Goal: Answer question/provide support

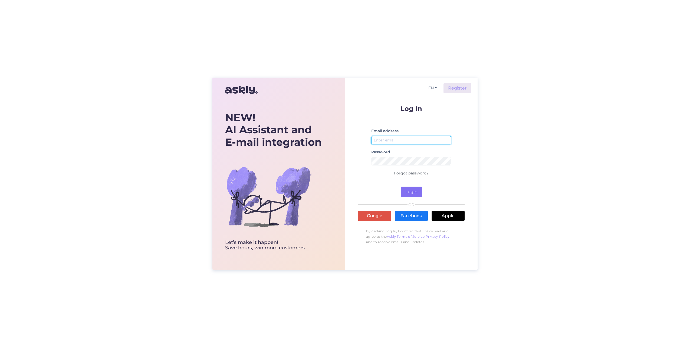
type input "[PERSON_NAME][EMAIL_ADDRESS][PERSON_NAME][DOMAIN_NAME]"
click at [407, 189] on button "Login" at bounding box center [411, 192] width 21 height 10
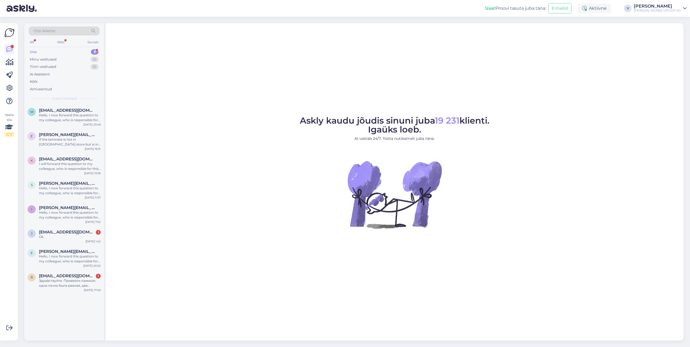
click at [51, 50] on div "Uus 8" at bounding box center [64, 52] width 71 height 8
click at [75, 120] on div "Hello, I now forward this question to my colleague, who is responsible for this…" at bounding box center [70, 118] width 62 height 10
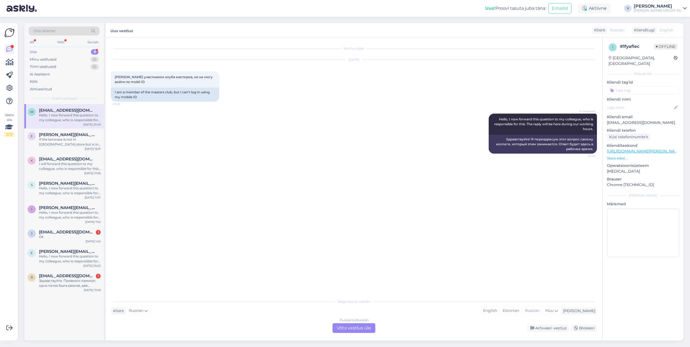
click at [348, 329] on div "Russian to Russian Võta vestlus üle" at bounding box center [354, 329] width 43 height 10
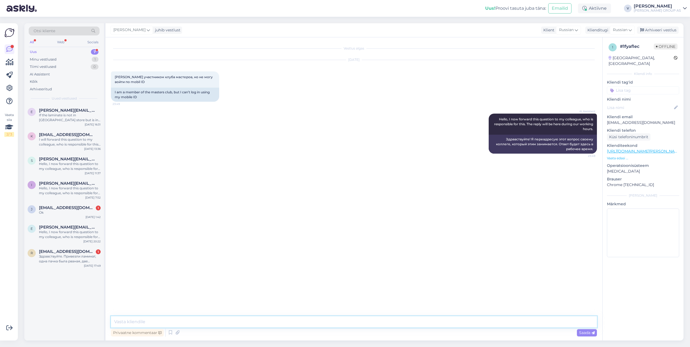
click at [340, 325] on textarea at bounding box center [354, 322] width 486 height 11
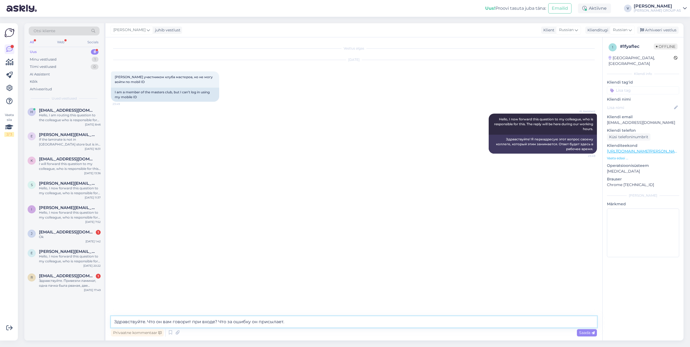
type textarea "Здравствуйте. Что он вам говорит при входе? Что за ошибку он присылает."
click at [588, 335] on span "Saada" at bounding box center [587, 333] width 16 height 5
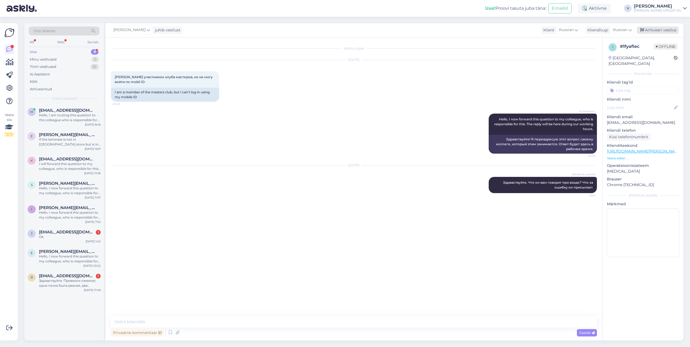
click at [671, 31] on div "Arhiveeri vestlus" at bounding box center [658, 30] width 42 height 7
drag, startPoint x: 40, startPoint y: 120, endPoint x: 43, endPoint y: 121, distance: 3.4
click at [40, 120] on div "Hello, I am routing this question to the colleague who is responsible for this …" at bounding box center [70, 118] width 62 height 10
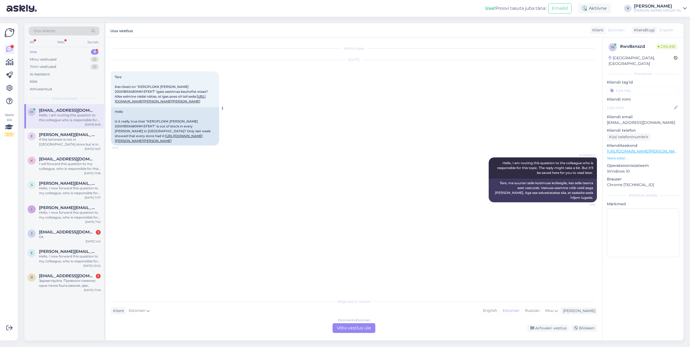
click at [127, 103] on link "[URL][DOMAIN_NAME][PERSON_NAME][PERSON_NAME]" at bounding box center [160, 98] width 91 height 9
drag, startPoint x: 137, startPoint y: 87, endPoint x: 210, endPoint y: 86, distance: 72.8
click at [209, 86] on span "Tere Kas tõesti on "KERGPLOKK [PERSON_NAME] 200X185X480MM EFEKT" igast eestimaa…" at bounding box center [162, 89] width 94 height 28
copy span ""KERGPLOKK [PERSON_NAME] 200X185X480MM EFEKT"
click at [368, 325] on div "Estonian to Estonian Võta vestlus üle" at bounding box center [354, 329] width 43 height 10
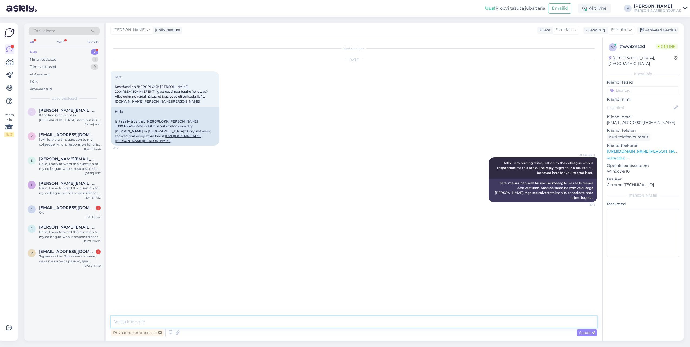
click at [295, 320] on textarea at bounding box center [354, 322] width 486 height 11
type textarea "[PERSON_NAME]"
type textarea "\"
type textarea "Tere. Uurime e-[PERSON_NAME] vastutava osakonna käest. Kas see siis vastab tõel…"
drag, startPoint x: 157, startPoint y: 113, endPoint x: 115, endPoint y: 105, distance: 42.6
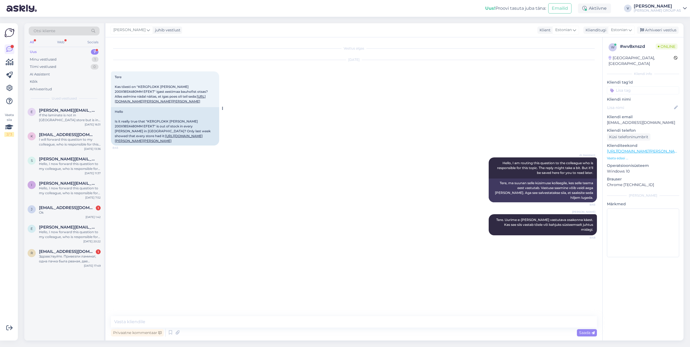
click at [115, 105] on div "Tere Kas tõesti on "KERGPLOKK [PERSON_NAME] 200X185X480MM EFEKT" igast eestimaa…" at bounding box center [165, 89] width 108 height 36
copy link "[URL][DOMAIN_NAME][PERSON_NAME][PERSON_NAME]"
drag, startPoint x: 139, startPoint y: 87, endPoint x: 211, endPoint y: 89, distance: 72.3
click at [209, 89] on span "Tere Kas tõesti on "KERGPLOKK [PERSON_NAME] 200X185X480MM EFEKT" igast eestimaa…" at bounding box center [162, 89] width 94 height 28
copy span "KERGPLOKK [PERSON_NAME] 200X185X480MM EFEKT"
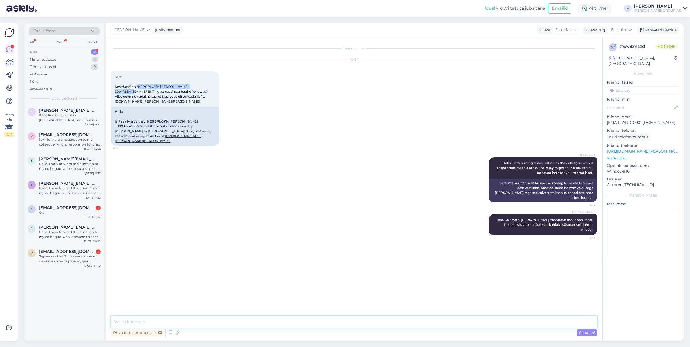
click at [172, 320] on textarea at bounding box center [354, 322] width 486 height 11
click at [608, 120] on p "[EMAIL_ADDRESS][DOMAIN_NAME]" at bounding box center [643, 123] width 72 height 6
drag, startPoint x: 608, startPoint y: 118, endPoint x: 661, endPoint y: 116, distance: 53.1
click at [661, 120] on p "[EMAIL_ADDRESS][DOMAIN_NAME]" at bounding box center [643, 123] width 72 height 6
copy p "[EMAIL_ADDRESS][DOMAIN_NAME]"
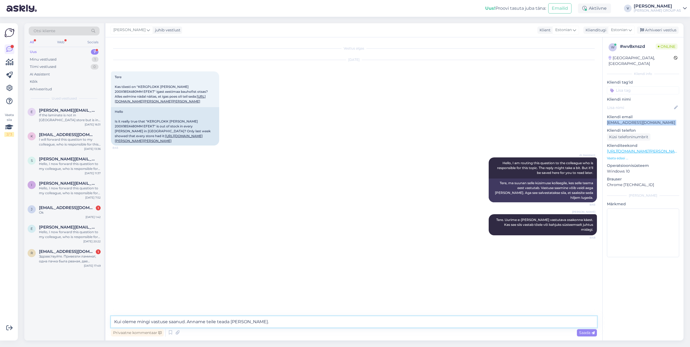
click at [260, 323] on textarea "Kui oleme mingi vastuse saanud. Anname teile teada [PERSON_NAME]." at bounding box center [354, 322] width 486 height 11
paste textarea "[EMAIL_ADDRESS][DOMAIN_NAME]"
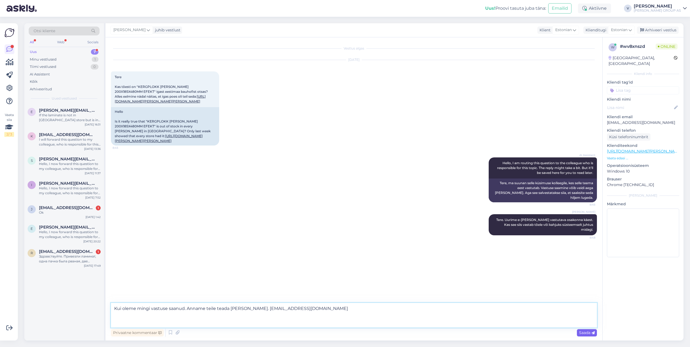
type textarea "Kui oleme mingi vastuse saanud. Anname teile teada [PERSON_NAME]. [EMAIL_ADDRES…"
click at [584, 334] on span "Saada" at bounding box center [587, 333] width 16 height 5
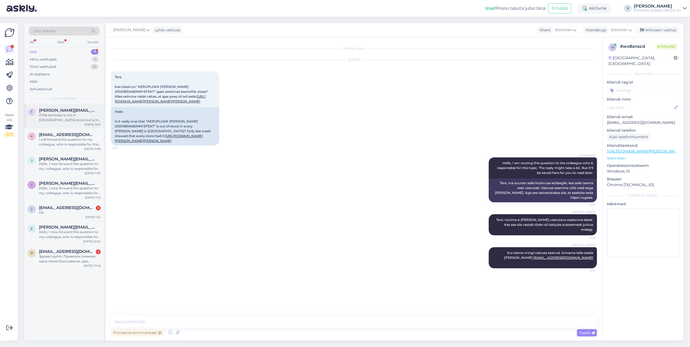
click at [74, 114] on div "If the laminate is not in [GEOGRAPHIC_DATA] store but is in [GEOGRAPHIC_DATA], …" at bounding box center [70, 118] width 62 height 10
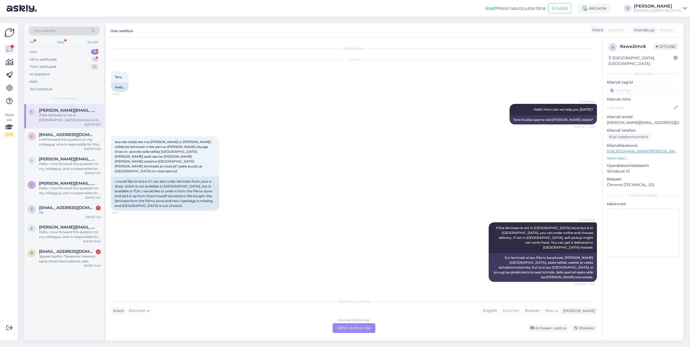
click at [345, 327] on div "Estonian to Estonian Võta vestlus üle" at bounding box center [354, 329] width 43 height 10
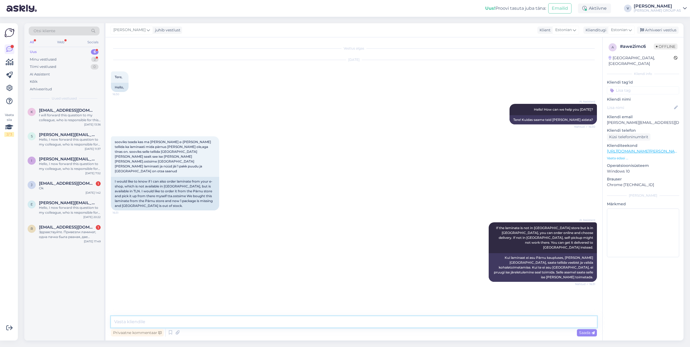
click at [238, 321] on textarea at bounding box center [354, 322] width 486 height 11
type textarea "Tere. Kahjuks meil puudub tarne võimalus kaupluste vahel. Saame pakkuda ainult …"
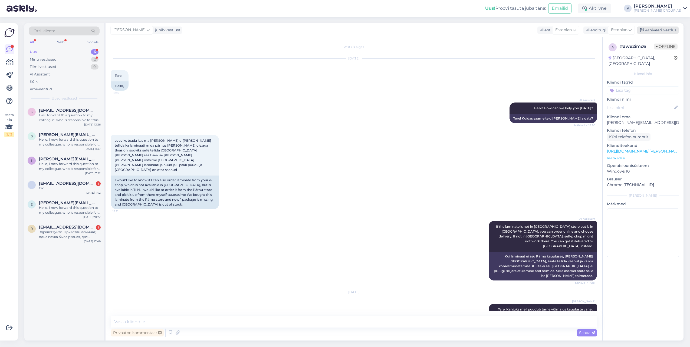
click at [668, 27] on div "Arhiveeri vestlus" at bounding box center [658, 30] width 42 height 7
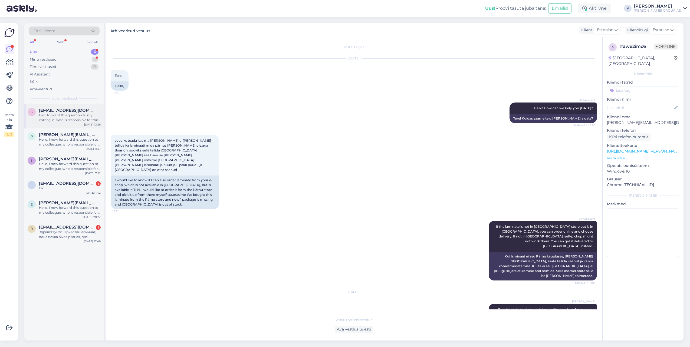
click at [79, 112] on span "[EMAIL_ADDRESS][DOMAIN_NAME]" at bounding box center [67, 110] width 56 height 5
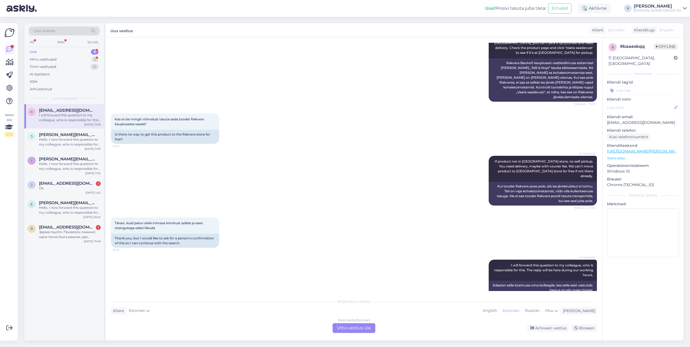
click at [350, 331] on div "Estonian to Estonian Võta vestlus üle" at bounding box center [354, 329] width 43 height 10
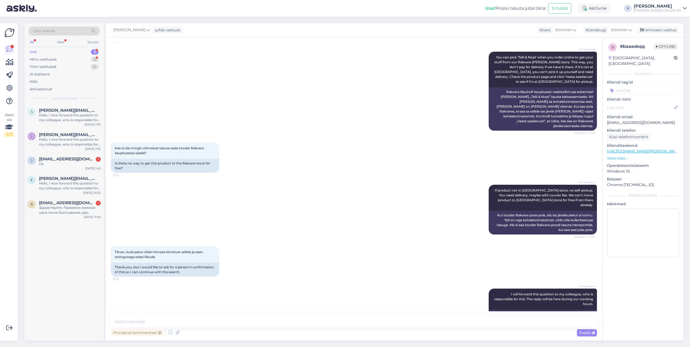
scroll to position [95, 0]
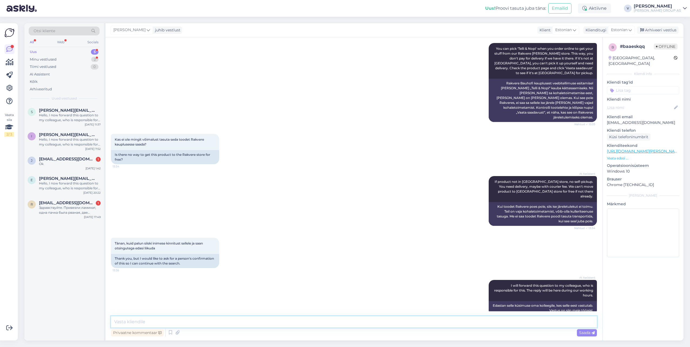
click at [238, 320] on textarea at bounding box center [354, 322] width 486 height 11
type textarea "Tere. Meil puudub tarne võimalus kaupluste vahel. Kahjuks see on tasuline teenu…"
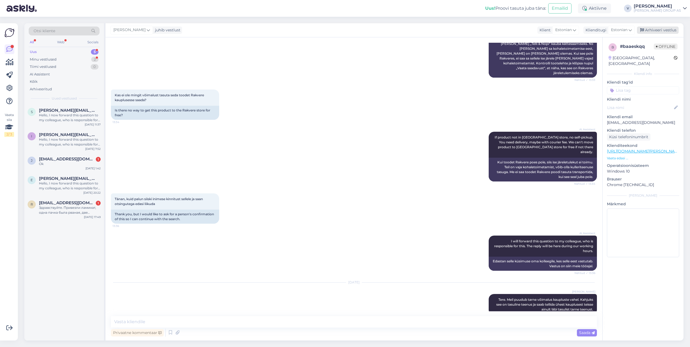
click at [653, 31] on div "Arhiveeri vestlus" at bounding box center [658, 30] width 42 height 7
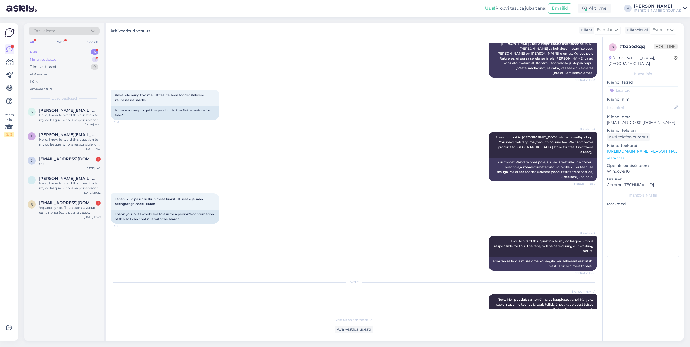
click at [61, 61] on div "Minu vestlused 1" at bounding box center [64, 60] width 71 height 8
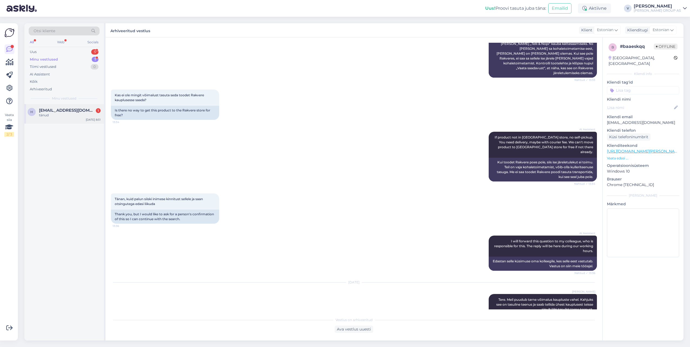
click at [47, 121] on div "h [EMAIL_ADDRESS][DOMAIN_NAME] 1 tänud [DATE] 8:51" at bounding box center [64, 113] width 80 height 19
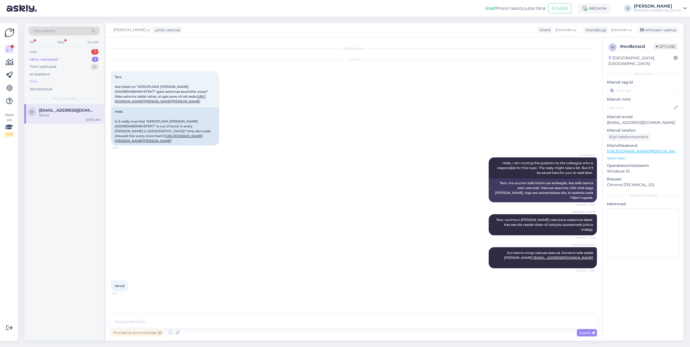
scroll to position [0, 0]
click at [56, 49] on div "Uus 5" at bounding box center [64, 52] width 71 height 8
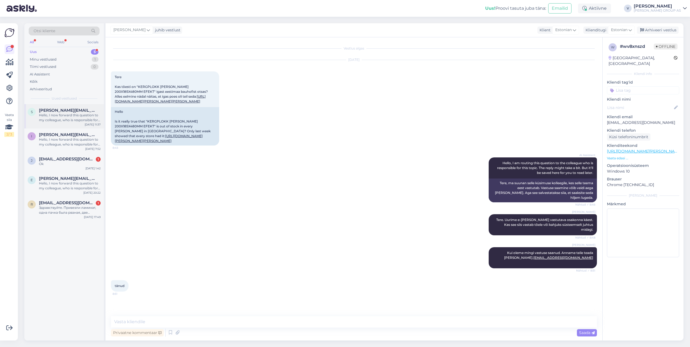
click at [65, 114] on div "Hello, I now forward this question to my colleague, who is responsible for this…" at bounding box center [70, 118] width 62 height 10
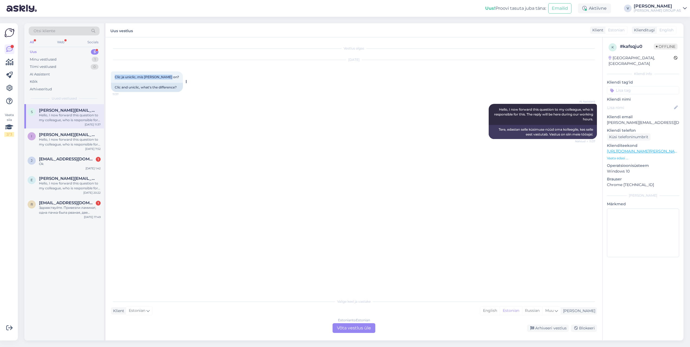
drag, startPoint x: 113, startPoint y: 76, endPoint x: 169, endPoint y: 78, distance: 55.5
click at [169, 78] on div "Clic ja uniclic, mis [PERSON_NAME] on? 11:37" at bounding box center [147, 76] width 72 height 11
copy span "Clic ja uniclic, mis [PERSON_NAME] on?"
click at [352, 325] on div "Estonian to Estonian Võta vestlus üle" at bounding box center [354, 329] width 43 height 10
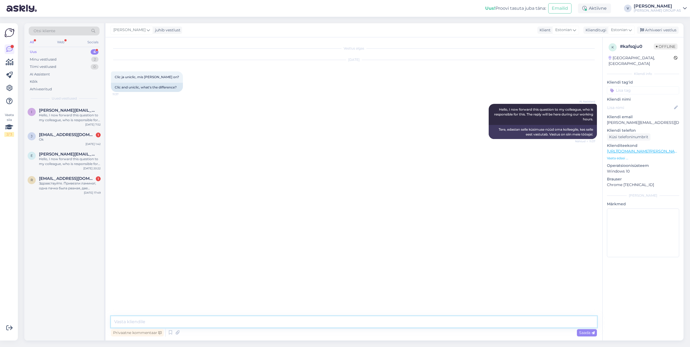
click at [200, 319] on textarea at bounding box center [354, 322] width 486 height 11
paste textarea "Clic (klõpslukuga süsteem) Klassikaline laminaadi ühendusviis. Plaadid pannakse…"
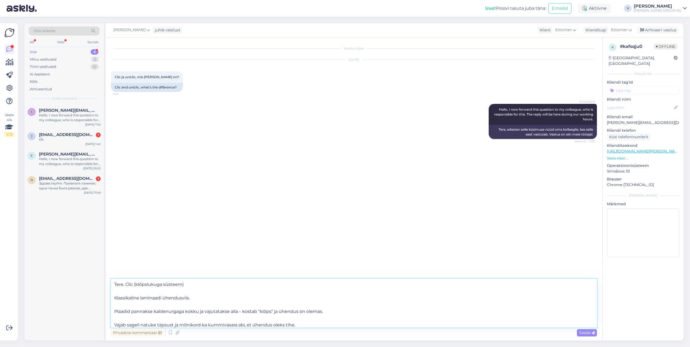
click at [125, 285] on textarea "Tere. Clic (klõpslukuga süsteem) Klassikaline laminaadi ühendusviis. Plaadid pa…" at bounding box center [354, 303] width 486 height 49
click at [120, 297] on textarea "Tere. Clic (klõpslukuga süsteem) Klassikaline laminaadi ühendusviis. Plaadid pa…" at bounding box center [354, 303] width 486 height 49
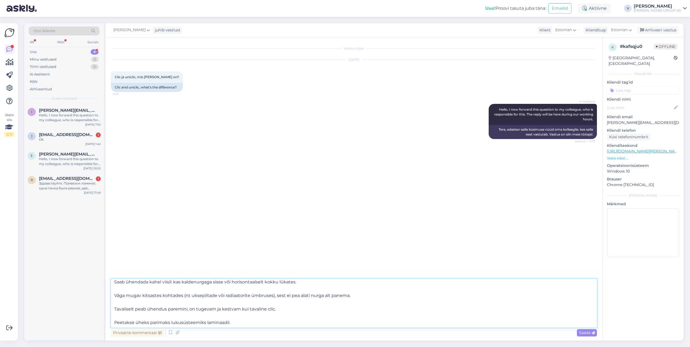
scroll to position [111, 0]
type textarea "Tere. Clic (klõpslukuga süsteem) Klassikaline laminaadi ühendusviis. Plaadid pa…"
click at [584, 334] on span "Saada" at bounding box center [587, 333] width 16 height 5
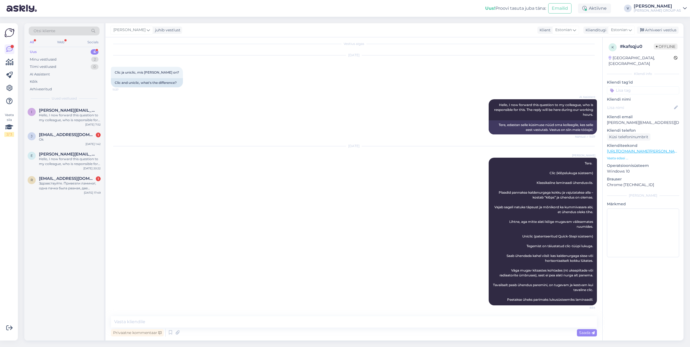
scroll to position [0, 0]
click at [660, 30] on div "Arhiveeri vestlus" at bounding box center [658, 30] width 42 height 7
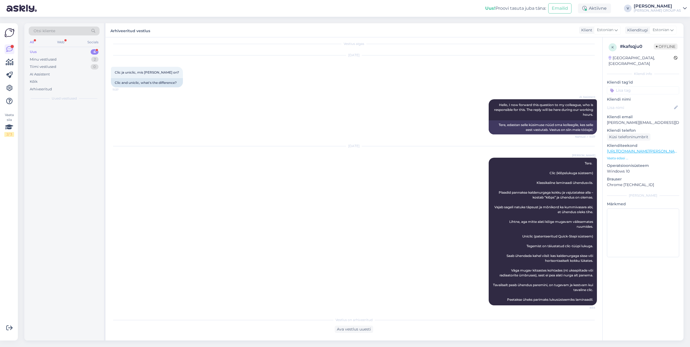
scroll to position [6, 0]
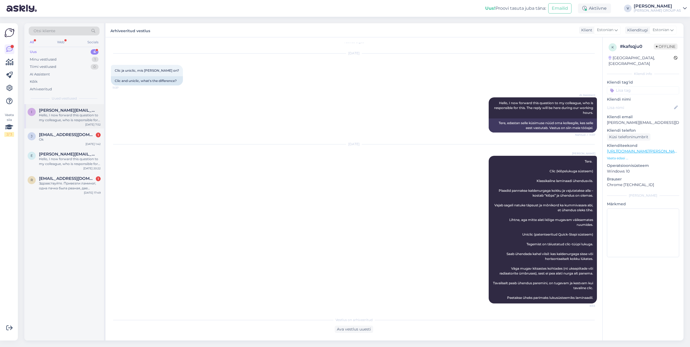
click at [83, 119] on div "Hello, I now forward this question to my colleague, who is responsible for this…" at bounding box center [70, 118] width 62 height 10
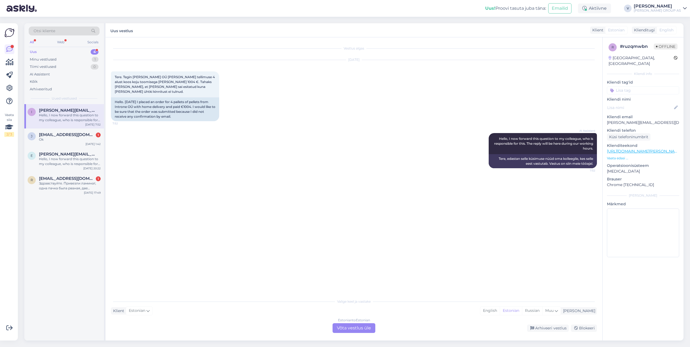
scroll to position [0, 0]
drag, startPoint x: 139, startPoint y: 77, endPoint x: 158, endPoint y: 74, distance: 19.1
click at [158, 74] on div "Tere. Tegin [PERSON_NAME] OÜ [PERSON_NAME] tellimuse 4 alust koos koju toomiseg…" at bounding box center [165, 84] width 108 height 26
copy span "Introne OÜ"
click at [360, 327] on div "Estonian to Estonian Võta vestlus üle" at bounding box center [354, 329] width 43 height 10
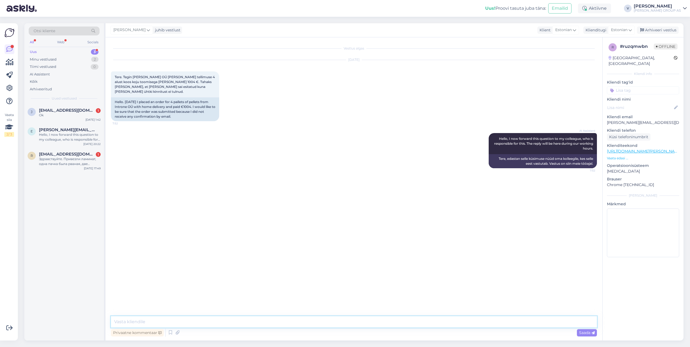
click at [193, 323] on textarea at bounding box center [354, 322] width 486 height 11
paste textarea "E3000476067"
click at [186, 322] on textarea "Tere. Tellimus E3000476067 on ikusti süsteemis olemas." at bounding box center [354, 322] width 486 height 11
type textarea "Tere. Tellimus E3000476067 on ilusti süsteemis olemas."
click at [660, 30] on div "Arhiveeri vestlus" at bounding box center [658, 30] width 42 height 7
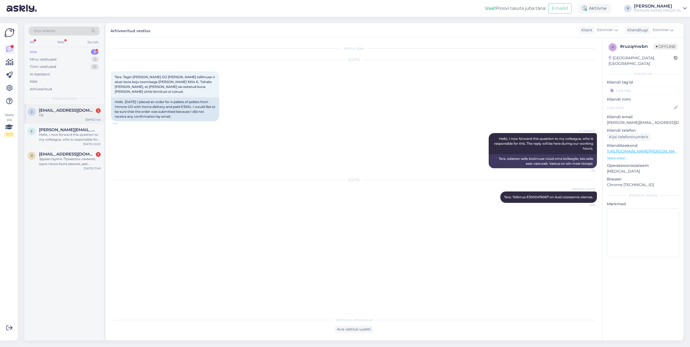
click at [85, 117] on div "Ok" at bounding box center [70, 115] width 62 height 5
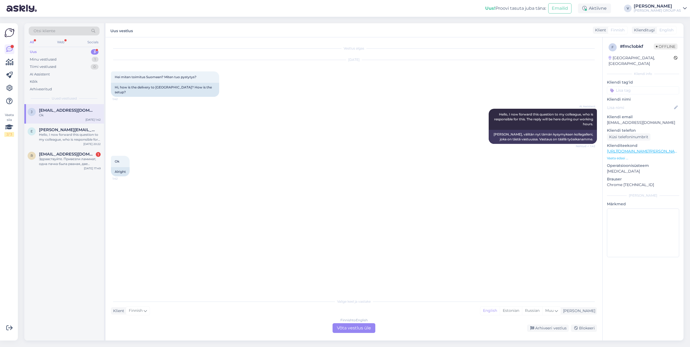
click at [363, 329] on div "Finnish to English Võta vestlus üle" at bounding box center [354, 329] width 43 height 10
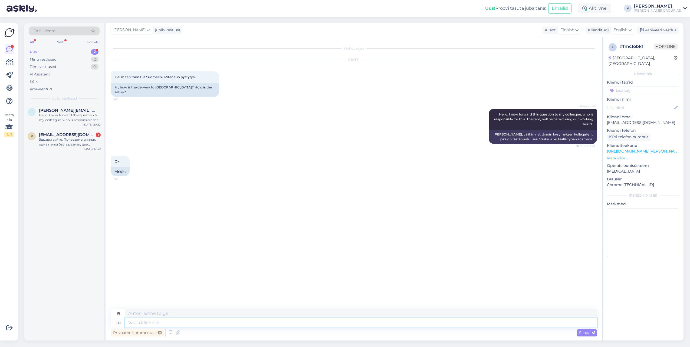
click at [161, 325] on textarea at bounding box center [361, 323] width 472 height 9
type textarea "Hello."
type textarea "Hei."
type textarea "Hello. We"
type textarea "Hei. Me"
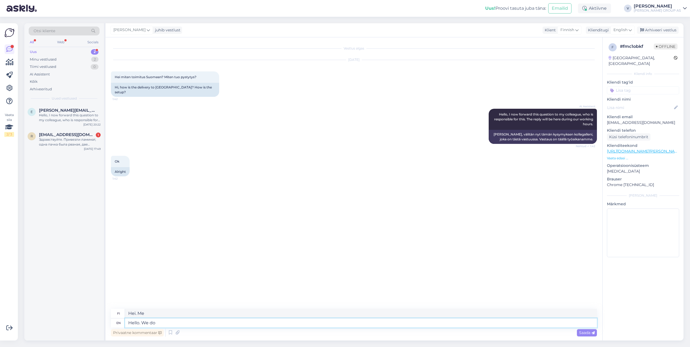
type textarea "Hello. We do n"
type textarea "Hei. Me teemme niin."
type textarea "Hello. We do not"
type textarea "Hei. Me emme"
type textarea "Hello. We do not ship"
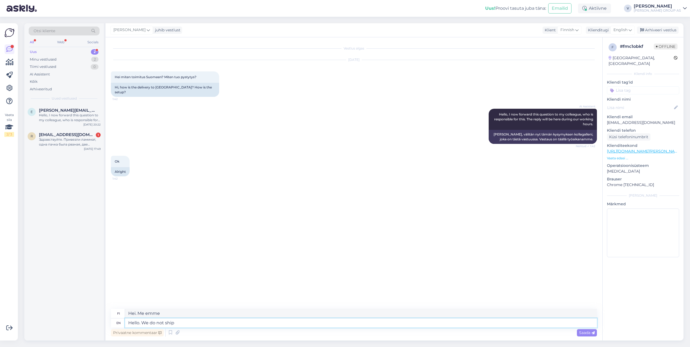
type textarea "Hei. Emme toimita"
type textarea "Hello. We do not ship to [GEOGRAPHIC_DATA]"
type textarea "Hei. [PERSON_NAME] toimita [GEOGRAPHIC_DATA]"
type textarea "Hello. We do not ship to [GEOGRAPHIC_DATA]."
type textarea "Hei. [PERSON_NAME] toimita [GEOGRAPHIC_DATA]."
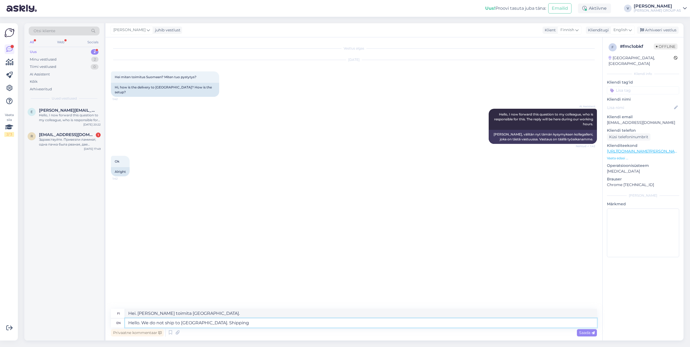
type textarea "Hello. We do not ship to [GEOGRAPHIC_DATA]. Shipping"
type textarea "Hei. [PERSON_NAME] toimita [GEOGRAPHIC_DATA]. Toimitus"
type textarea "Hello. We do not ship to [GEOGRAPHIC_DATA]. Shipping is o"
type textarea "Hei. [PERSON_NAME] toimita [GEOGRAPHIC_DATA]. Toimitus on"
type textarea "Hello. We do not ship to [GEOGRAPHIC_DATA]. Shipping is only a"
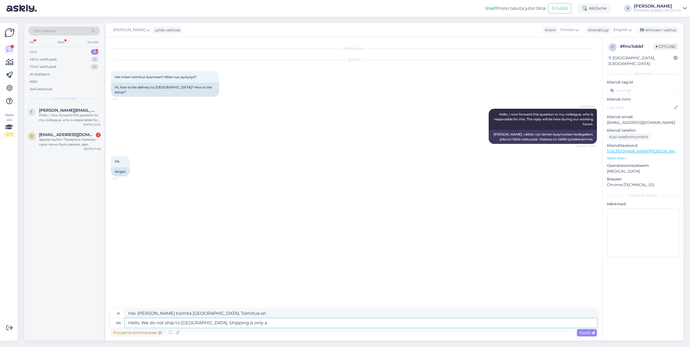
type textarea "Hei. [PERSON_NAME] toimita [GEOGRAPHIC_DATA]. Toimituskulut ovat vain"
type textarea "Hello. We do not ship to [GEOGRAPHIC_DATA]. Shipping is only around"
type textarea "Hei. [PERSON_NAME] toimita [GEOGRAPHIC_DATA]. Toimitusaika on vain noin"
type textarea "Hello. We do not ship to [GEOGRAPHIC_DATA]. Shipping is only around the"
type textarea "Hei. [PERSON_NAME] toimita [GEOGRAPHIC_DATA]. Toimitus on vain noin"
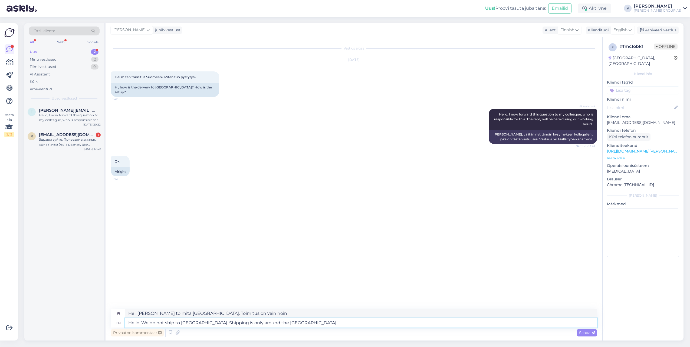
type textarea "Hello. We do not ship to [GEOGRAPHIC_DATA]. Shipping is only around the [GEOGRA…"
type textarea "Hei. [PERSON_NAME] toimita [GEOGRAPHIC_DATA]. Toimitus vain Viron sisällä."
type textarea "Hello. We do not ship to [GEOGRAPHIC_DATA]. Shipping is only around the [GEOGRA…"
type textarea "Hei. [PERSON_NAME] toimita [GEOGRAPHIC_DATA]. Toimitus tapahtuu vain Viron sisä…"
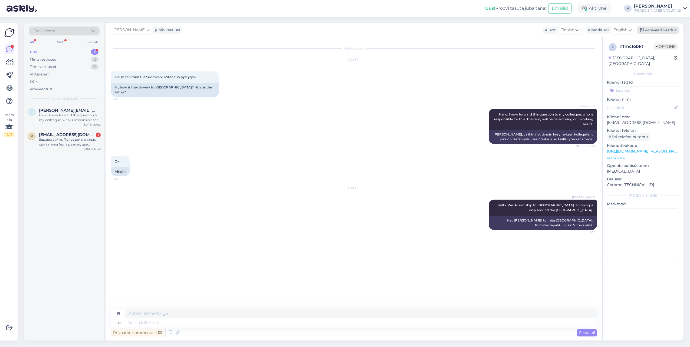
click at [653, 32] on div "Arhiveeri vestlus" at bounding box center [658, 30] width 42 height 7
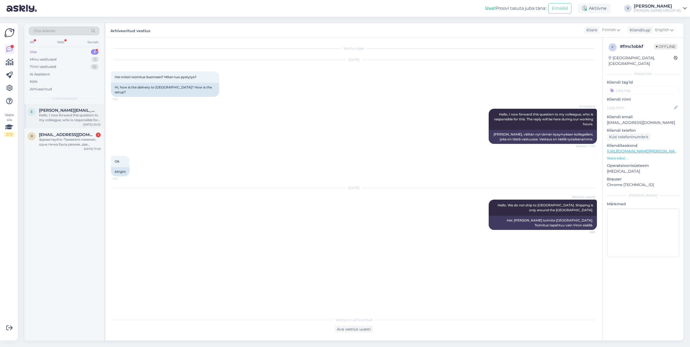
click at [66, 120] on div "Hello, I now forward this question to my colleague, who is responsible for this…" at bounding box center [70, 118] width 62 height 10
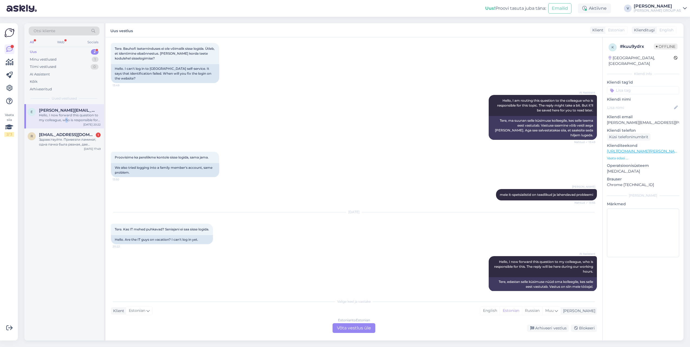
scroll to position [30, 0]
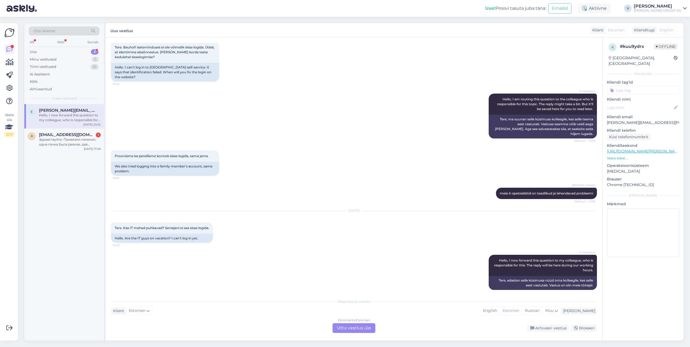
click at [348, 324] on div "Estonian to Estonian Võta vestlus üle" at bounding box center [354, 329] width 43 height 10
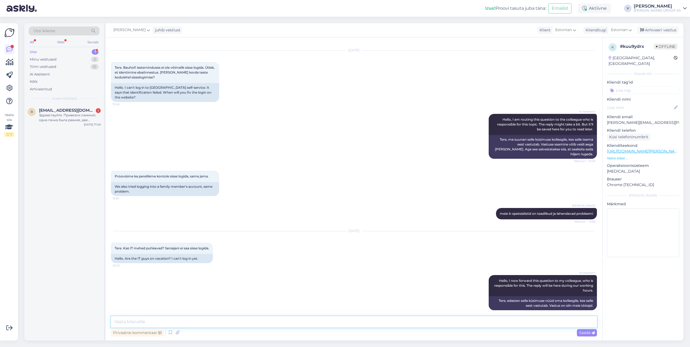
click at [248, 319] on textarea at bounding box center [354, 322] width 486 height 11
click at [217, 323] on textarea "Tere. Muret veel lahendatakse. Kuna on vaja pikkemat aega, et [PERSON_NAME] see…" at bounding box center [354, 322] width 486 height 11
click at [352, 322] on textarea "Tere. Muret veel lahendatakse. Kuna on vaja pikemat aega, et [PERSON_NAME] see …" at bounding box center [354, 322] width 486 height 11
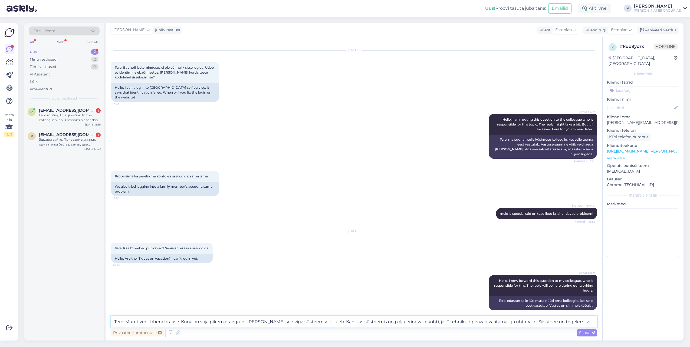
scroll to position [16, 0]
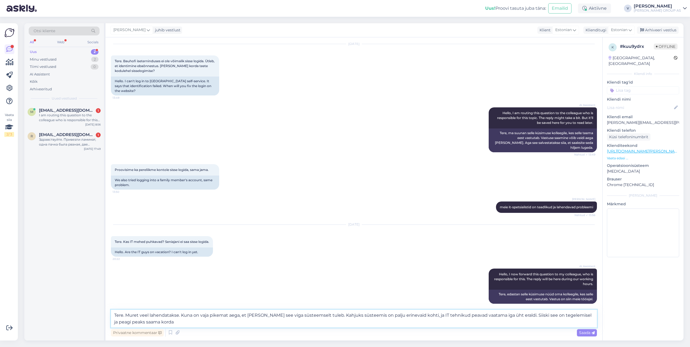
type textarea "Tere. Muret veel lahendatakse. Kuna on vaja pikemat aega, et [PERSON_NAME] see …"
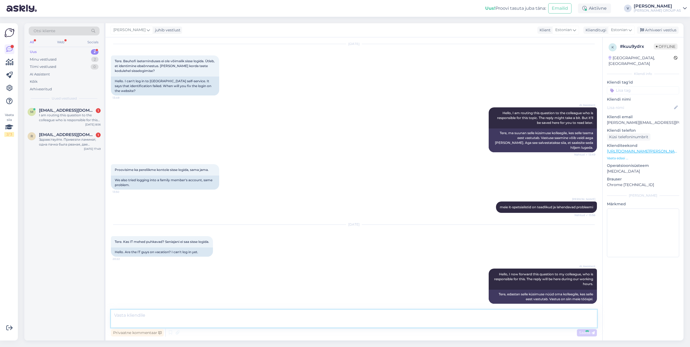
scroll to position [59, 0]
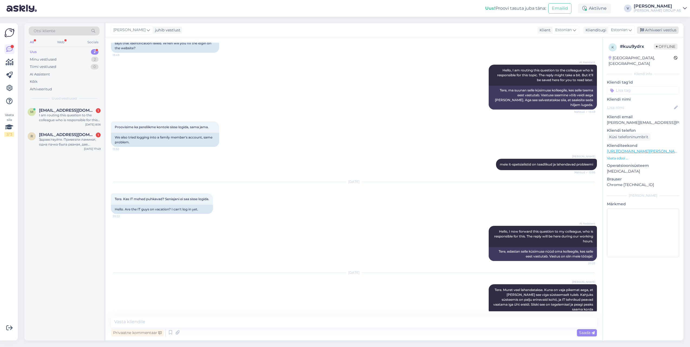
click at [667, 32] on div "Arhiveeri vestlus" at bounding box center [658, 30] width 42 height 7
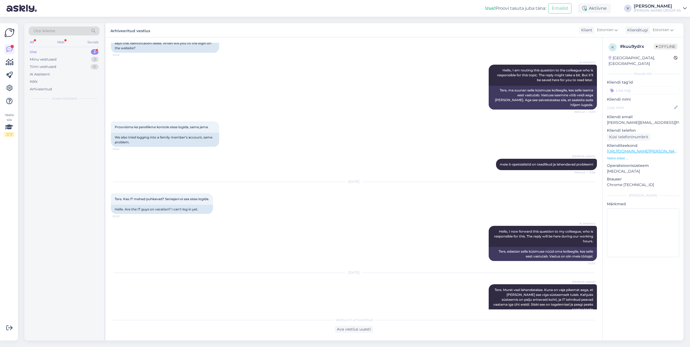
scroll to position [61, 0]
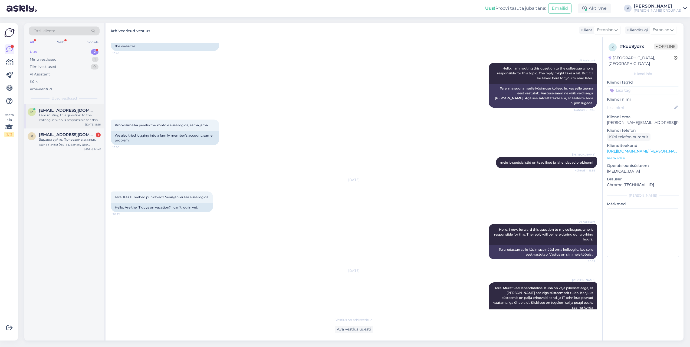
click at [67, 113] on div "[EMAIL_ADDRESS][DOMAIN_NAME] I am routing this question to the colleague who is…" at bounding box center [70, 115] width 62 height 15
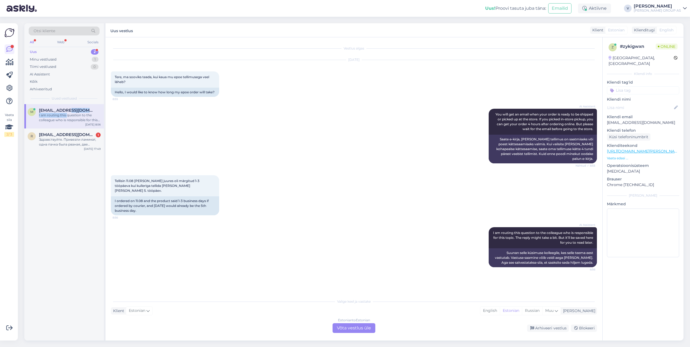
scroll to position [0, 0]
click at [367, 330] on div "Estonian to Estonian Võta vestlus üle" at bounding box center [354, 329] width 43 height 10
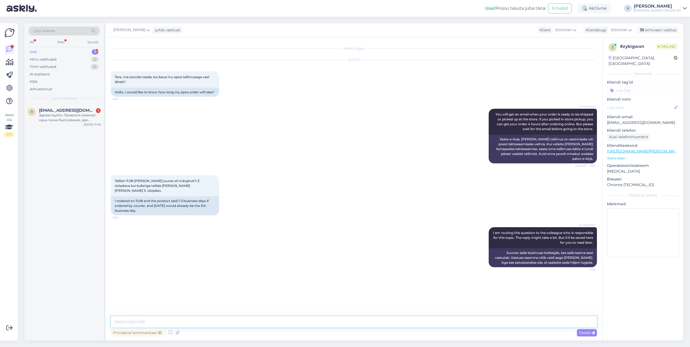
click at [352, 324] on textarea at bounding box center [354, 322] width 486 height 11
type textarea "Tere. Palun täpsustage mis on tellimuse number?"
click at [70, 115] on div "Здравствуйте. Привезли ламинат, одна пачка была рваная, две побиты углы. Сейчас…" at bounding box center [70, 118] width 62 height 10
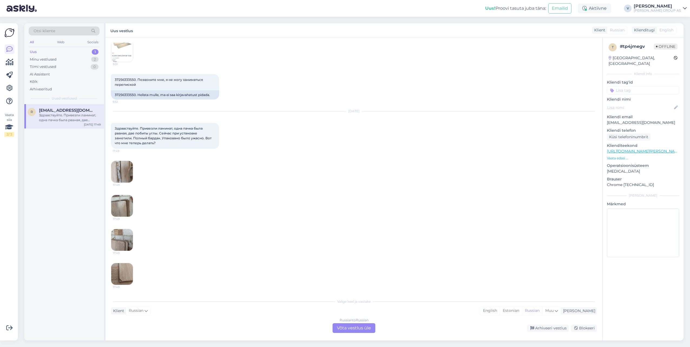
click at [354, 327] on div "Russian to Russian Võta vestlus üle" at bounding box center [354, 329] width 43 height 10
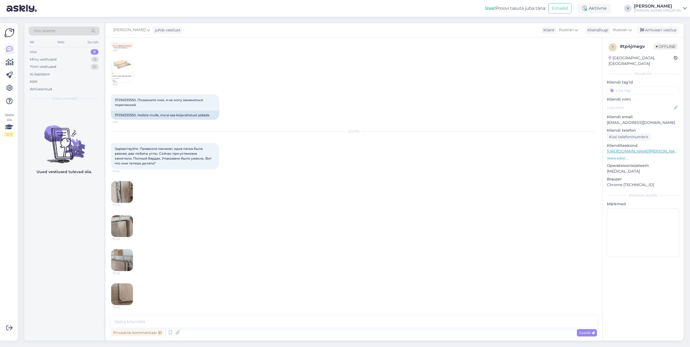
scroll to position [193, 0]
click at [284, 319] on textarea at bounding box center [354, 322] width 486 height 11
type textarea "Здравствуйте. Пожалуйста напишите письмо с фотографиями на эмайл [EMAIL_ADDRESS…"
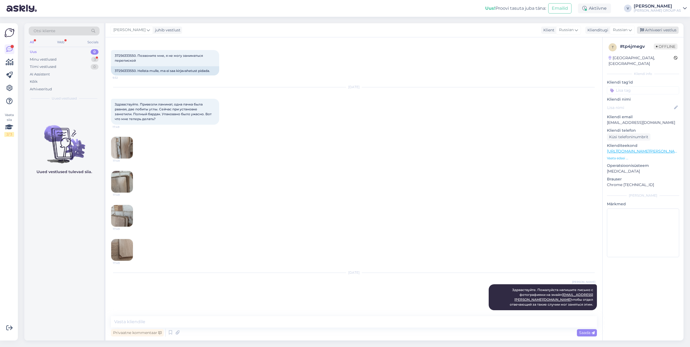
click at [664, 29] on div "Arhiveeri vestlus" at bounding box center [658, 30] width 42 height 7
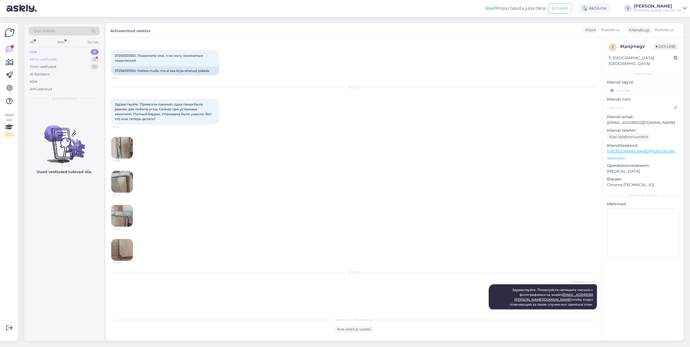
click at [58, 60] on div "Minu vestlused 2" at bounding box center [64, 60] width 71 height 8
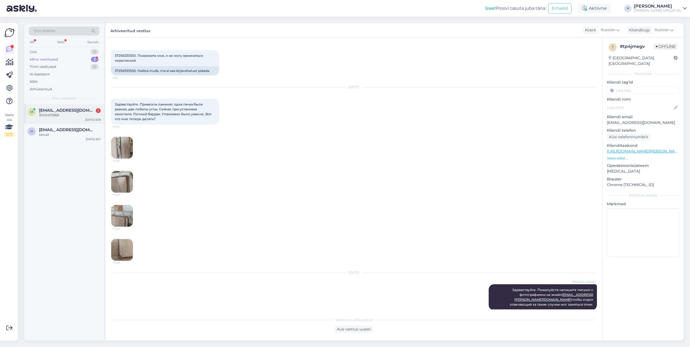
click at [57, 121] on div "m [EMAIL_ADDRESS][DOMAIN_NAME] 1 3000473988 [DATE] 8:58" at bounding box center [64, 113] width 80 height 19
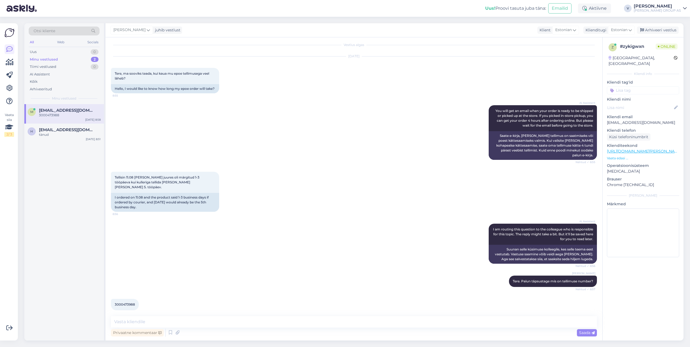
click at [128, 303] on span "3000473988" at bounding box center [125, 305] width 20 height 4
copy div "3000473988 8:58"
click at [175, 323] on textarea at bounding box center [354, 322] width 486 height 11
drag, startPoint x: 604, startPoint y: 118, endPoint x: 662, endPoint y: 118, distance: 57.7
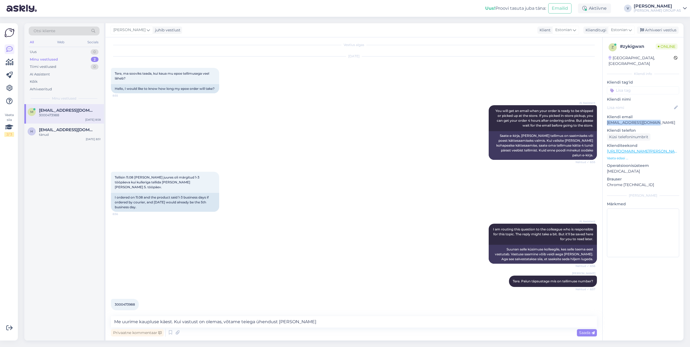
click at [662, 118] on div "z # zykigwxn Online [GEOGRAPHIC_DATA], [GEOGRAPHIC_DATA] Kliendi info Kliendi t…" at bounding box center [643, 151] width 81 height 228
copy p "[EMAIL_ADDRESS][DOMAIN_NAME]"
click at [317, 317] on textarea "Me uurime kaupluse käest. Kui vastust on olemas, võtame teiega ühendust [PERSON…" at bounding box center [354, 322] width 486 height 11
paste textarea "[EMAIL_ADDRESS][DOMAIN_NAME]"
type textarea "Me uurime kaupluse käest. Kui vastust on olemas, võtame teiega ühendust [PERSON…"
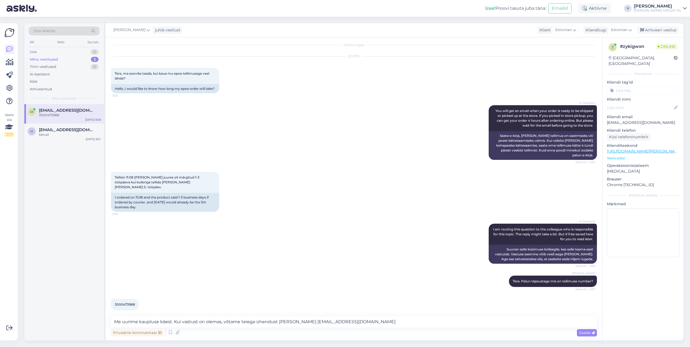
click at [124, 303] on span "3000473988" at bounding box center [125, 305] width 20 height 4
copy div "3000473988 8:58"
click at [583, 332] on span "Saada" at bounding box center [587, 333] width 16 height 5
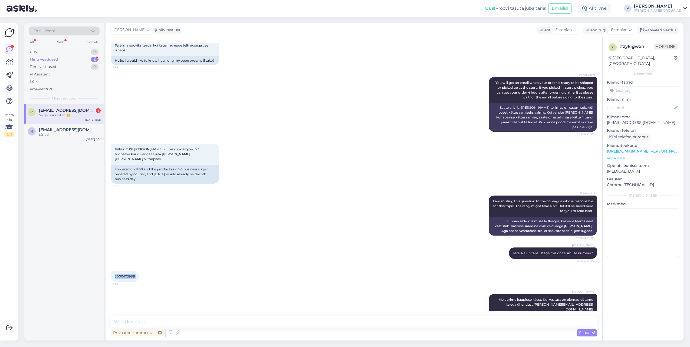
scroll to position [55, 0]
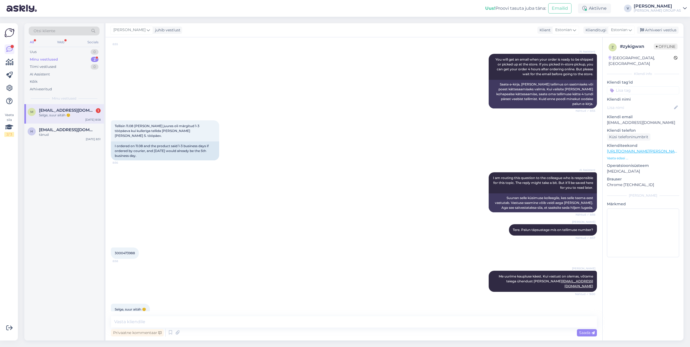
drag, startPoint x: 40, startPoint y: 116, endPoint x: 43, endPoint y: 112, distance: 5.5
click at [41, 116] on div "Selge, suur aitäh ☺️" at bounding box center [70, 115] width 62 height 5
click at [63, 49] on div "Uus 0" at bounding box center [64, 52] width 71 height 8
click at [74, 110] on span "[EMAIL_ADDRESS][DOMAIN_NAME]" at bounding box center [67, 110] width 56 height 5
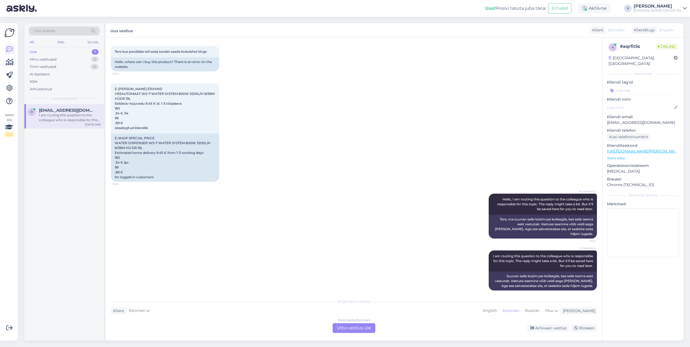
scroll to position [26, 0]
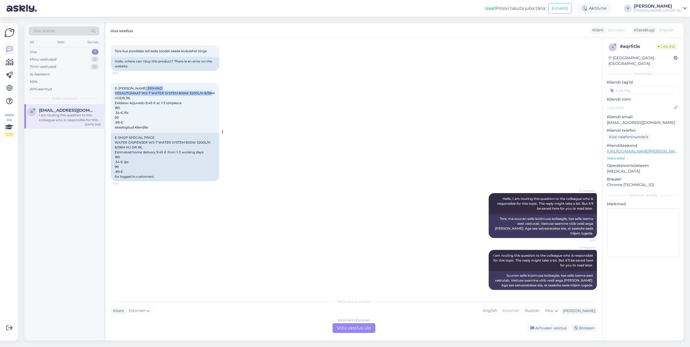
drag, startPoint x: 114, startPoint y: 93, endPoint x: 147, endPoint y: 97, distance: 32.8
click at [147, 97] on div "E-[PERSON_NAME] ERIHIND VEEAUTOMAAT WS-7 WATER SYSTEM 800W 3200L/H 8/38M HÜDR.1…" at bounding box center [165, 108] width 108 height 50
copy span "VEEAUTOMAAT WS-7 WATER SYSTEM 800W 3200L/H 8/38M HÜDR.19L"
click at [342, 328] on div "Estonian to Estonian Võta vestlus üle" at bounding box center [354, 329] width 43 height 10
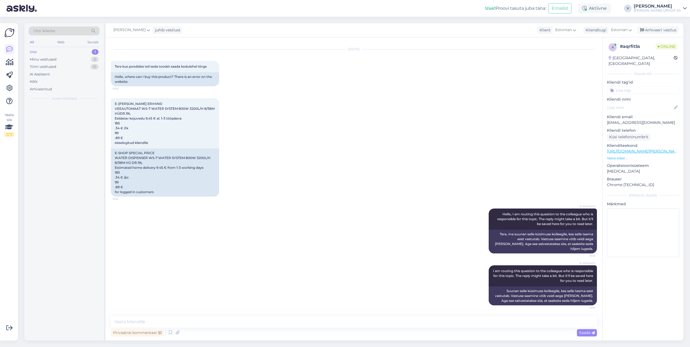
scroll to position [6, 0]
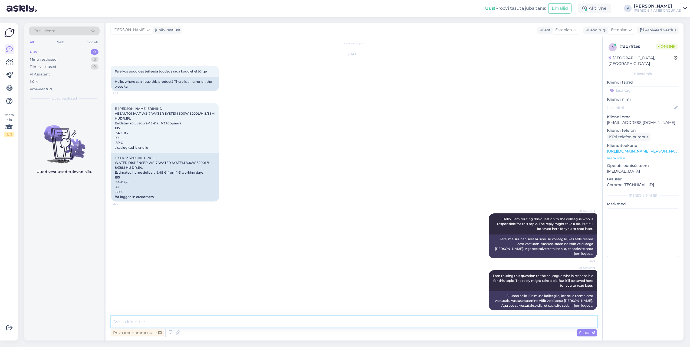
click at [268, 323] on textarea at bounding box center [354, 322] width 486 height 11
type textarea "Tere. Meie arendus osakond on teadlik veast ja tegeleb sellega. Kahjuks hetkel …"
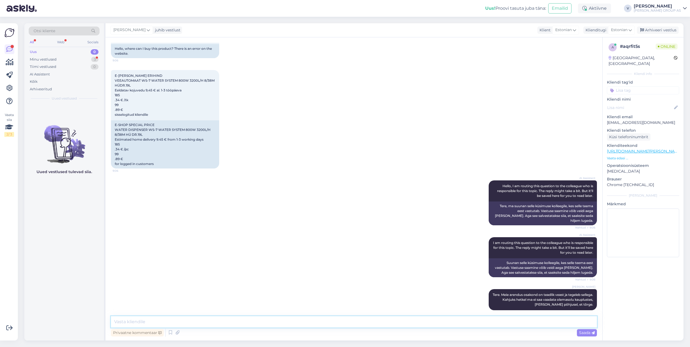
scroll to position [62, 0]
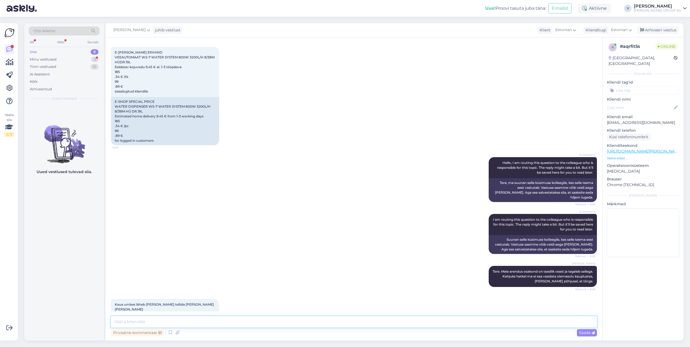
click at [138, 326] on textarea at bounding box center [354, 322] width 486 height 11
click at [143, 326] on textarea at bounding box center [354, 322] width 486 height 11
type textarea "Tavaliselt [PERSON_NAME] päeval saab tellimust [PERSON_NAME] toodet on kohal ol…"
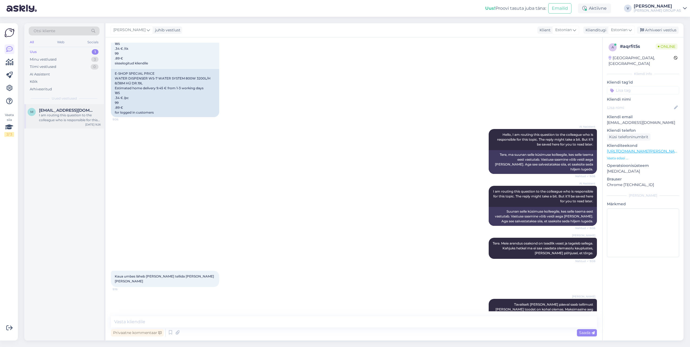
click at [40, 118] on div "I am routing this question to the colleague who is responsible for this topic. …" at bounding box center [70, 118] width 62 height 10
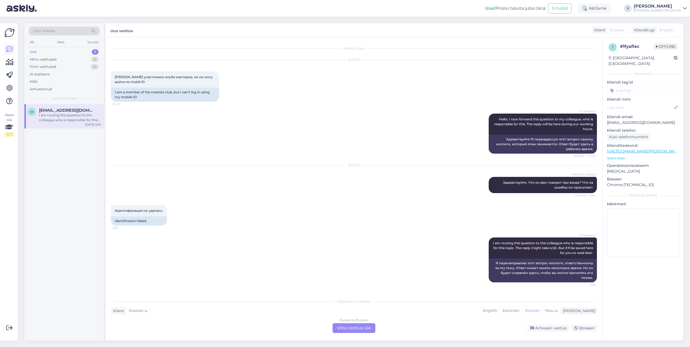
click at [357, 327] on div "Russian to Russian Võta vestlus üle" at bounding box center [354, 329] width 43 height 10
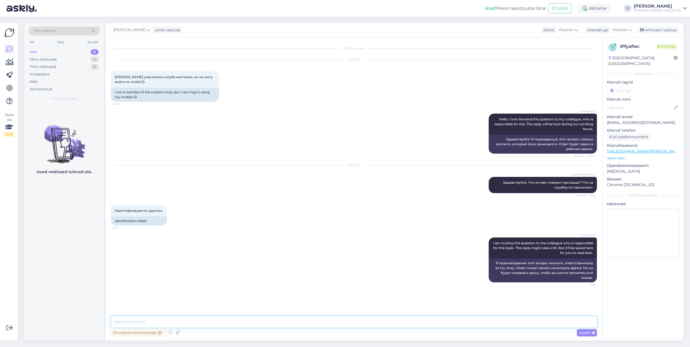
click at [302, 324] on textarea at bounding box center [354, 322] width 486 height 11
type textarea "Наш отдел по ИТ знает о проблеме и занимаются этим"
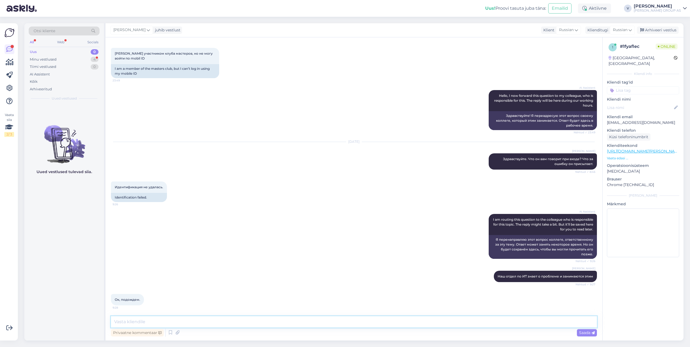
click at [136, 319] on textarea at bounding box center [354, 322] width 486 height 11
click at [45, 59] on div "Minu vestlused" at bounding box center [43, 59] width 27 height 5
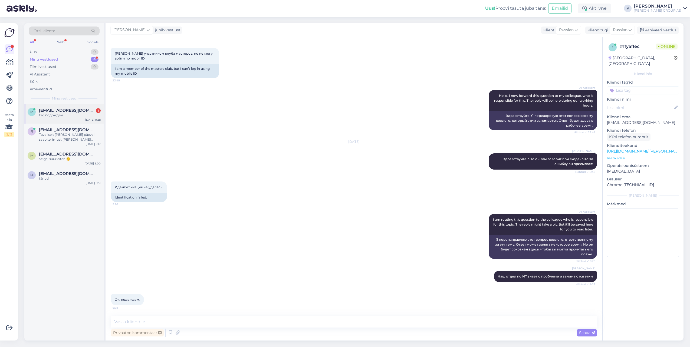
click at [54, 118] on div "m [EMAIL_ADDRESS][DOMAIN_NAME] 1 Ок, подождем. [DATE] 9:28" at bounding box center [64, 113] width 80 height 19
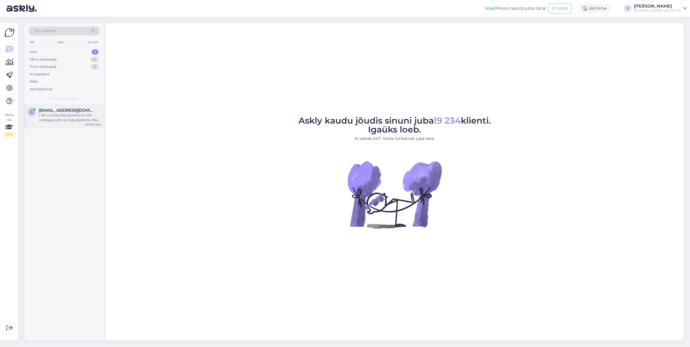
click at [66, 122] on div "I am routing this question to the colleague who is responsible for this topic. …" at bounding box center [70, 118] width 62 height 10
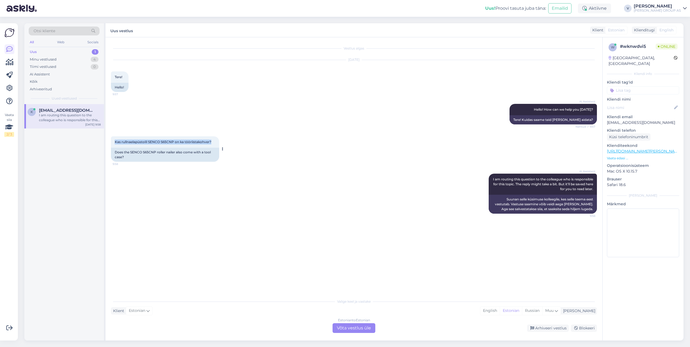
drag, startPoint x: 115, startPoint y: 141, endPoint x: 218, endPoint y: 140, distance: 102.9
click at [218, 140] on div "Kas rullnaelapüstolil SENCO S65CNP on ka tööriistakohver? 9:58" at bounding box center [165, 141] width 108 height 11
copy span "Kas rullnaelapüstolil SENCO S65CNP on ka tööriistakohver?"
click at [371, 330] on div "Estonian to Estonian Võta vestlus üle" at bounding box center [354, 329] width 43 height 10
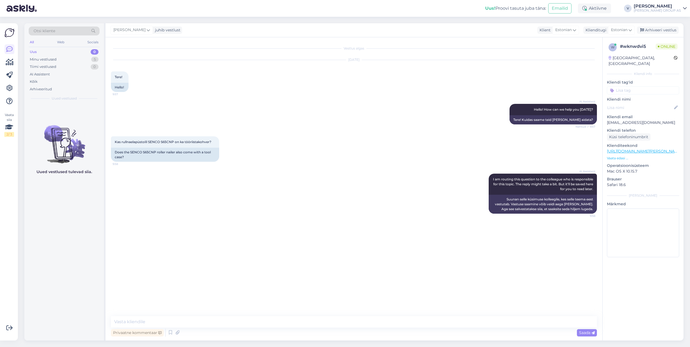
click at [236, 314] on div "Vestlus algas Aug 18 2025 Tere! 9:57 Hello! AI Assistent Hello! How can we help…" at bounding box center [354, 189] width 497 height 304
click at [238, 318] on textarea at bounding box center [354, 322] width 486 height 11
type textarea "Tere. Jah on,"
drag, startPoint x: 163, startPoint y: 320, endPoint x: 169, endPoint y: 322, distance: 6.5
click at [163, 320] on textarea at bounding box center [354, 322] width 486 height 11
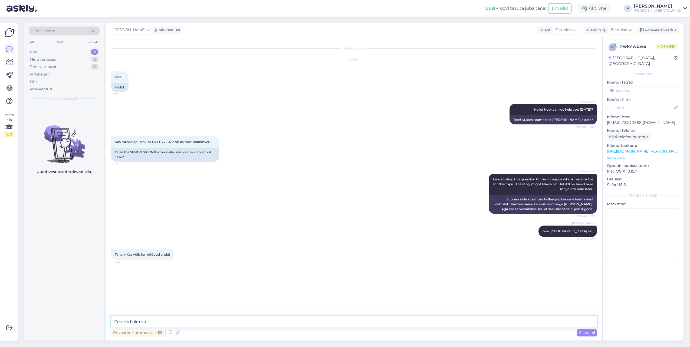
paste textarea "Suurus (P × L × K) ehk DxWxH: 300 mm × 304 mm × 128 mm"
type textarea "Peaksid olema Suurus (P × L × K) ehk DxWxH: 300 mm × 304 mm × 128 mm"
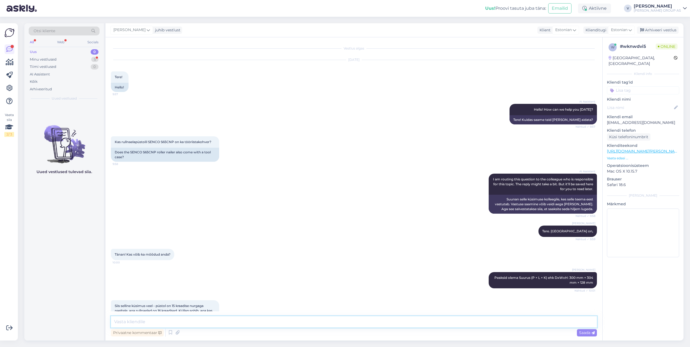
scroll to position [16, 0]
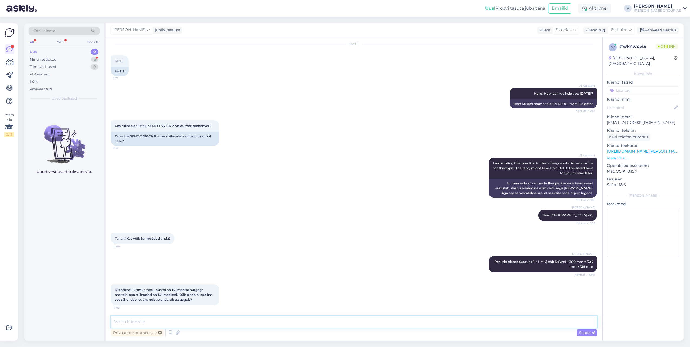
click at [146, 322] on textarea at bounding box center [354, 322] width 486 height 11
drag, startPoint x: 198, startPoint y: 300, endPoint x: 111, endPoint y: 287, distance: 88.1
click at [111, 287] on div "Siis selline küsimus veel - püstol on 15 kraadise nurgaga naeltele, aga rullnae…" at bounding box center [165, 295] width 108 height 21
copy span "Siis selline küsimus veel - püstol on 15 kraadise nurgaga naeltele, aga rullnae…"
click at [155, 319] on textarea at bounding box center [354, 322] width 486 height 11
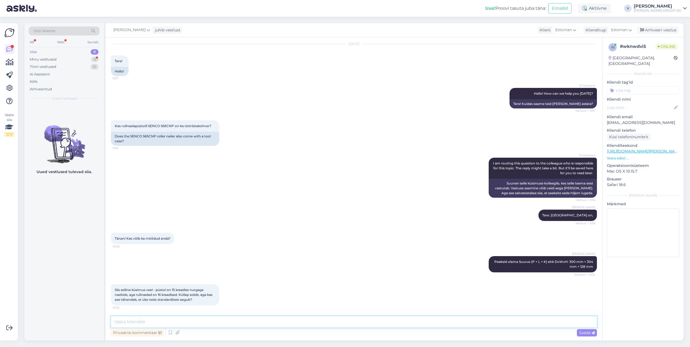
paste textarea "Ei, mõlemad on paralleelselt kasutusel. 15° (traadiga seotud) on ehituses väga …"
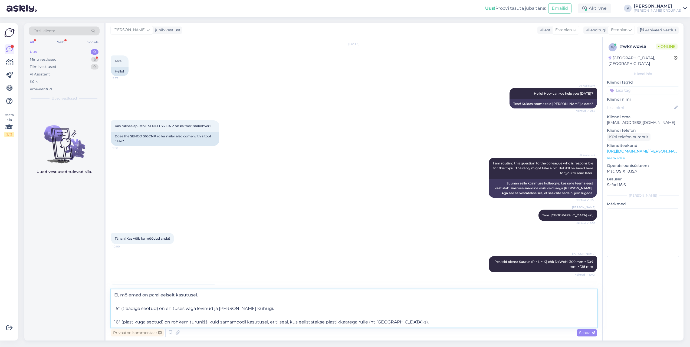
drag, startPoint x: 400, startPoint y: 324, endPoint x: 367, endPoint y: 321, distance: 32.4
click at [367, 321] on textarea "Ei, mõlemad on paralleelselt kasutusel. 15° (traadiga seotud) on ehituses väga …" at bounding box center [354, 309] width 486 height 38
type textarea "Ei, mõlemad on paralleelselt kasutusel. 15° (traadiga seotud) on ehituses väga …"
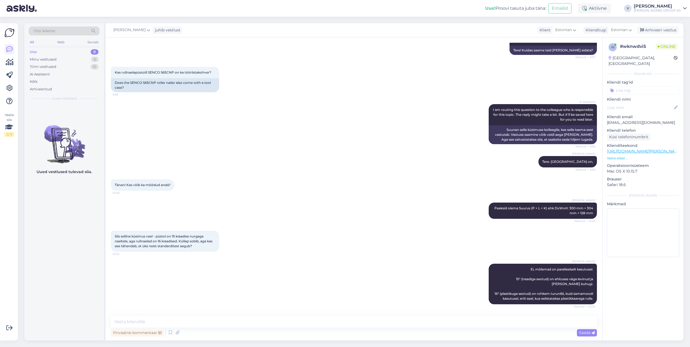
scroll to position [97, 0]
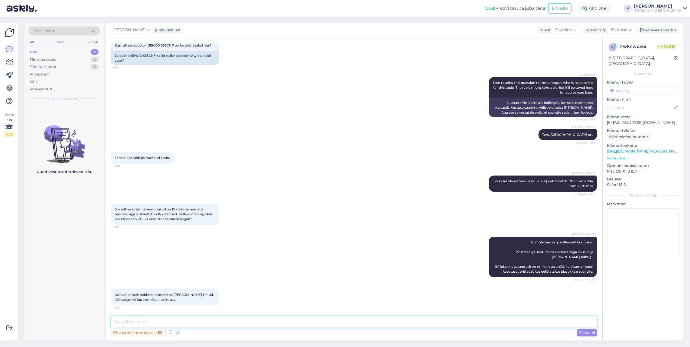
click at [135, 318] on textarea at bounding box center [354, 322] width 486 height 11
click at [182, 322] on textarea at bounding box center [354, 322] width 486 height 11
type textarea "Teeme nii. Rõõm oli teid aidata."
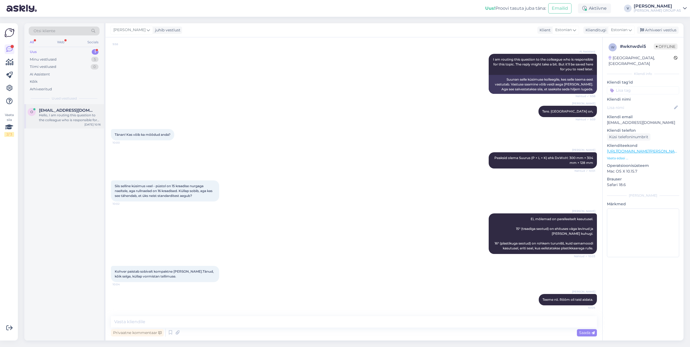
click at [58, 108] on span "ottklsp@gmail.com" at bounding box center [67, 110] width 56 height 5
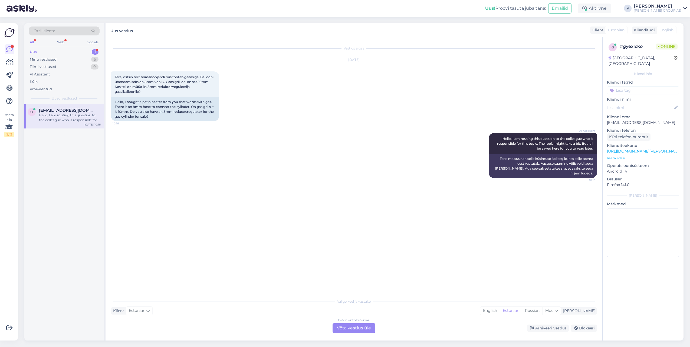
scroll to position [0, 0]
click at [353, 325] on div "Estonian to Estonian Võta vestlus üle" at bounding box center [354, 329] width 43 height 10
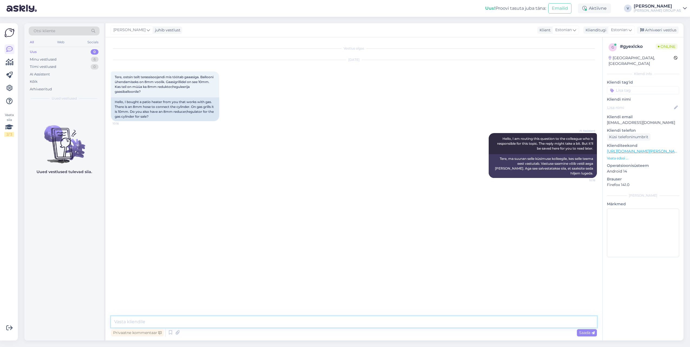
click at [243, 321] on textarea at bounding box center [354, 322] width 486 height 11
type textarea "Tere"
click at [116, 88] on div "Tere, ostsin teilt terassisoojendi mis töötab gaaasiga. Ballooni ühendamiseks o…" at bounding box center [165, 84] width 108 height 26
drag, startPoint x: 147, startPoint y: 87, endPoint x: 140, endPoint y: 91, distance: 7.5
click at [140, 91] on span "Tere, ostsin teilt terassisoojendi mis töötab gaaasiga. Ballooni ühendamiseks o…" at bounding box center [165, 84] width 100 height 19
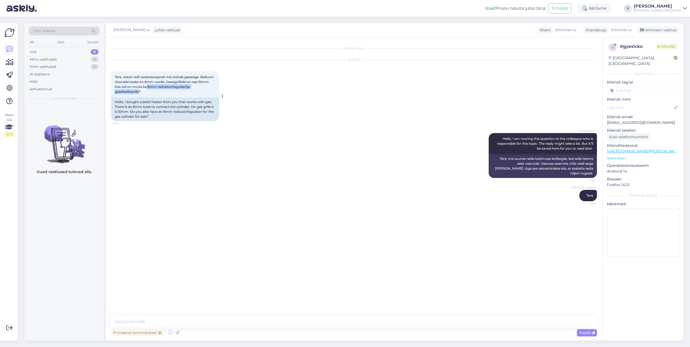
copy span "8mm reduktor/reguleerija gaasiballoonile"
click at [139, 323] on textarea at bounding box center [354, 322] width 486 height 11
type textarea "Kahjuks meil ei ole pakkuda,"
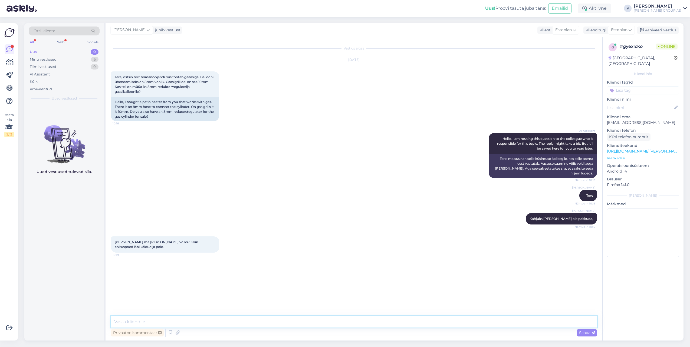
click at [181, 322] on textarea at bounding box center [354, 322] width 486 height 11
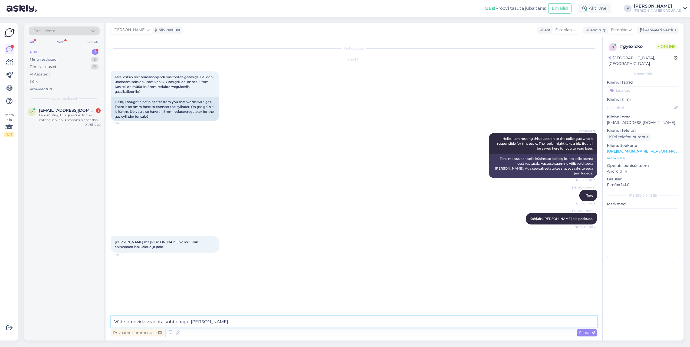
type textarea "Võite proovida vaadata kohta nagu GasBox"
click at [63, 106] on div "m maiu.laas@gmail.com 1 I am routing this question to the colleague who is resp…" at bounding box center [64, 116] width 80 height 24
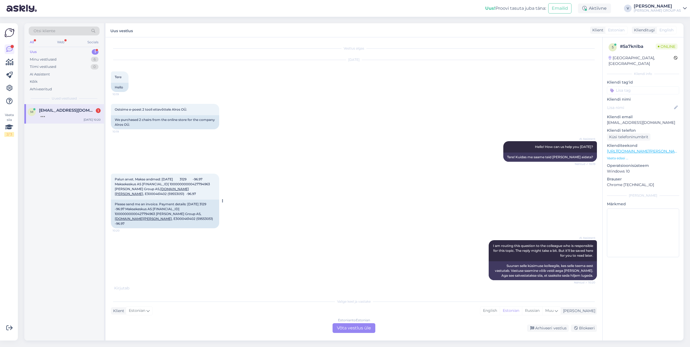
click at [128, 193] on span "Palun arvet. Makse andmed: 18.07.2025 3129 -96.97 Maksekeskus AS EE711700017003…" at bounding box center [163, 186] width 96 height 19
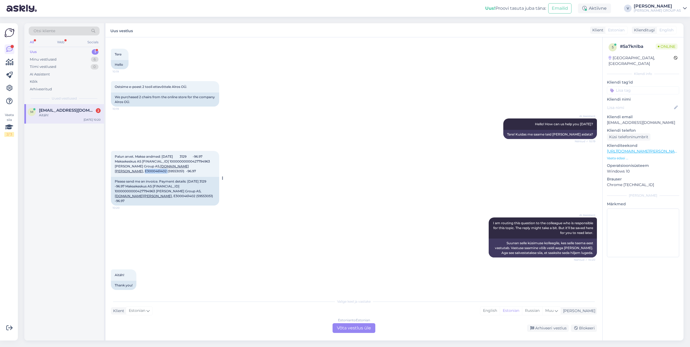
copy span "E3000461402"
click at [125, 172] on span "Palun arvet. Makse andmed: 18.07.2025 3129 -96.97 Maksekeskus AS EE711700017003…" at bounding box center [163, 164] width 96 height 19
click at [300, 139] on div "AI Assistent Hello! How can us help you today? Nähtud ✓ 10:19 Tere! Kuidas me s…" at bounding box center [354, 129] width 486 height 32
click at [371, 326] on div "Estonian to Estonian Võta vestlus üle" at bounding box center [354, 329] width 43 height 10
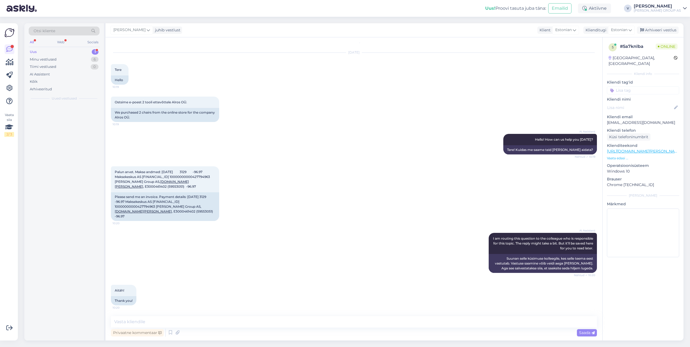
scroll to position [2, 0]
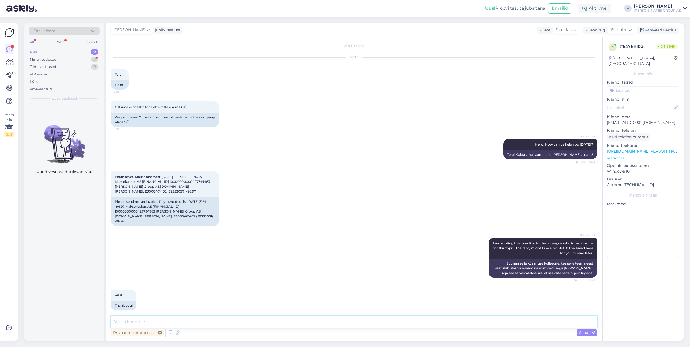
click at [253, 321] on textarea at bounding box center [354, 322] width 486 height 11
type textarea "Tere. Arve lisatud manusena."
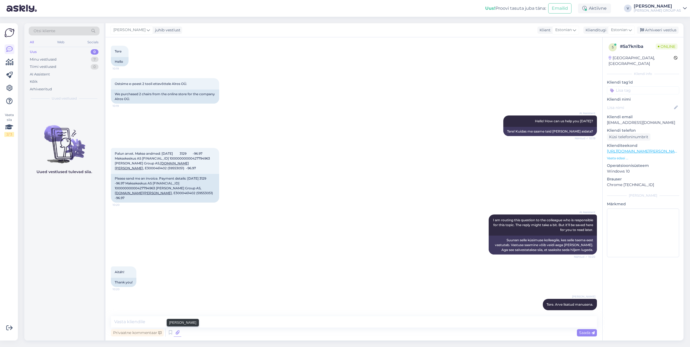
click at [180, 334] on icon at bounding box center [178, 333] width 8 height 8
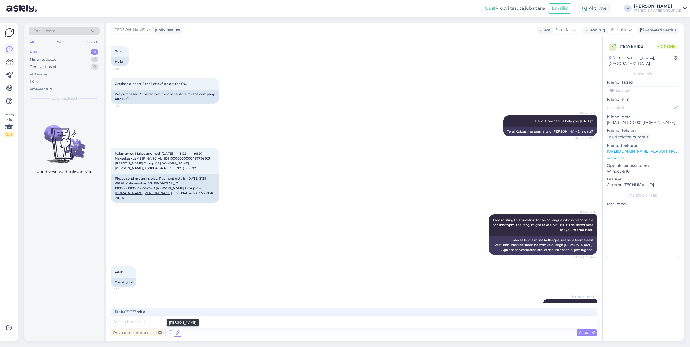
scroll to position [28, 0]
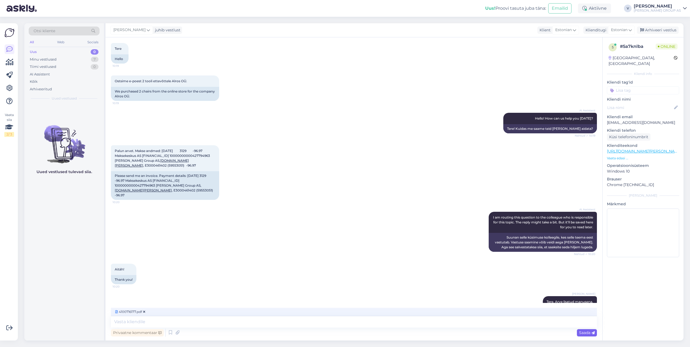
click at [582, 334] on span "Saada" at bounding box center [587, 333] width 16 height 5
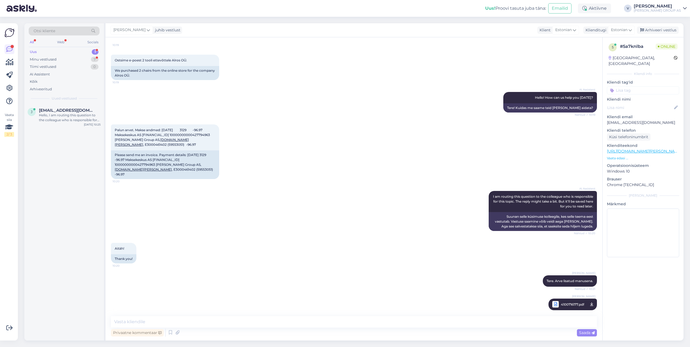
scroll to position [82, 0]
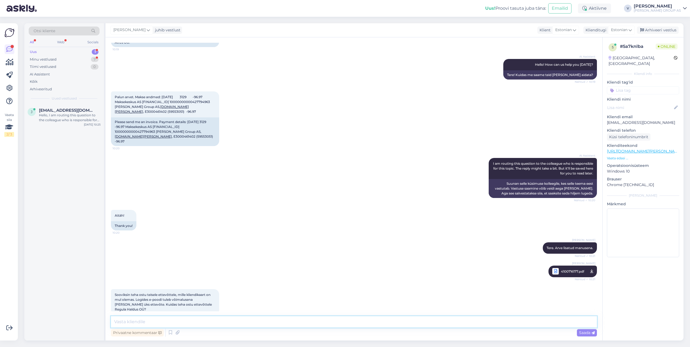
click at [160, 320] on textarea at bounding box center [354, 322] width 486 height 11
click at [213, 324] on textarea at bounding box center [354, 322] width 486 height 11
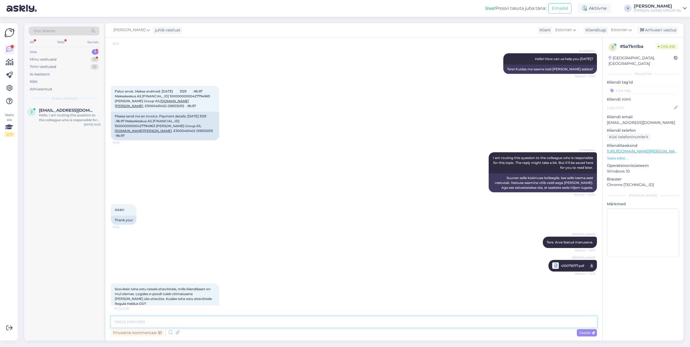
click at [211, 322] on textarea at bounding box center [354, 322] width 486 height 11
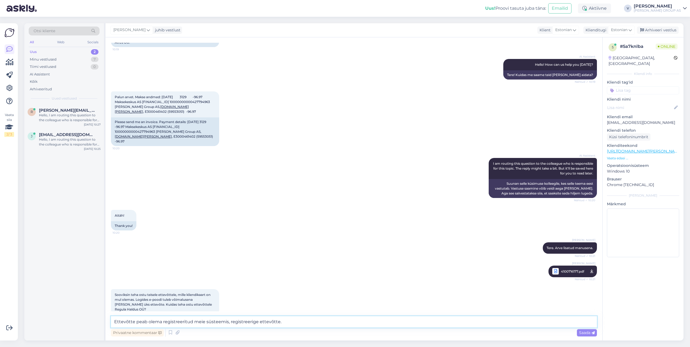
type textarea "Ettevõtte peab olema registreeritud meie süsteemis, registreerige ettevõtte."
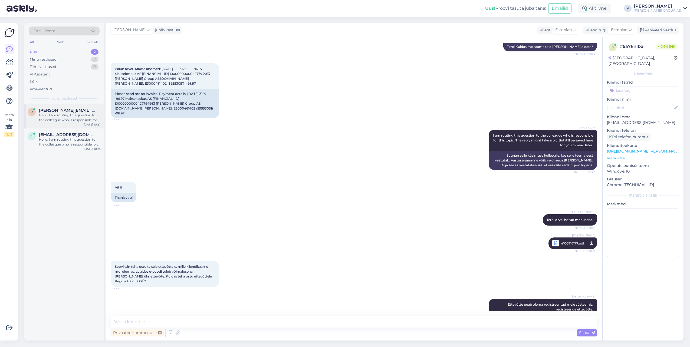
click at [70, 116] on div "Hello, I am routing this question to the colleague who is responsible for this …" at bounding box center [70, 118] width 62 height 10
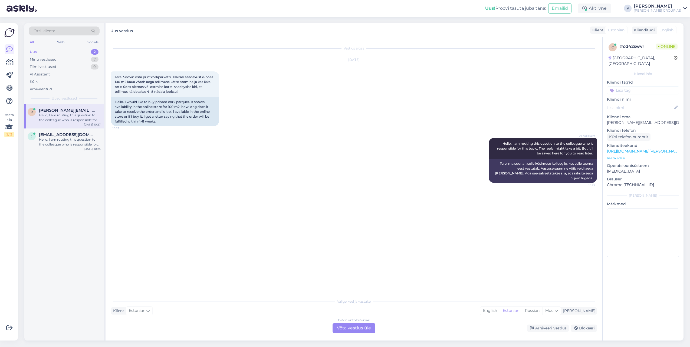
scroll to position [0, 0]
click at [347, 328] on div "Estonian to Estonian Võta vestlus üle" at bounding box center [354, 329] width 43 height 10
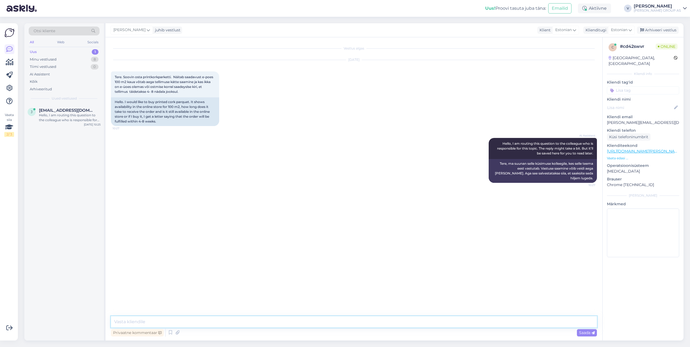
click at [248, 325] on textarea at bounding box center [354, 322] width 486 height 11
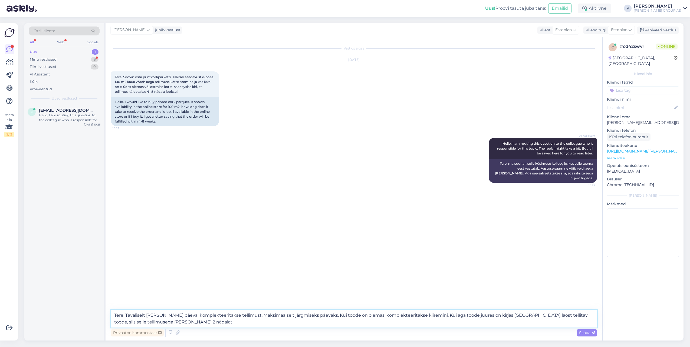
type textarea "Tere. Tavaliselt samal päeval komplekteeritakse tellimust. Maksimaalselt järgmi…"
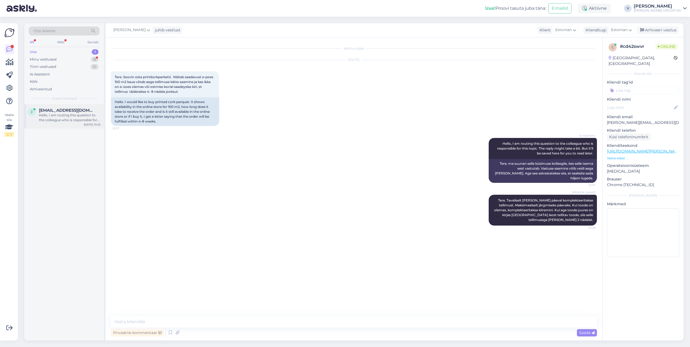
click at [65, 117] on div "Hello, I am routing this question to the colleague who is responsible for this …" at bounding box center [70, 118] width 62 height 10
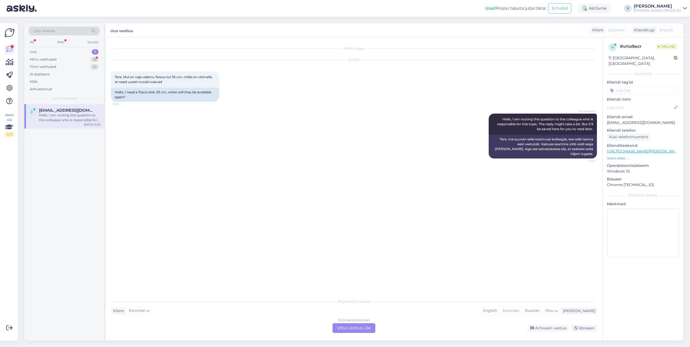
click at [351, 326] on div "Estonian to Estonian Võta vestlus üle" at bounding box center [354, 329] width 43 height 10
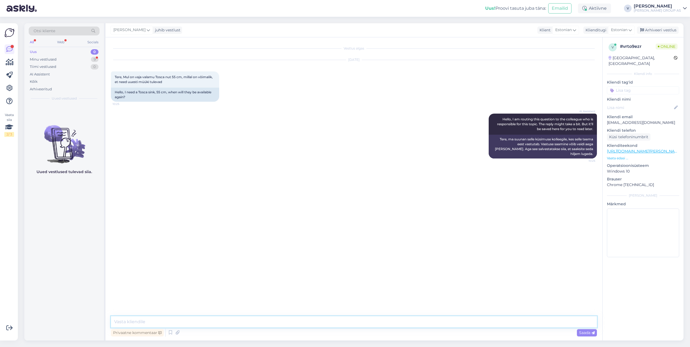
click at [300, 326] on textarea at bounding box center [354, 322] width 486 height 11
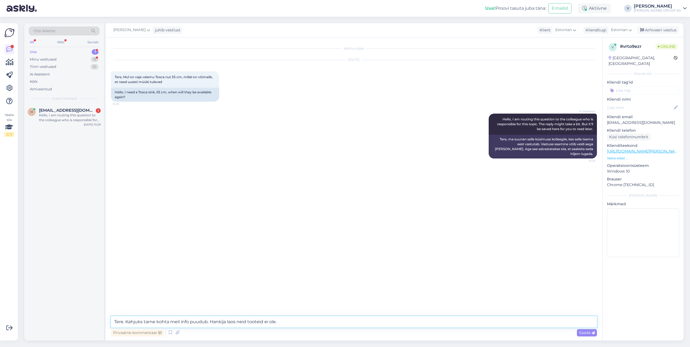
type textarea "Tere. Kahjuks tarne kohta meil info puudub. Hankija laos neid tooteid ei ole."
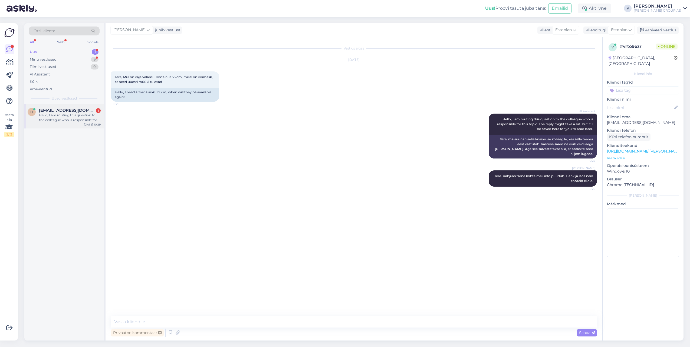
click at [73, 118] on div "Hello, I am routing this question to the colleague who is responsible for this …" at bounding box center [70, 118] width 62 height 10
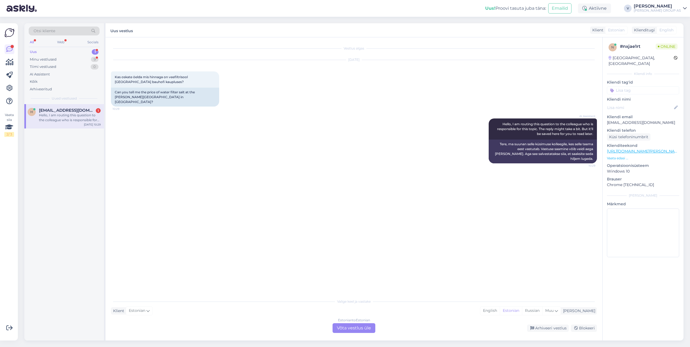
click at [348, 329] on div "Estonian to Estonian Võta vestlus üle" at bounding box center [354, 329] width 43 height 10
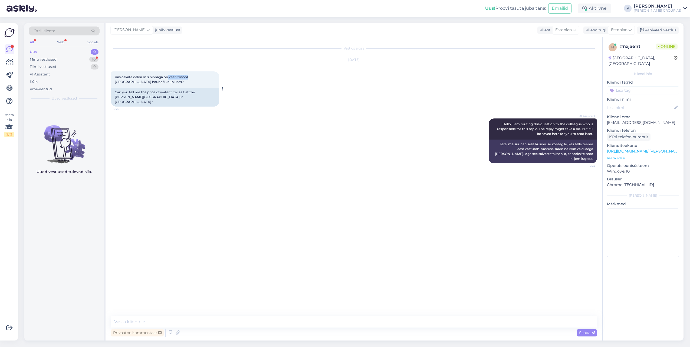
drag, startPoint x: 169, startPoint y: 78, endPoint x: 189, endPoint y: 78, distance: 19.2
click at [189, 78] on span "Kas oskate öelda mis hinnaga on veefiltrisool viljandi bauhofi kaupluses?" at bounding box center [152, 79] width 74 height 9
copy span "veefiltrisool"
click at [154, 321] on textarea at bounding box center [354, 322] width 486 height 11
type textarea "1"
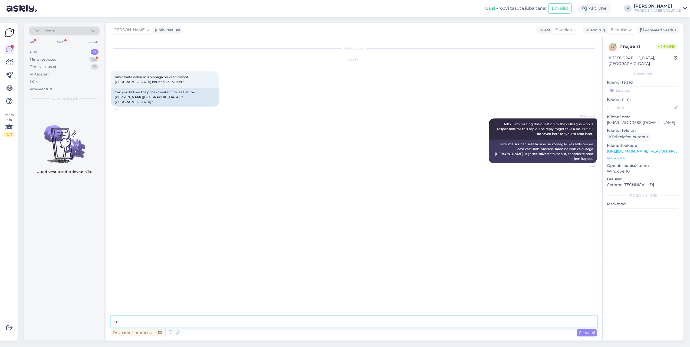
type textarea "t"
type textarea "Tere. 17,32"
click at [46, 59] on div "Minu vestlused" at bounding box center [43, 59] width 27 height 5
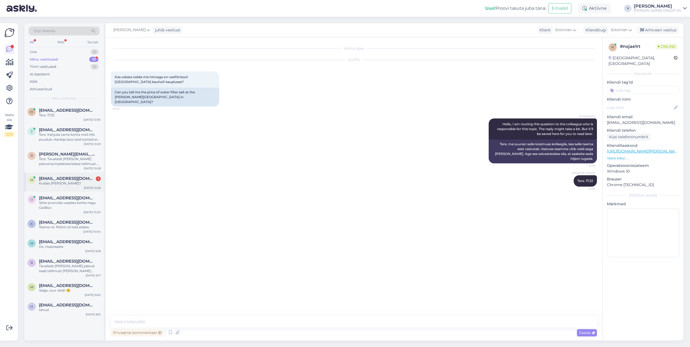
click at [50, 184] on div "Kuidas seda teha?" at bounding box center [70, 183] width 62 height 5
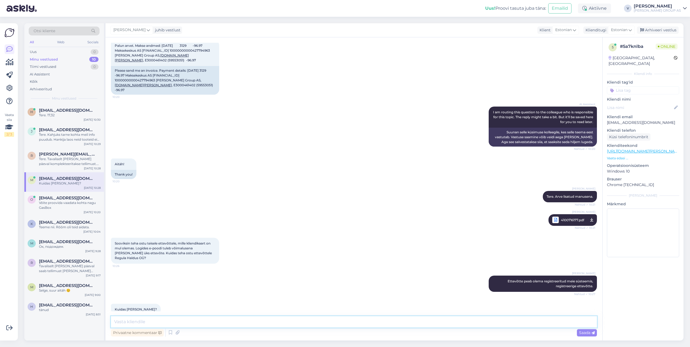
click at [185, 325] on textarea at bounding box center [354, 322] width 486 height 11
type textarea "Läbi meie e-poe süsteemi registreerida kliendina. Seal kus te logite sisse, on …"
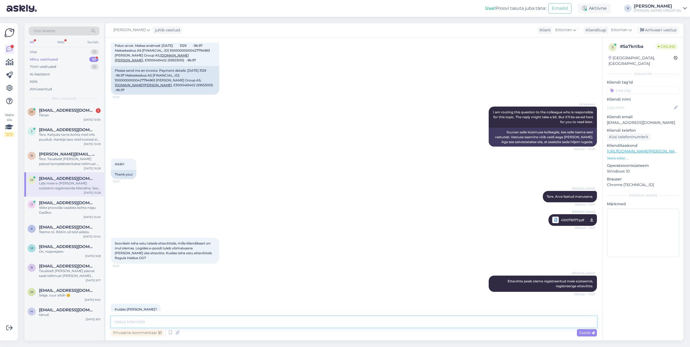
scroll to position [162, 0]
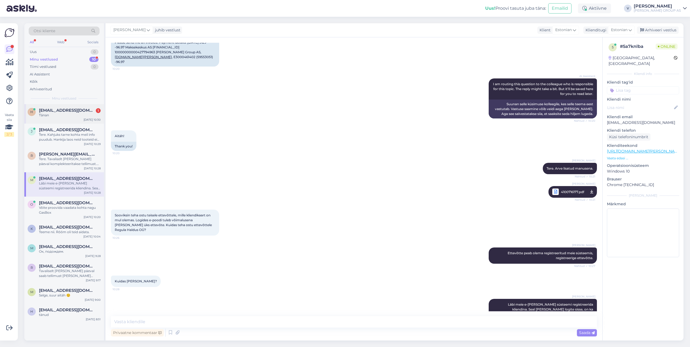
click at [63, 118] on div "h heli.muukadrat@mail.ee 1 Tänan Aug 18 10:30" at bounding box center [64, 113] width 80 height 19
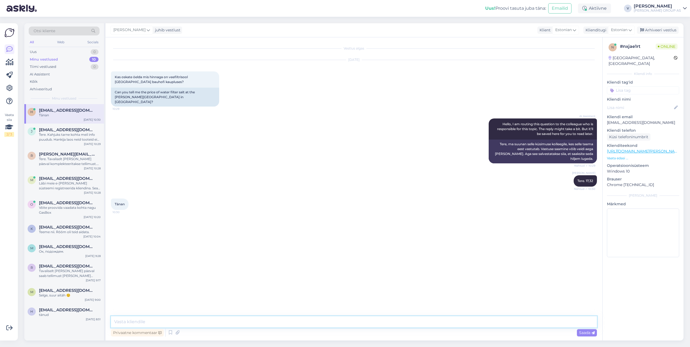
click at [170, 325] on textarea at bounding box center [354, 322] width 486 height 11
type textarea "Rõõm oli aidata."
click at [654, 31] on div "Arhiveeri vestlus" at bounding box center [658, 30] width 42 height 7
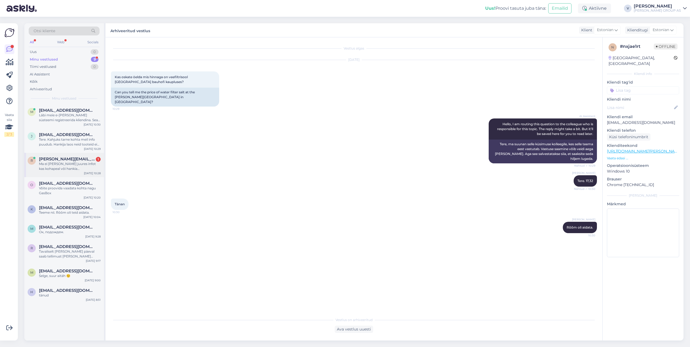
click at [76, 165] on div "Ma ei leia toote juures infot kas kohapeal või hankia laos" at bounding box center [70, 167] width 62 height 10
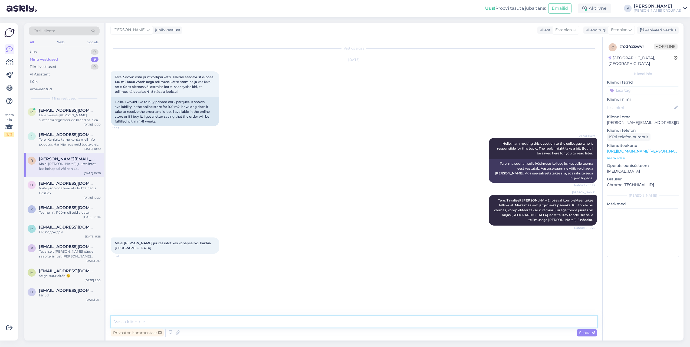
click at [156, 325] on textarea at bounding box center [354, 322] width 486 height 11
type textarea "Mis oleks tootekood?"
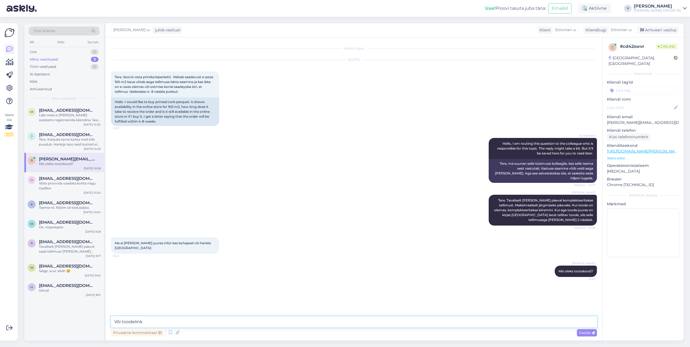
type textarea "Või toodelink"
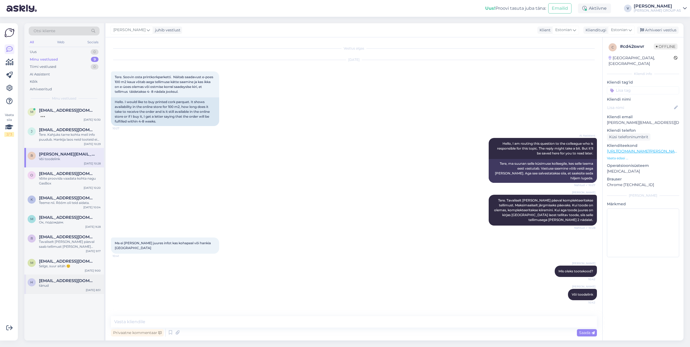
click at [53, 285] on div "tänud" at bounding box center [70, 285] width 62 height 5
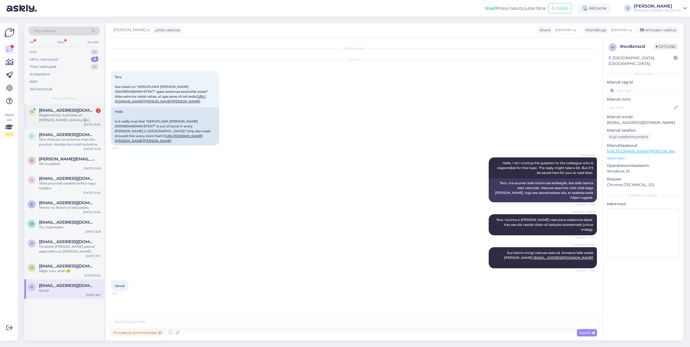
click at [69, 120] on div "Registreerisin, kuid ikka on vaid võimalus ost teha teise ettevõttega. Just reg…" at bounding box center [70, 118] width 62 height 10
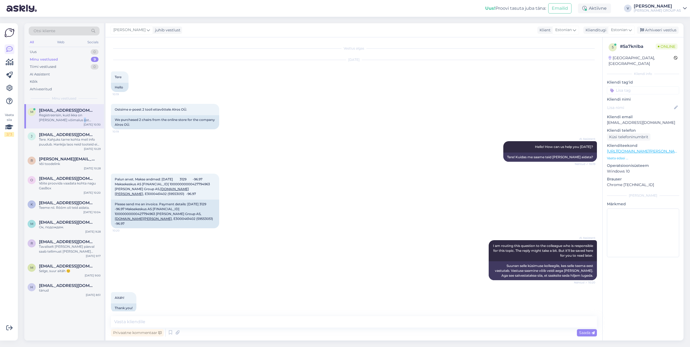
scroll to position [195, 0]
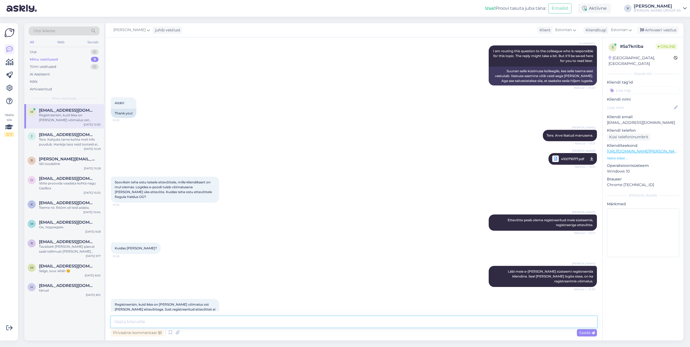
click at [164, 324] on textarea at bounding box center [354, 322] width 486 height 11
type textarea "P"
click at [164, 324] on textarea "Kui te regis" at bounding box center [354, 322] width 486 height 11
click at [164, 324] on textarea "Kui te registreerisite" at bounding box center [354, 322] width 486 height 11
type textarea "Kui te registreerisite uut ettevõttet siis läheb natuke aega, et vastutav osako…"
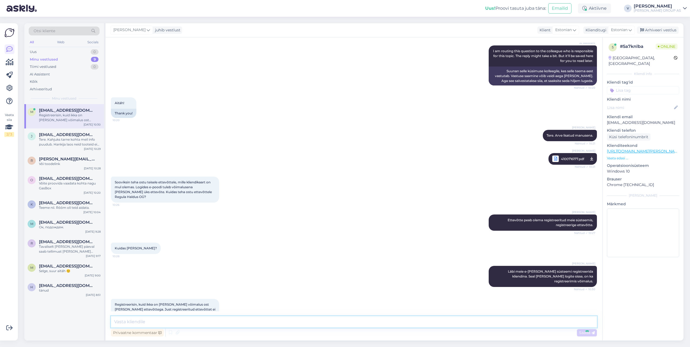
scroll to position [228, 0]
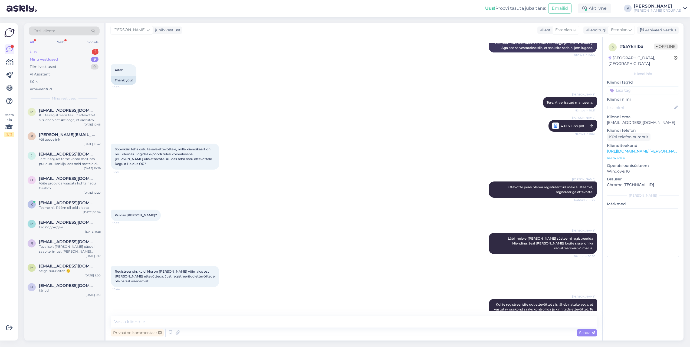
click at [55, 53] on div "Uus 1" at bounding box center [64, 52] width 71 height 8
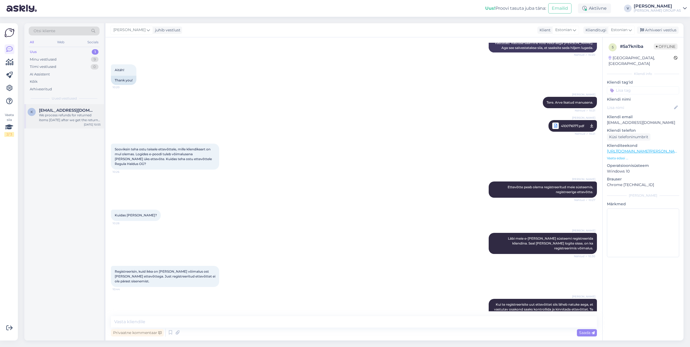
drag, startPoint x: 59, startPoint y: 106, endPoint x: 61, endPoint y: 123, distance: 16.9
click at [60, 122] on div "We process refunds for returned items within 14 days after we get the return re…" at bounding box center [70, 118] width 62 height 10
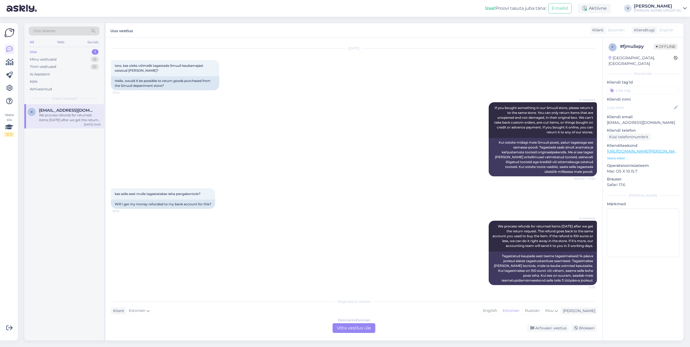
click at [342, 330] on div "Estonian to Estonian Võta vestlus üle" at bounding box center [354, 329] width 43 height 10
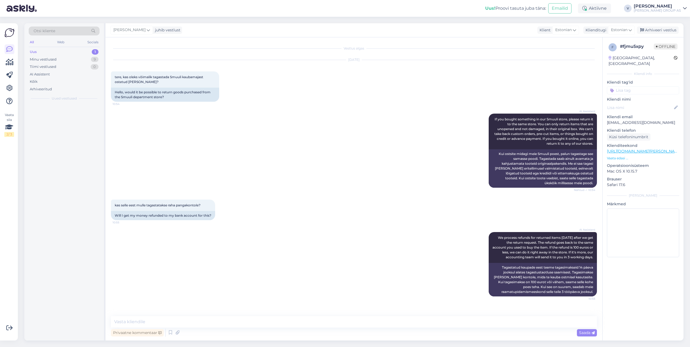
scroll to position [0, 0]
click at [251, 326] on textarea at bounding box center [354, 322] width 486 height 11
type textarea "Tere. Kas kaup on kasutamata ja originaalpakendis?"
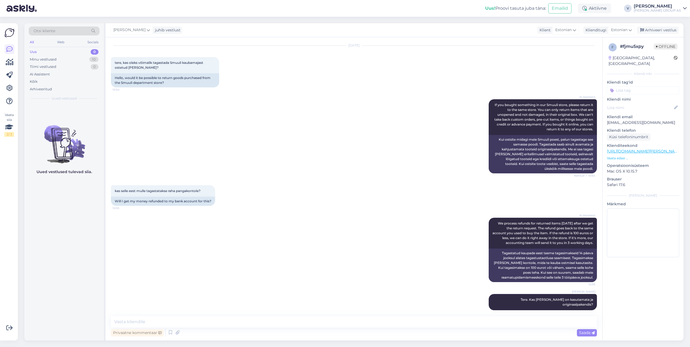
drag, startPoint x: 658, startPoint y: 32, endPoint x: 662, endPoint y: 35, distance: 4.7
click at [658, 32] on div "Arhiveeri vestlus" at bounding box center [658, 30] width 42 height 7
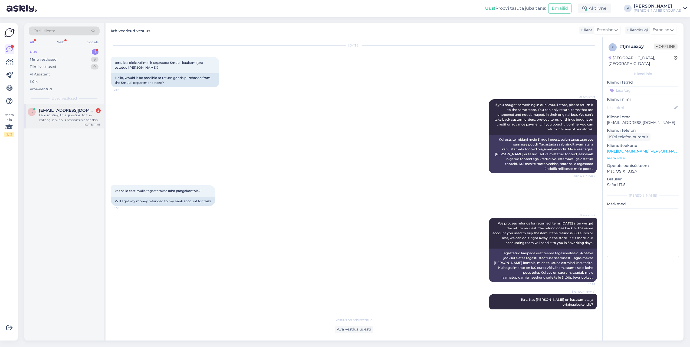
click at [79, 116] on div "I am routing this question to the colleague who is responsible for this topic. …" at bounding box center [70, 118] width 62 height 10
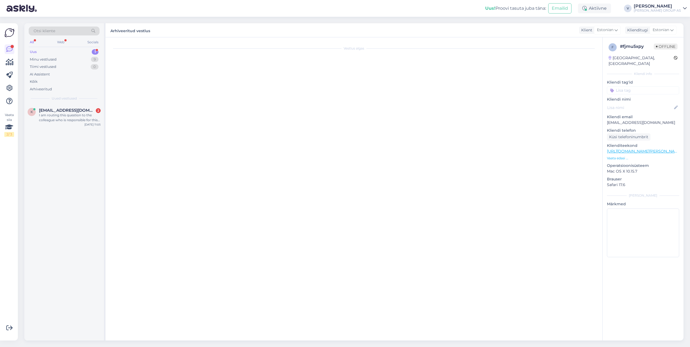
scroll to position [295, 0]
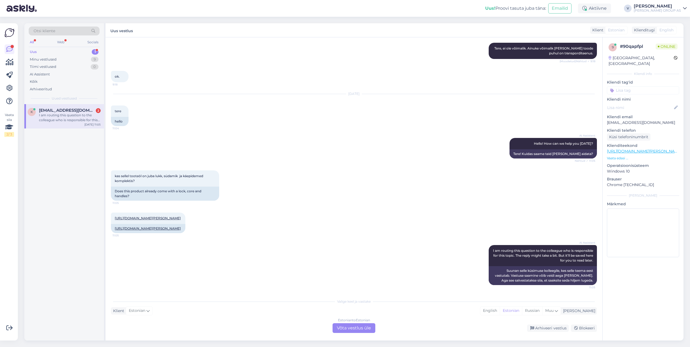
click at [341, 326] on div "Estonian to Estonian Võta vestlus üle" at bounding box center [354, 329] width 43 height 10
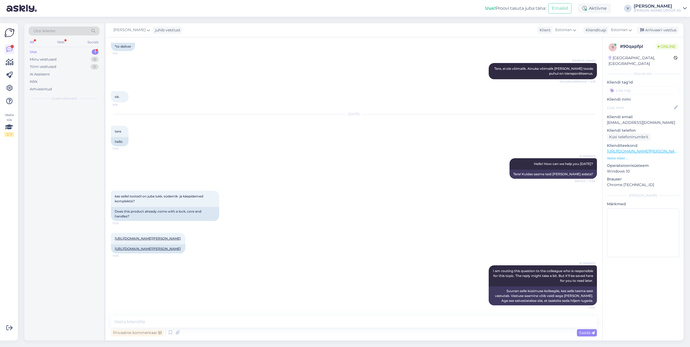
scroll to position [275, 0]
click at [181, 237] on link "https://www.bauhof.ee/et/p/691776/valisuks-swedoor-basic-b0020-valge-9x21-vasak" at bounding box center [148, 239] width 66 height 4
click at [231, 323] on textarea at bounding box center [354, 322] width 486 height 11
type textarea "Tere. Ei ole. Pilt on ilustreeritav"
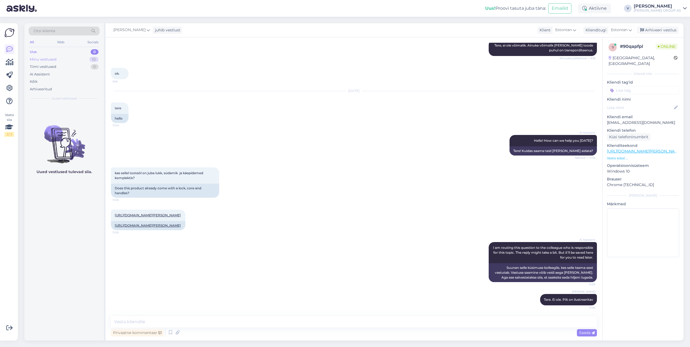
click at [59, 59] on div "Minu vestlused 10" at bounding box center [64, 60] width 71 height 8
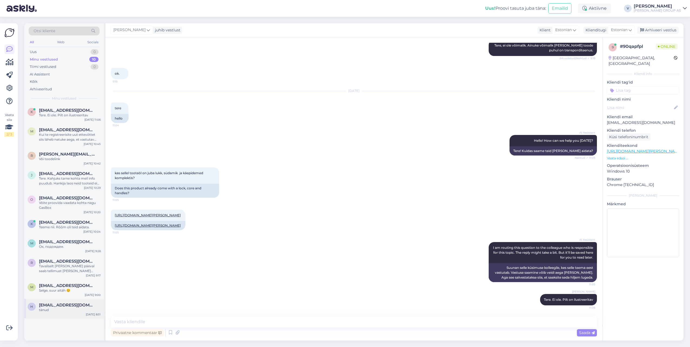
click at [76, 314] on div "h hanneshelemaa@gmail.com tänud Aug 18 8:51" at bounding box center [64, 308] width 80 height 19
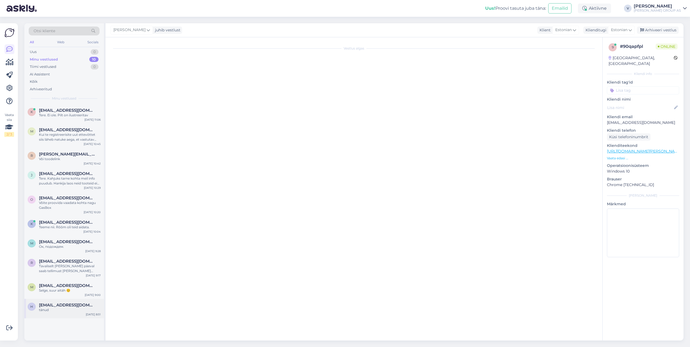
scroll to position [0, 0]
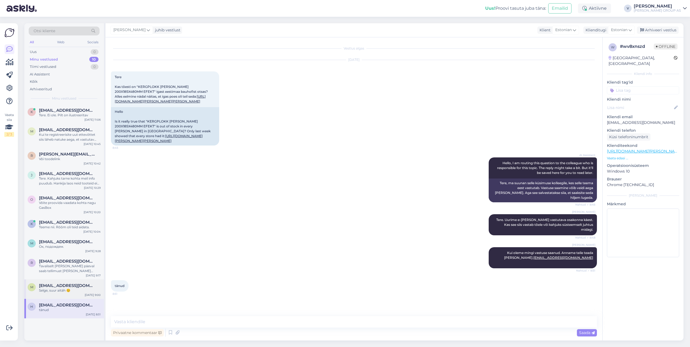
click at [51, 295] on div "m maigiader134@gmail.com Selge, suur aitäh ☺️ Aug 18 9:00" at bounding box center [64, 289] width 80 height 19
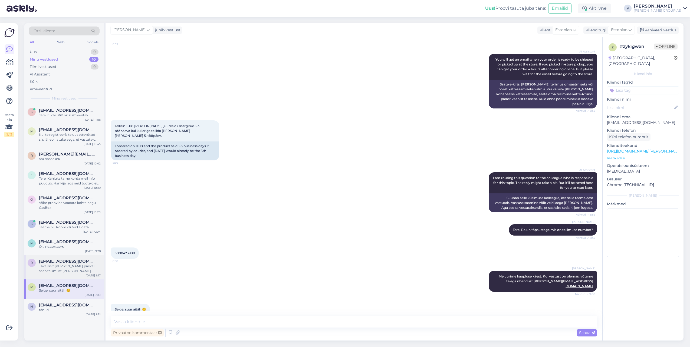
click at [50, 267] on div "Tavaliselt [PERSON_NAME] päeval saab tellimust [PERSON_NAME] toodet on kohal ol…" at bounding box center [70, 269] width 62 height 10
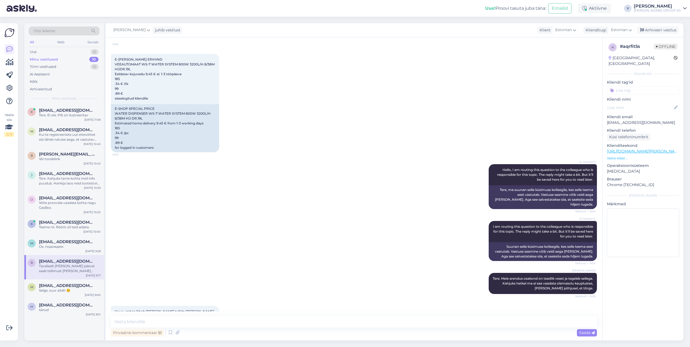
scroll to position [90, 0]
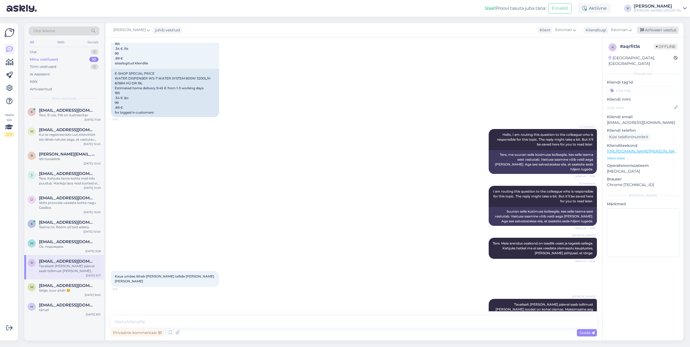
click at [673, 32] on div "Arhiveeri vestlus" at bounding box center [658, 30] width 42 height 7
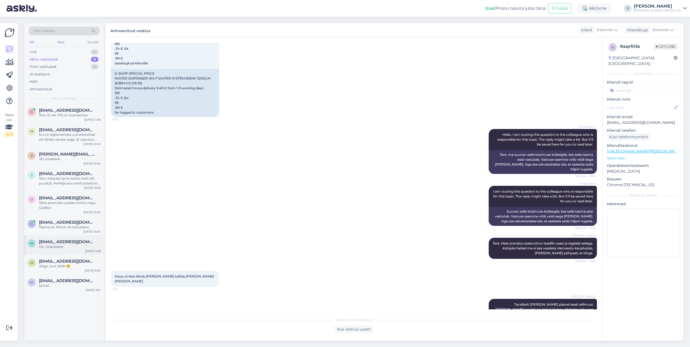
click at [67, 247] on div "Ок, подождем." at bounding box center [70, 247] width 62 height 5
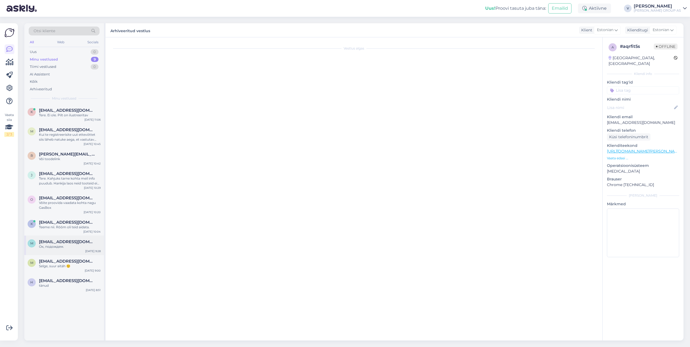
scroll to position [24, 0]
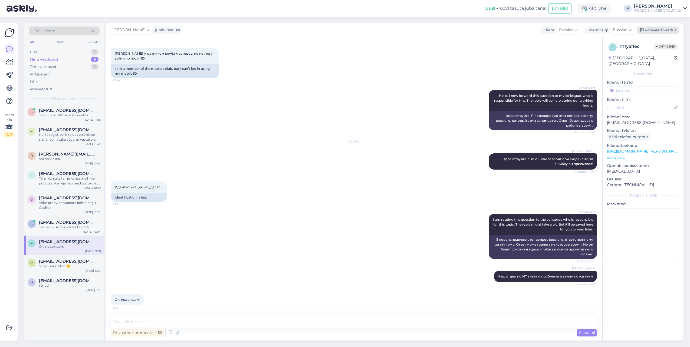
click at [671, 31] on div "Arhiveeri vestlus" at bounding box center [658, 30] width 42 height 7
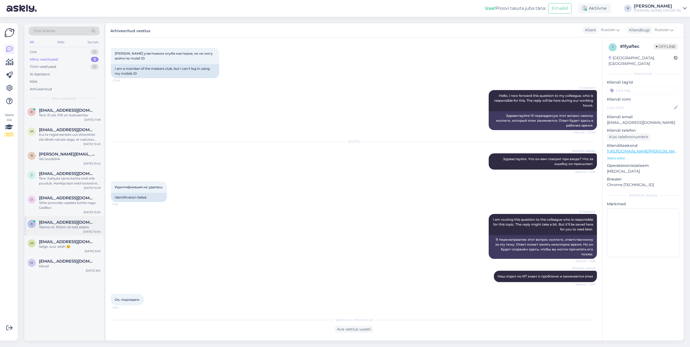
click at [64, 232] on div "k kalletammemae@gmail.com Teeme nii. Rõõm oli teid aidata. Aug 18 10:04" at bounding box center [64, 225] width 80 height 19
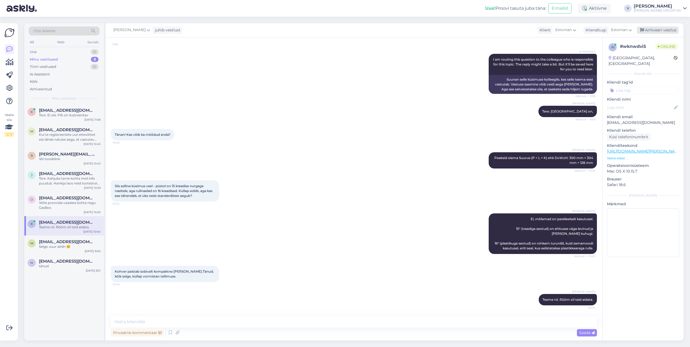
click at [657, 30] on div "Arhiveeri vestlus" at bounding box center [658, 30] width 42 height 7
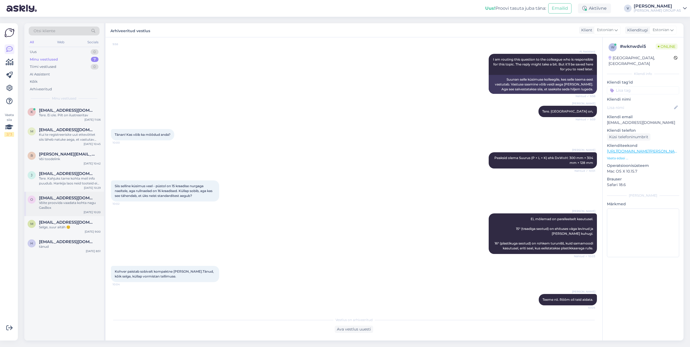
click at [64, 198] on span "ottklsp@gmail.com" at bounding box center [67, 198] width 56 height 5
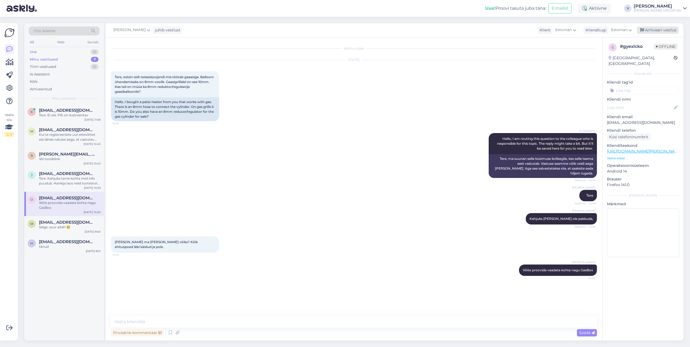
click at [662, 28] on div "Arhiveeri vestlus" at bounding box center [658, 30] width 42 height 7
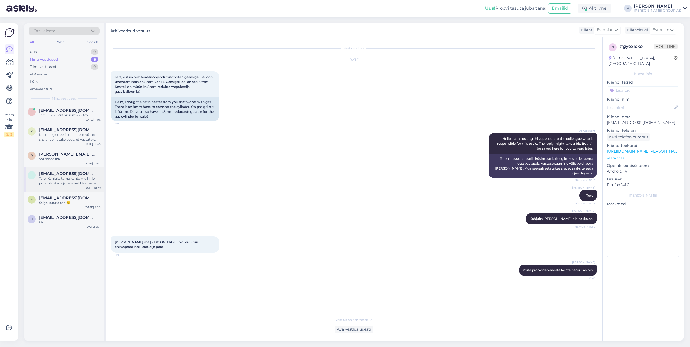
click at [62, 179] on div "Tere. Kahjuks tarne kohta meil info puudub. Hankija laos neid tooteid ei ole." at bounding box center [70, 181] width 62 height 10
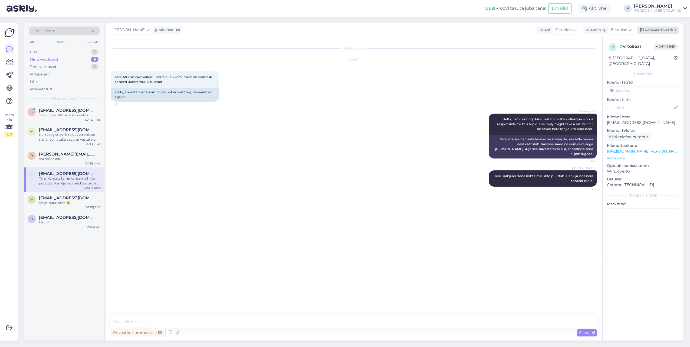
click at [640, 32] on div "Arhiveeri vestlus" at bounding box center [658, 30] width 42 height 7
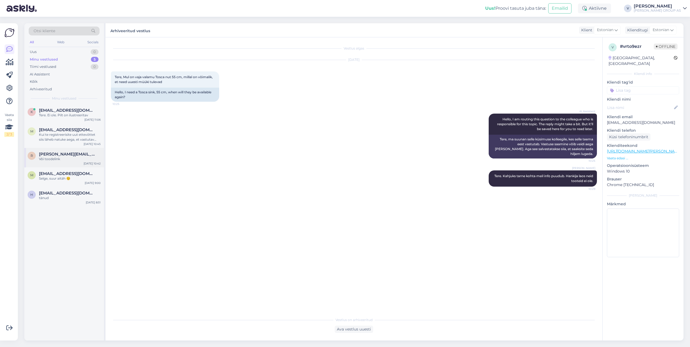
click at [59, 150] on div "r raul.suits1@gmail.com Või toodelink Aug 18 10:42" at bounding box center [64, 157] width 80 height 19
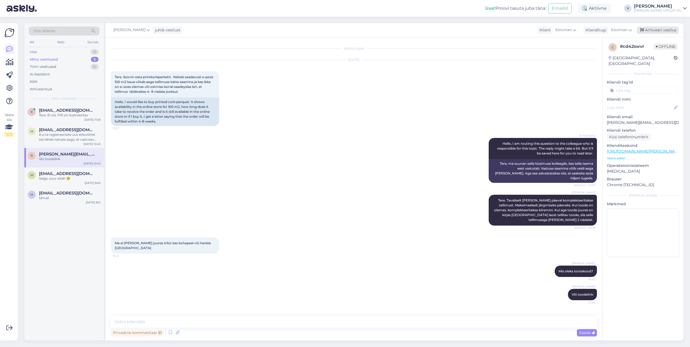
click at [661, 27] on div "Arhiveeri vestlus" at bounding box center [658, 30] width 42 height 7
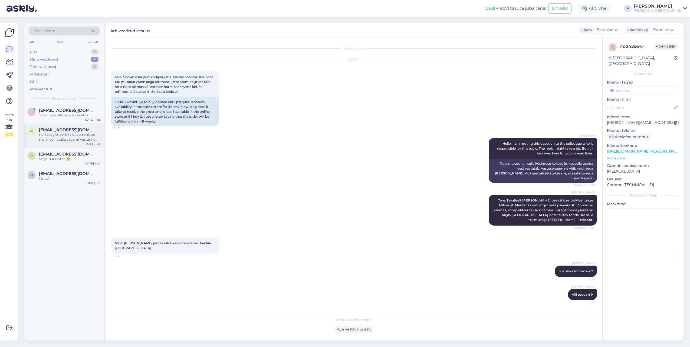
click at [58, 133] on div "Kui te registreerisite uut ettevõttet siis läheb natuke aega, et vastutav osako…" at bounding box center [70, 137] width 62 height 10
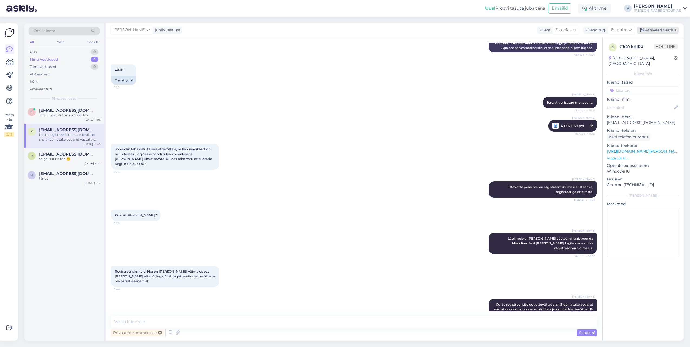
click at [653, 32] on div "Arhiveeri vestlus" at bounding box center [658, 30] width 42 height 7
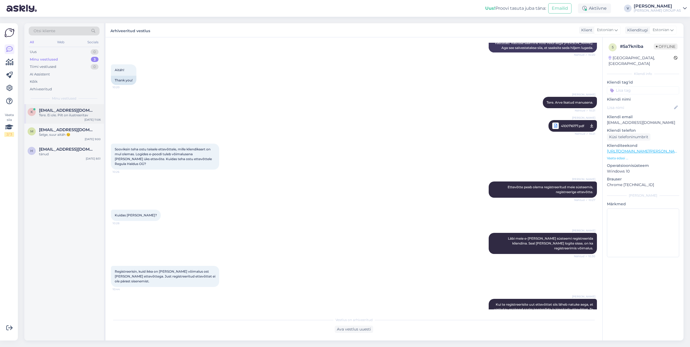
click at [74, 115] on div "Tere. Ei ole. Pilt on ilustreeritav" at bounding box center [70, 115] width 62 height 5
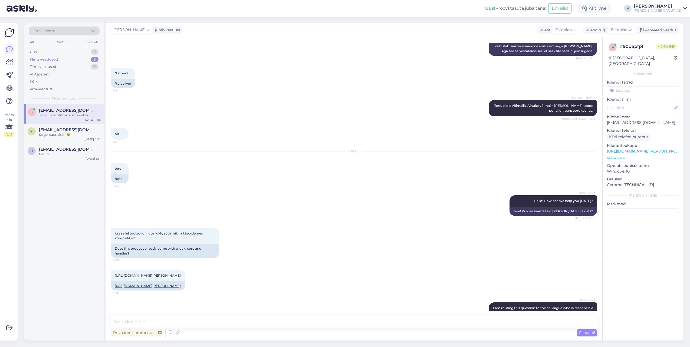
scroll to position [298, 0]
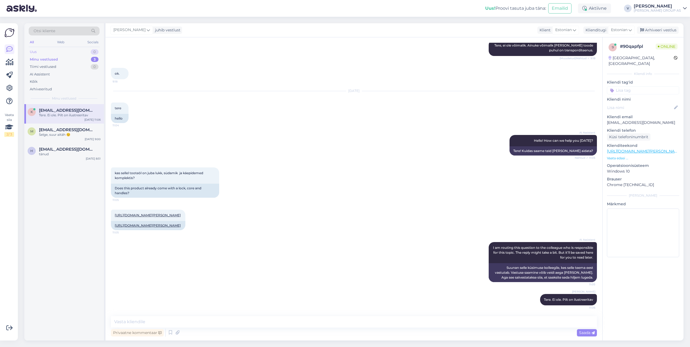
click at [63, 51] on div "Uus 0" at bounding box center [64, 52] width 71 height 8
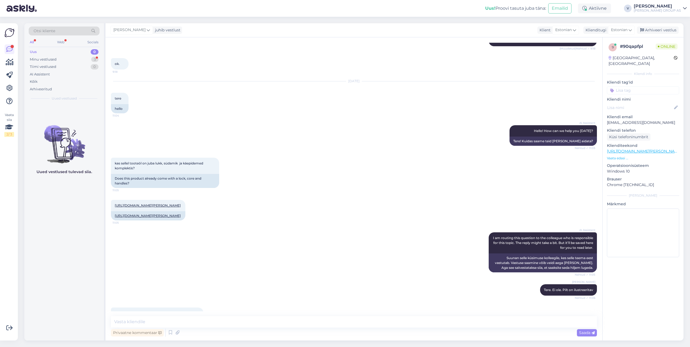
scroll to position [321, 0]
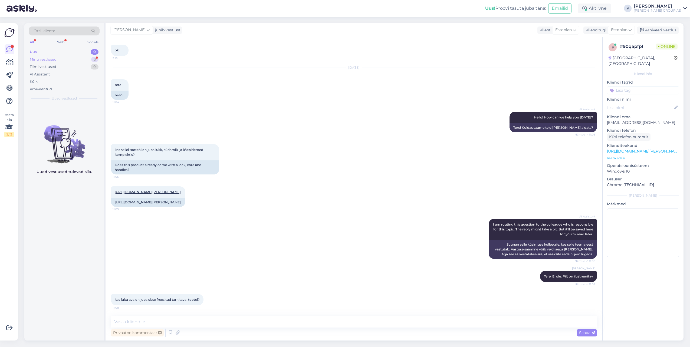
click at [51, 62] on div "Uus 0 Minu vestlused 3 Tiimi vestlused 0 AI Assistent Kõik Arhiveeritud" at bounding box center [64, 70] width 71 height 45
click at [50, 61] on div "Minu vestlused" at bounding box center [43, 59] width 27 height 5
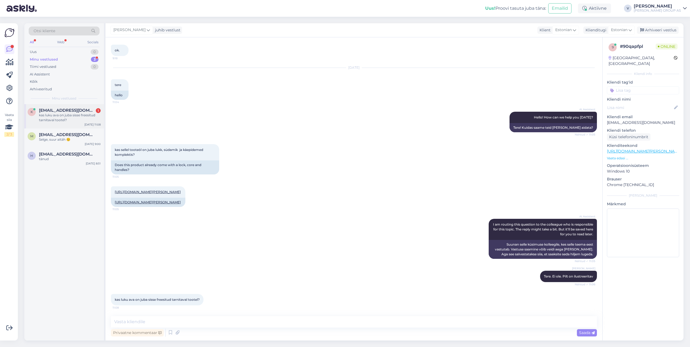
click at [63, 121] on div "kas luku ava on juba sisse freesitud tarnitaval tootel?" at bounding box center [70, 118] width 62 height 10
click at [185, 324] on textarea at bounding box center [354, 322] width 486 height 11
type textarea "j"
drag, startPoint x: 114, startPoint y: 139, endPoint x: 142, endPoint y: 145, distance: 28.4
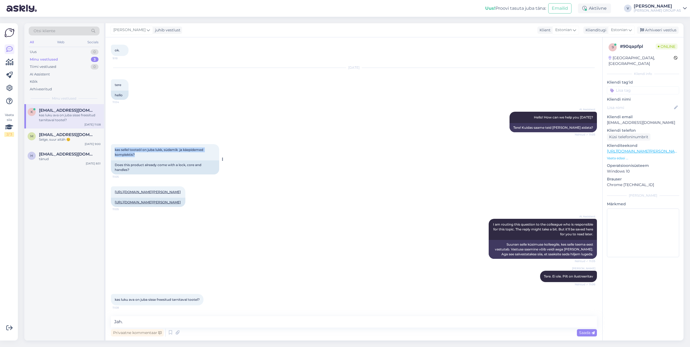
click at [142, 145] on div "kas sellel tooteöl on juba lukk, südamik ja käepidemed komplektis? 11:05" at bounding box center [165, 152] width 108 height 16
copy span "kas sellel tooteöl on juba lukk, südamik ja käepidemed komplektis?"
drag, startPoint x: 113, startPoint y: 300, endPoint x: 205, endPoint y: 300, distance: 91.5
click at [204, 300] on div "kas luku ava on juba sisse freesitud tarnitaval tootel? 11:08" at bounding box center [157, 299] width 93 height 11
copy div "kas luku ava on juba sisse freesitud tarnitaval tootel? 11:08"
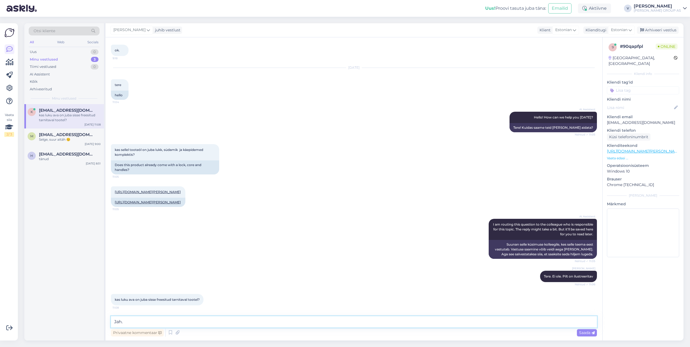
click at [142, 324] on textarea "Jah." at bounding box center [354, 322] width 486 height 11
paste textarea "Swedoor Basic B0020 välisuksel on lukukorpuse ava juba tehases sisse freesitud."
type textarea "Jah. Swedoor Basic B0020 välisuksel on lukukorpuse ava juba tehases sisse frees…"
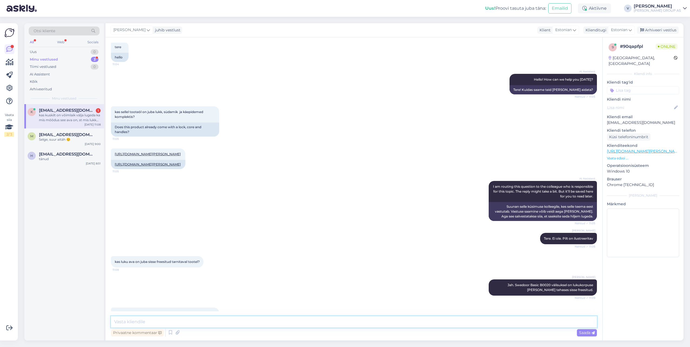
scroll to position [378, 0]
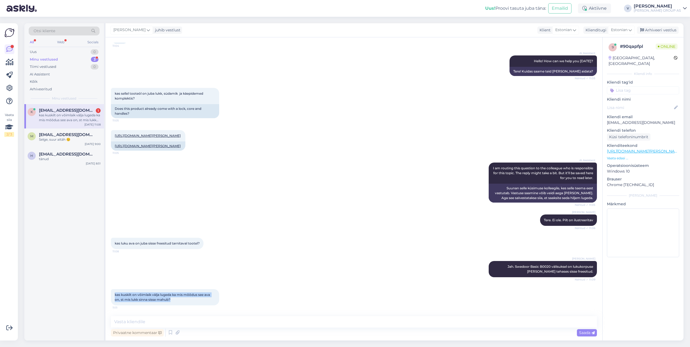
drag, startPoint x: 180, startPoint y: 303, endPoint x: 112, endPoint y: 292, distance: 69.1
click at [112, 292] on div "kas kuskilt on võimlaik välja lugeda ka mis mõõdus see ava on, st mis lukk sinn…" at bounding box center [165, 297] width 108 height 16
copy span "kas kuskilt on võimlaik välja lugeda ka mis mõõdus see ava on, st mis lukk sinn…"
click at [195, 325] on textarea at bounding box center [354, 322] width 486 height 11
type textarea "k"
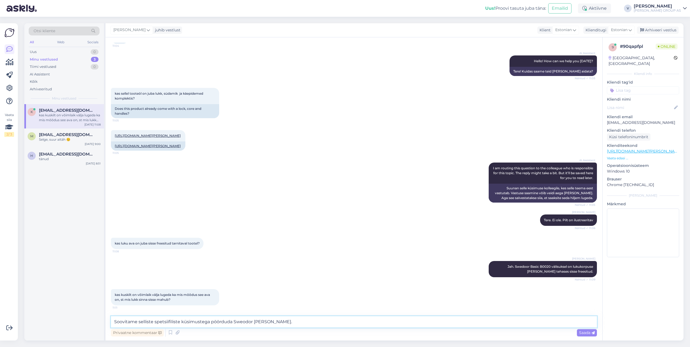
paste textarea "https://www.swedoor.ee/"
type textarea "Soovitame selliste spetsiifiliste küsimustega pöörduda Sweodor poole. https://w…"
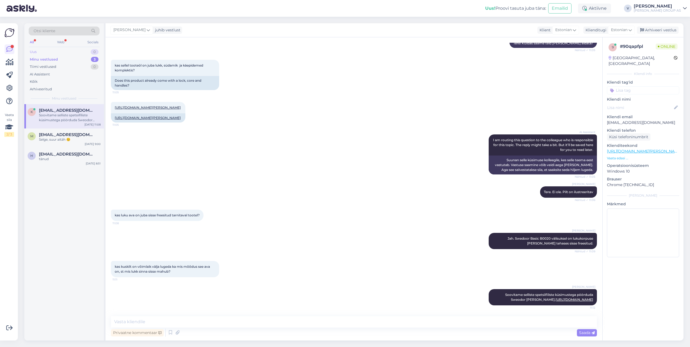
click at [34, 53] on div "Uus" at bounding box center [33, 51] width 7 height 5
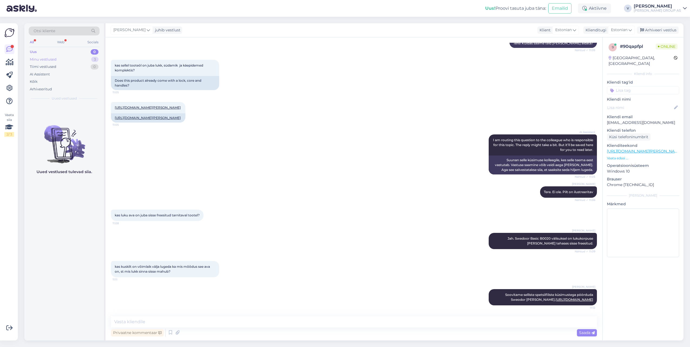
click at [48, 58] on div "Minu vestlused" at bounding box center [43, 59] width 27 height 5
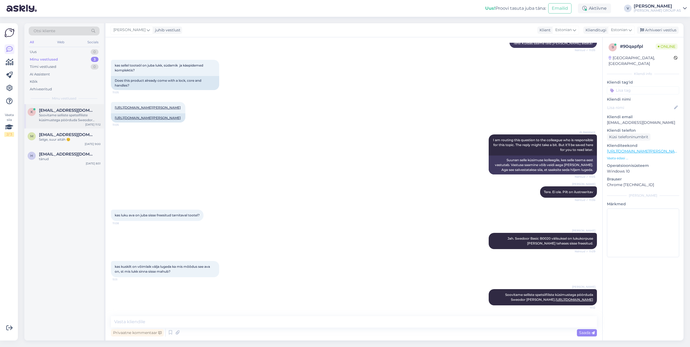
click at [56, 122] on div "Soovitame selliste spetsiifiliste küsimustega pöörduda Sweodor poole. https://w…" at bounding box center [70, 118] width 62 height 10
click at [45, 54] on div "Uus 1" at bounding box center [64, 52] width 71 height 8
click at [54, 118] on div "Hello, I am routing this question to the colleague who is responsible for this …" at bounding box center [70, 118] width 62 height 10
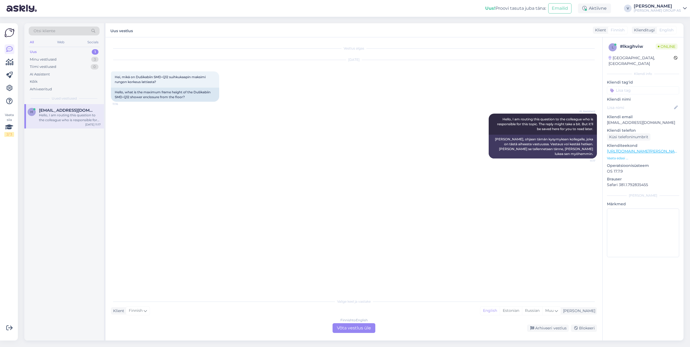
scroll to position [0, 0]
drag, startPoint x: 195, startPoint y: 91, endPoint x: 130, endPoint y: 99, distance: 65.5
click at [130, 99] on div "Hello, what is the maximum frame height of the Dušikabiin SMD-Q12 shower enclos…" at bounding box center [165, 95] width 108 height 14
copy div "Dušikabiin SMD-Q12"
click at [356, 328] on div "Finnish to English Võta vestlus üle" at bounding box center [354, 329] width 43 height 10
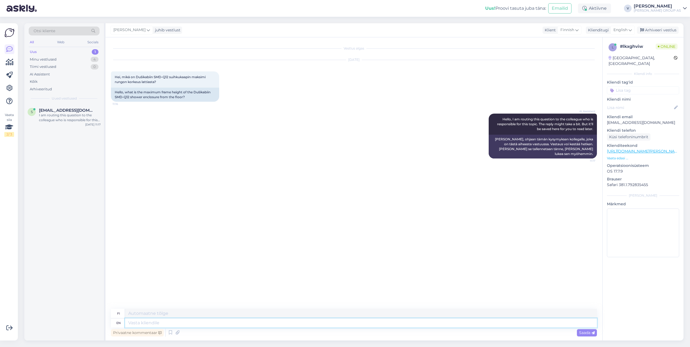
click at [305, 320] on textarea at bounding box center [361, 323] width 472 height 9
paste textarea "90 x 90 x 198 cm"
type textarea "Hello. 90 x 90 x 198 cm"
type textarea "Hei. 90 x 90 x 198 cm"
type textarea "Hello. 90 x 90 x 198 cm"
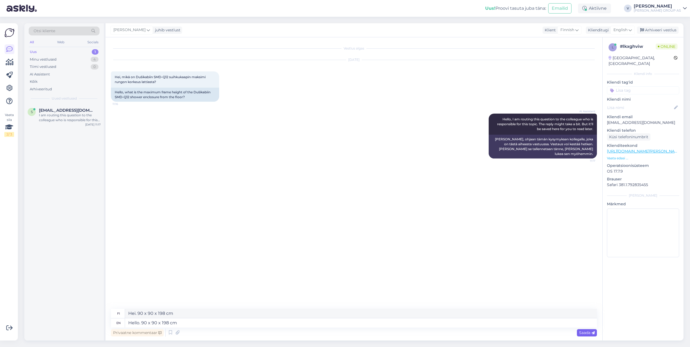
click at [582, 333] on span "Saada" at bounding box center [587, 333] width 16 height 5
click at [79, 114] on div "I am routing this question to the colleague who is responsible for this topic. …" at bounding box center [70, 118] width 62 height 10
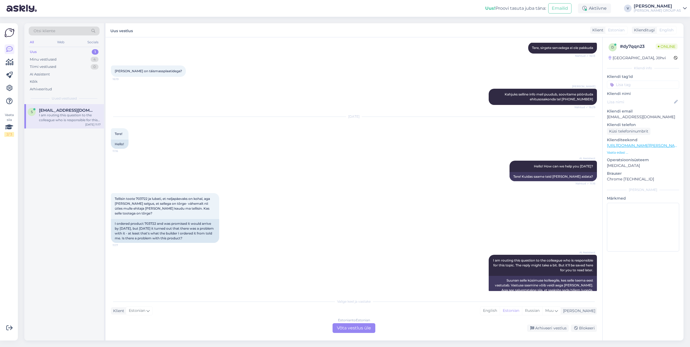
click at [347, 328] on div "Estonian to Estonian Võta vestlus üle" at bounding box center [354, 329] width 43 height 10
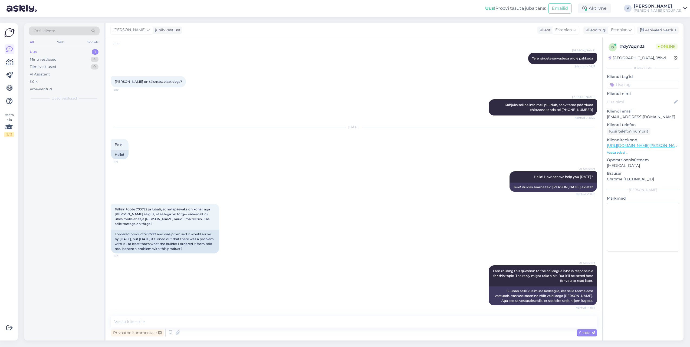
scroll to position [392, 0]
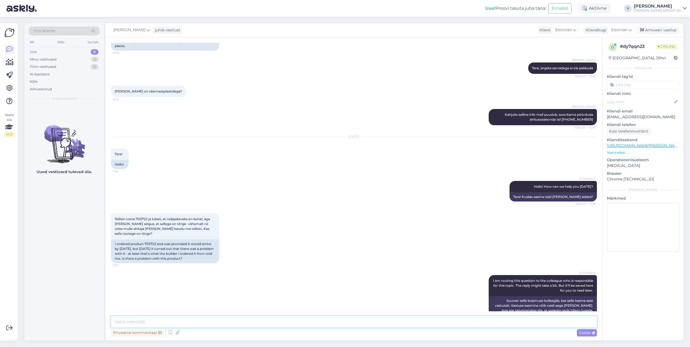
click at [237, 324] on textarea at bounding box center [354, 322] width 486 height 11
type textarea "Tere. Mis on tõrge?"
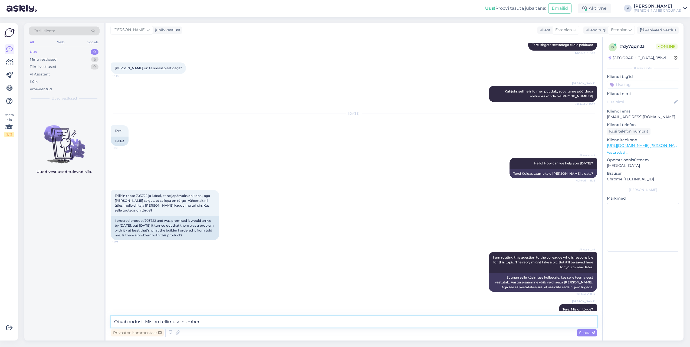
type textarea "Oi vabandust. Mis on tellimuse number."
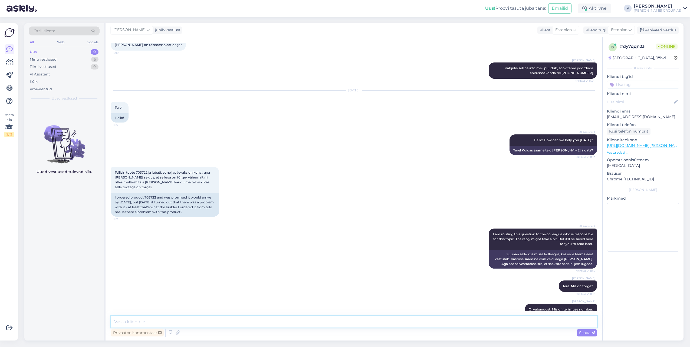
scroll to position [471, 0]
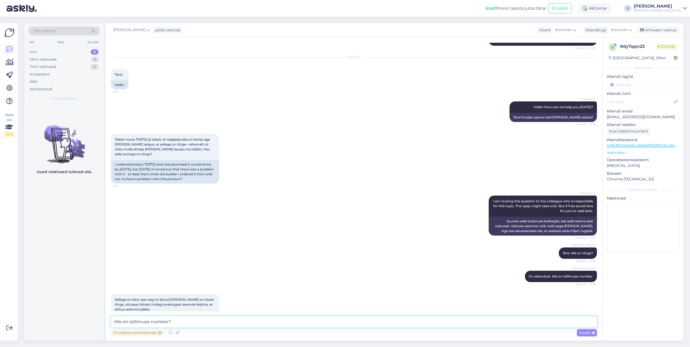
type textarea "Mis on tellimuse number?"
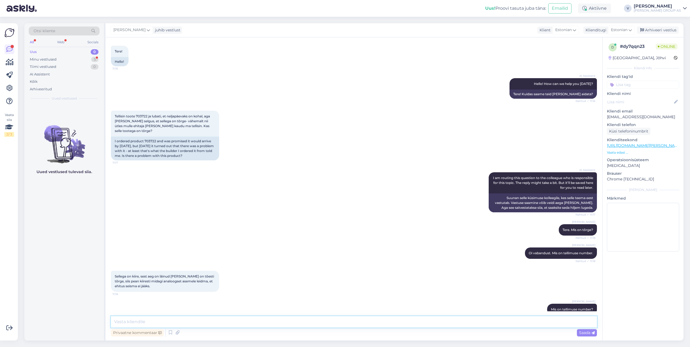
scroll to position [546, 0]
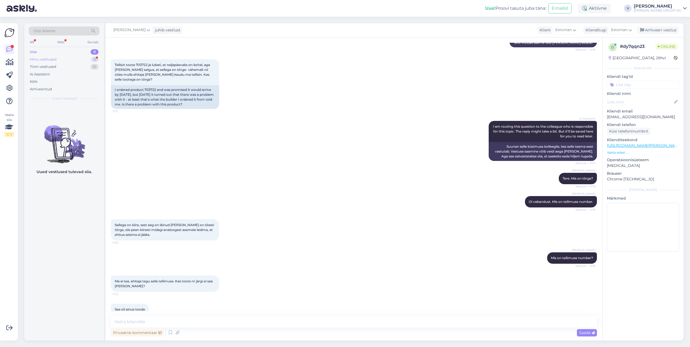
click at [52, 58] on div "Minu vestlused" at bounding box center [43, 59] width 27 height 5
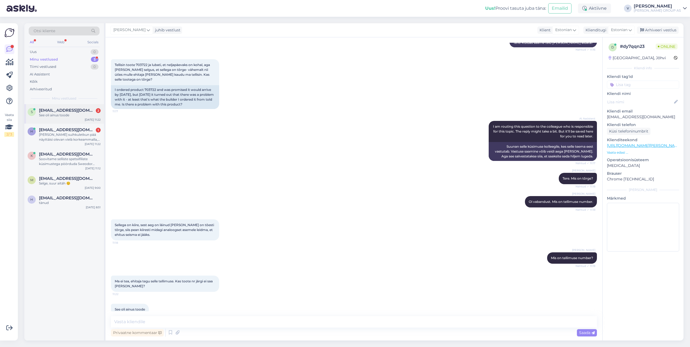
click at [58, 118] on div "s signe.rassak@gmail.com 2 See oli ainus toode Aug 18 11:22" at bounding box center [64, 113] width 80 height 19
click at [248, 321] on textarea at bounding box center [354, 322] width 486 height 11
type textarea "P"
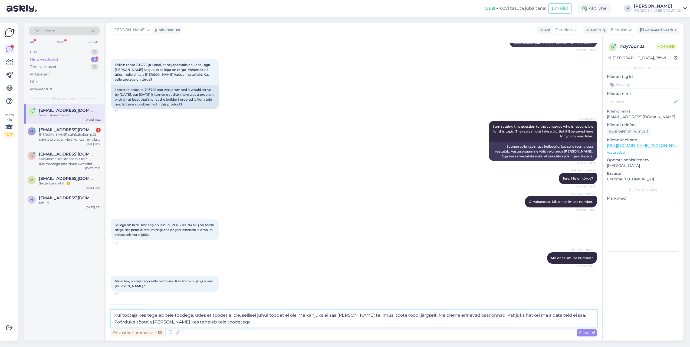
type textarea "Kui töötaja kes tegeleb teie toodega, ütles et toodet ei ole, sellisel juhul to…"
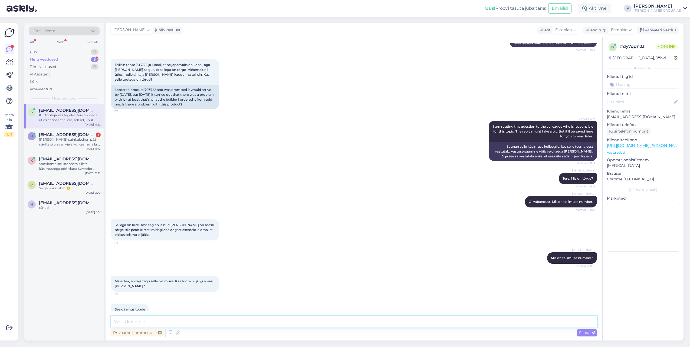
scroll to position [589, 0]
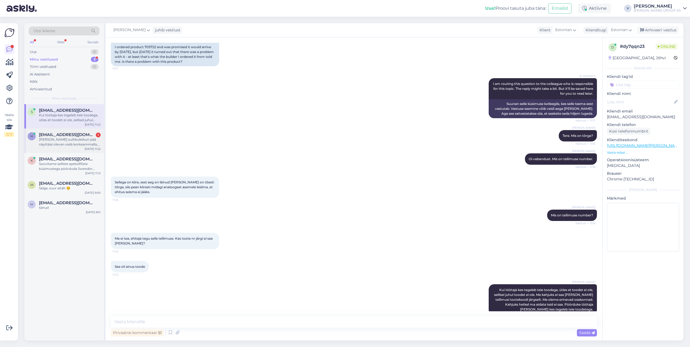
click at [86, 148] on div "Aug 18 11:22" at bounding box center [93, 149] width 16 height 4
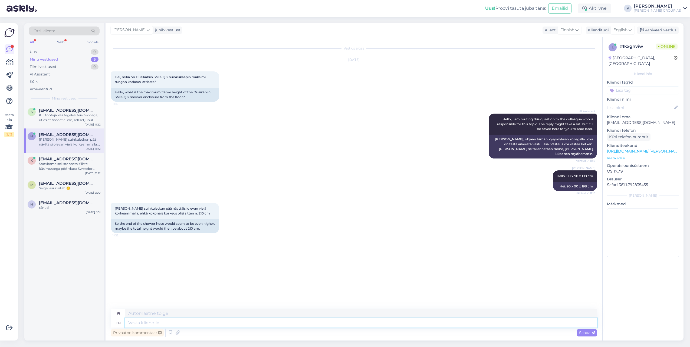
click at [254, 326] on textarea at bounding box center [361, 323] width 472 height 9
type textarea "Yes"
type textarea "Kyllä"
type textarea "Yes."
type textarea "Kyllä."
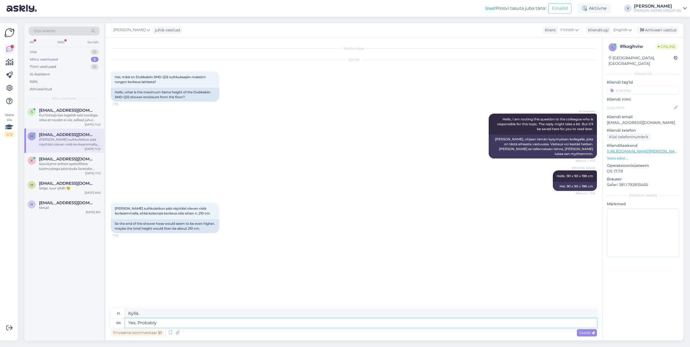
type textarea "Yes. Probably"
type textarea "Kyllä. Todennäköisesti"
type textarea "Yes. Probably."
type textarea "Kyllä. Todennäköisesti."
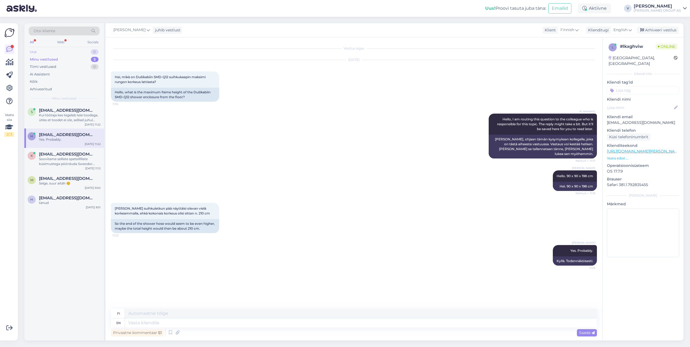
click at [36, 53] on div "Uus" at bounding box center [33, 51] width 7 height 5
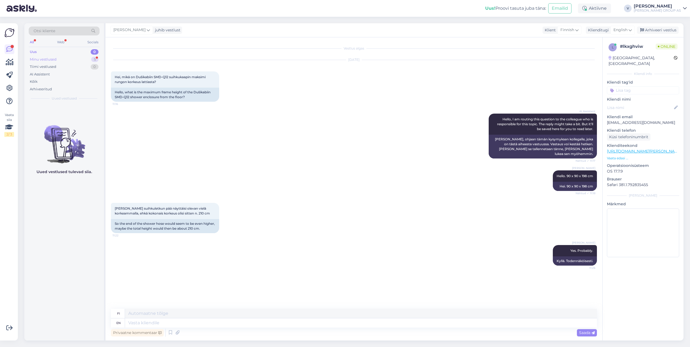
click at [59, 57] on div "Minu vestlused 5" at bounding box center [64, 60] width 71 height 8
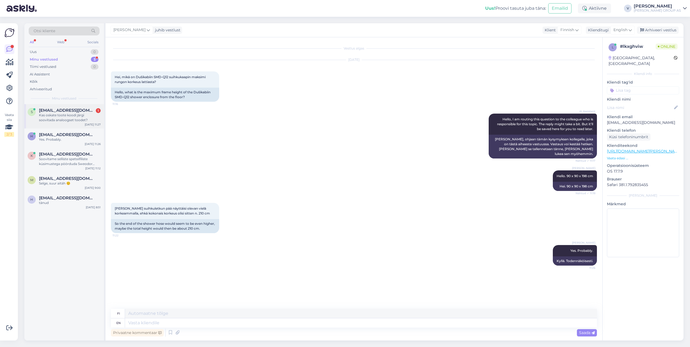
click at [64, 119] on div "Kas oskate toote koodi järgi soovitada analoogset toodet?" at bounding box center [70, 118] width 62 height 10
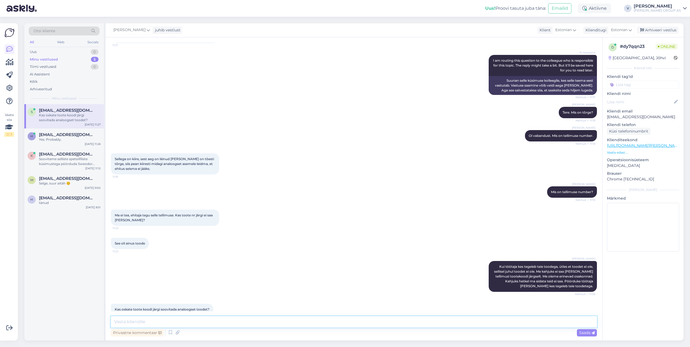
click at [176, 322] on textarea at bounding box center [354, 322] width 486 height 11
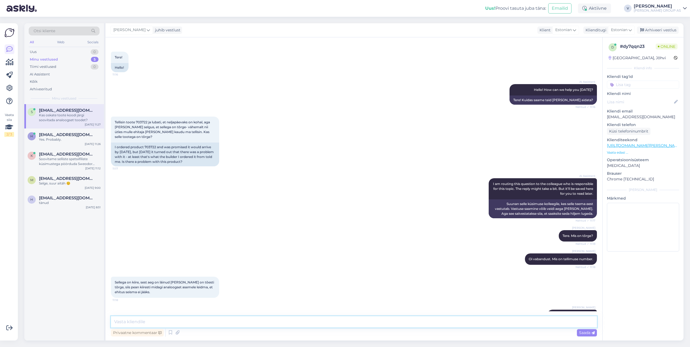
scroll to position [477, 0]
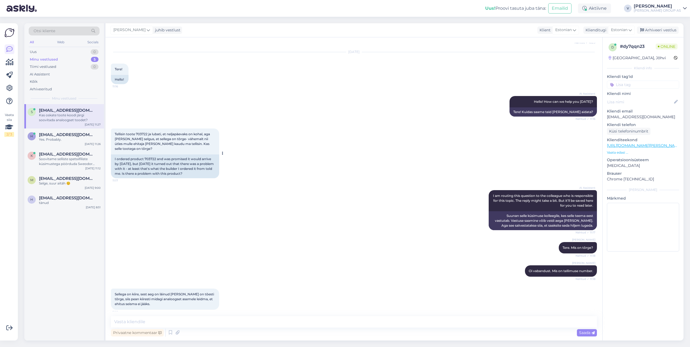
click at [142, 132] on span "Tellisin toote 703722 ja lubati, et neljapäevaks on kohal, aga täna selgus, et …" at bounding box center [163, 141] width 96 height 19
copy span "703722"
click at [167, 320] on textarea at bounding box center [354, 322] width 486 height 11
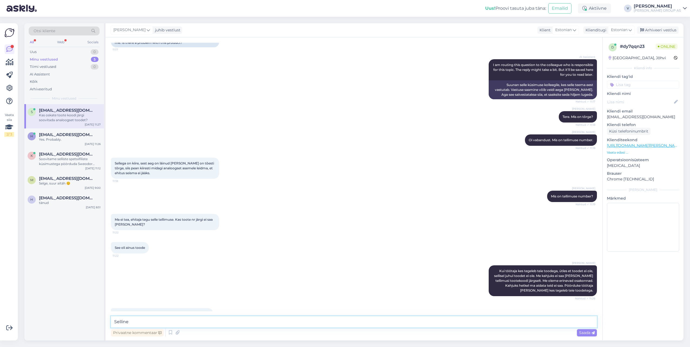
scroll to position [612, 0]
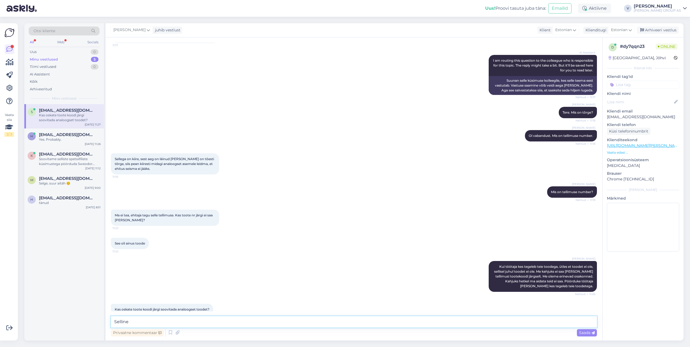
paste textarea "https://www.bauhof.ee/et/p/744960/wc-raam-seinapotiga-cersanit-inteo-s701-188"
click at [329, 321] on textarea "Selline https://www.bauhof.ee/et/p/744960/wc-raam-seinapotiga-cersanit-inteo-s7…" at bounding box center [354, 322] width 486 height 11
type textarea "Selline https://www.bauhof.ee/et/p/744960/wc-raam-seinapotiga-cersanit-inteo-s7…"
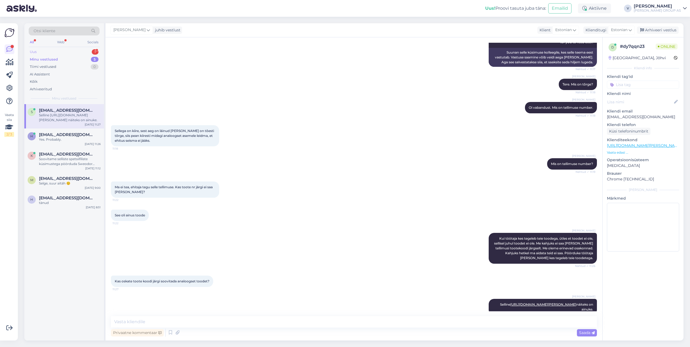
click at [46, 52] on div "Uus 1" at bounding box center [64, 52] width 71 height 8
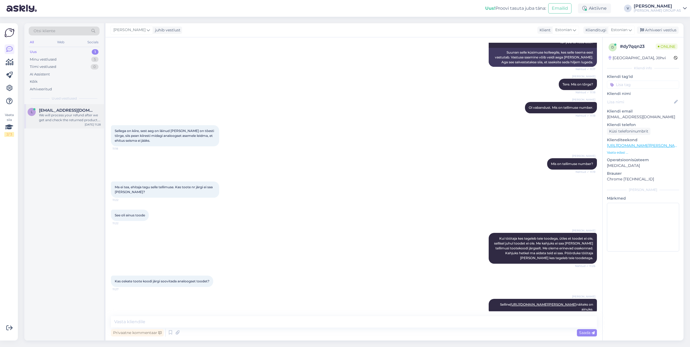
click at [47, 121] on div "We will process your refund after we get and check the returned product. The mo…" at bounding box center [70, 118] width 62 height 10
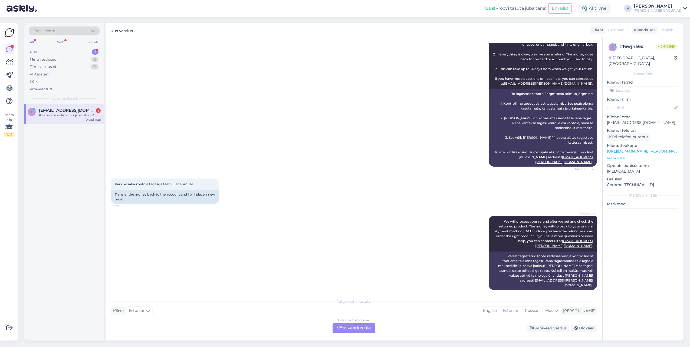
scroll to position [424, 0]
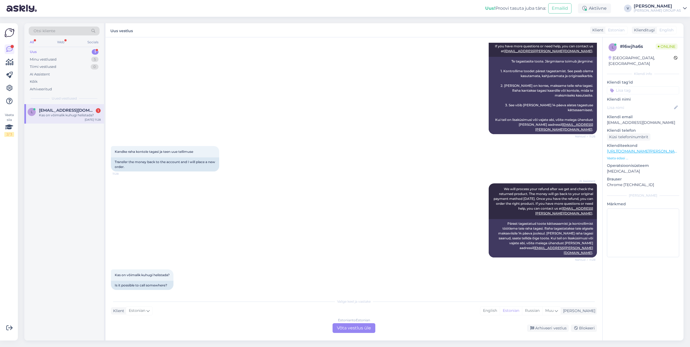
click at [364, 330] on div "Estonian to Estonian Võta vestlus üle" at bounding box center [354, 329] width 43 height 10
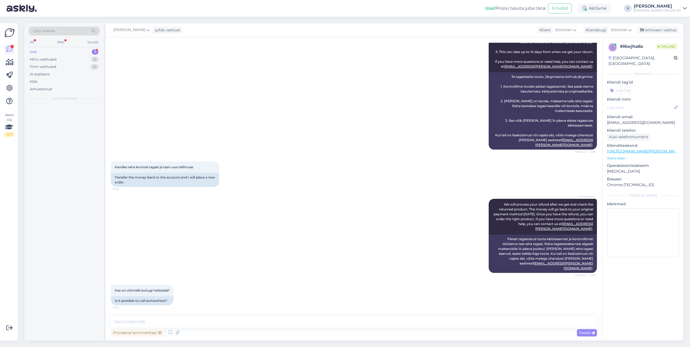
scroll to position [404, 0]
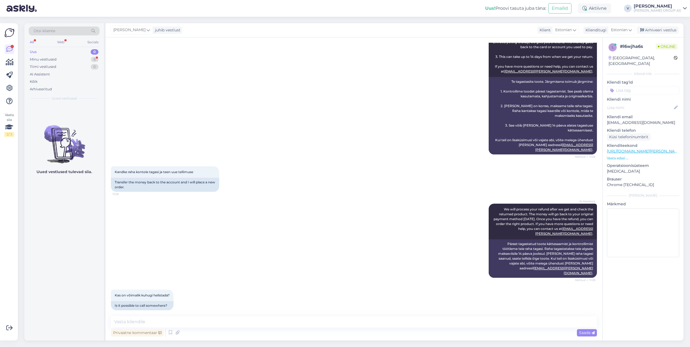
click at [345, 327] on div "Privaatne kommentaar Saada" at bounding box center [354, 328] width 486 height 22
click at [341, 322] on textarea at bounding box center [354, 322] width 486 height 11
click at [156, 325] on textarea "Tere." at bounding box center [354, 322] width 486 height 11
type textarea "Tere. Mis on tellimuse number?"
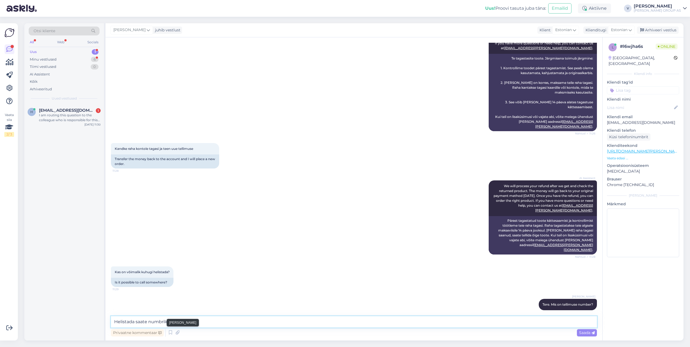
paste textarea "+372 606 1999"
type textarea "Helistada saate numbrile +372 606 1999"
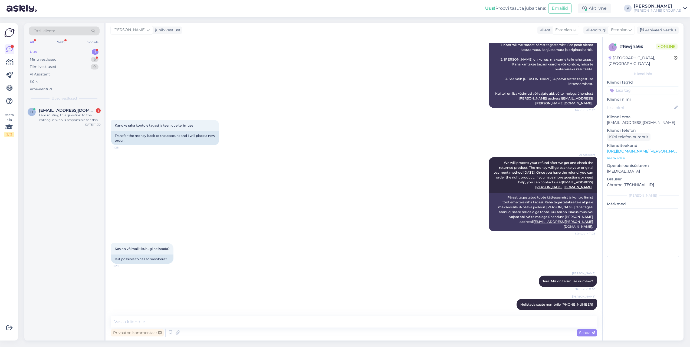
click at [48, 51] on div "Uus 1" at bounding box center [64, 52] width 71 height 8
click at [55, 121] on div "I am routing this question to the colleague who is responsible for this topic. …" at bounding box center [70, 118] width 62 height 10
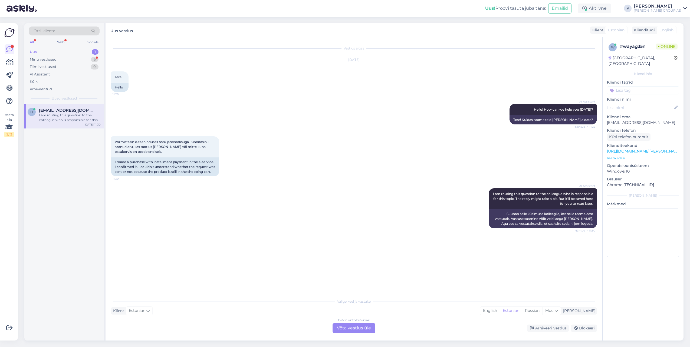
click at [366, 324] on div "Estonian to Estonian Võta vestlus üle" at bounding box center [354, 329] width 43 height 10
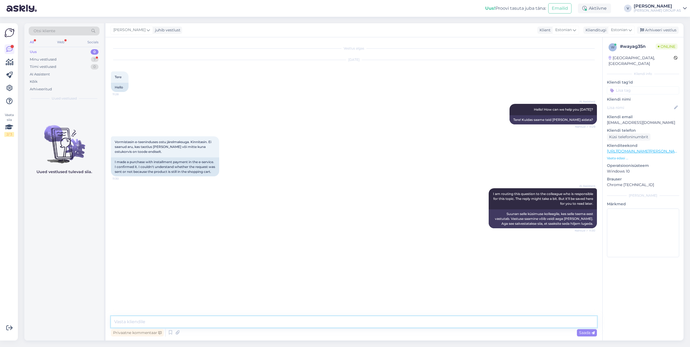
click at [350, 324] on textarea at bounding box center [354, 322] width 486 height 11
type textarea "T"
type textarea "Tere. Mis järelmaksuga tegemist on ja kelle nimele?"
click at [43, 61] on div "Minu vestlused" at bounding box center [43, 59] width 27 height 5
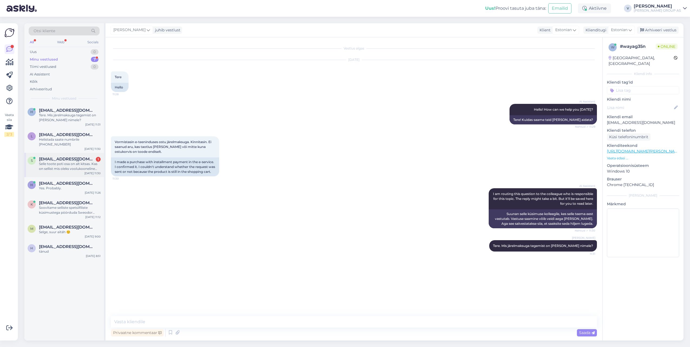
click at [62, 172] on div "s signe.rassak@gmail.com 1 Selle toote poti osa on alt kitsas. Kas on sellist m…" at bounding box center [64, 165] width 80 height 24
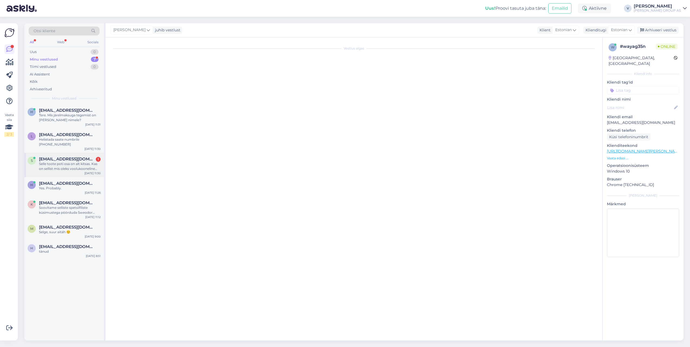
scroll to position [669, 0]
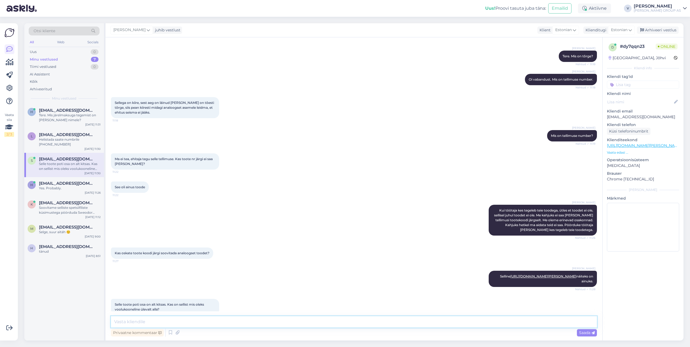
click at [208, 327] on textarea at bounding box center [354, 322] width 486 height 11
type textarea "Meil kahjuks muud ei ole toodet"
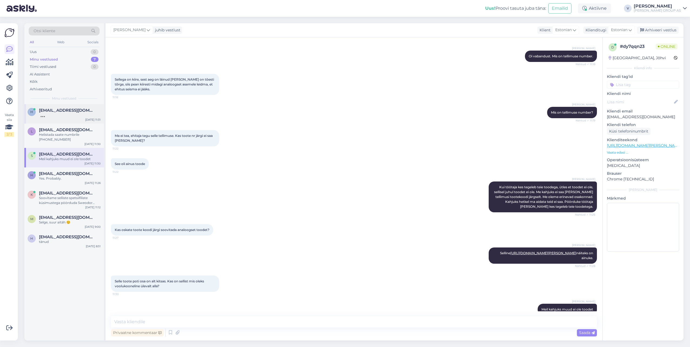
click at [68, 114] on div at bounding box center [70, 115] width 62 height 5
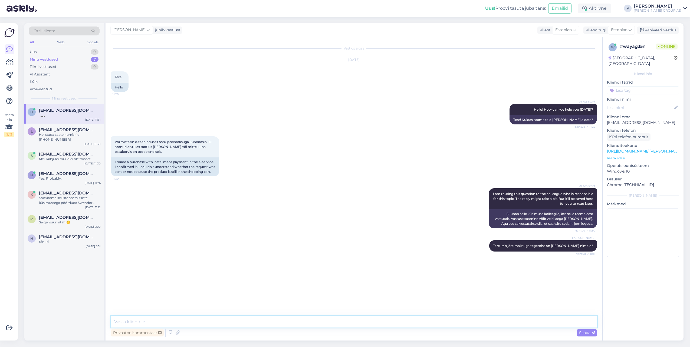
click at [198, 322] on textarea at bounding box center [354, 322] width 486 height 11
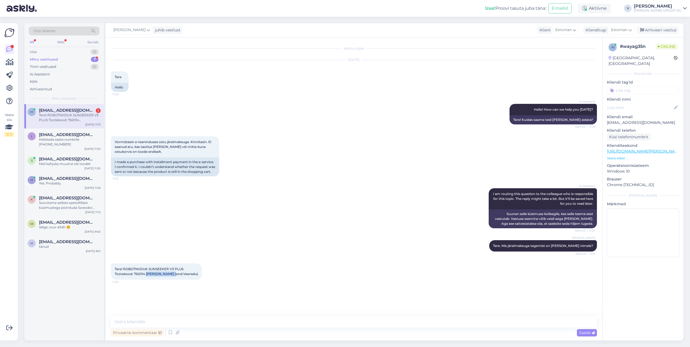
drag, startPoint x: 146, startPoint y: 279, endPoint x: 174, endPoint y: 280, distance: 27.1
click at [174, 276] on span "Tere! ROBOTNIIDUK SUNSEEKER V3 PLUS Tootekood: 762014 Helen Šamotailo (end.Veer…" at bounding box center [156, 271] width 83 height 9
click at [182, 313] on div "Vestlus algas Aug 18 2025 Tere 11:28 Hello AI Assistent Hello! How can we help …" at bounding box center [354, 189] width 497 height 304
click at [187, 319] on textarea at bounding box center [354, 322] width 486 height 11
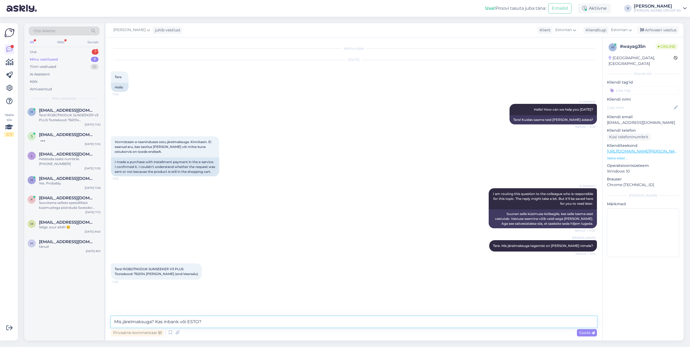
type textarea "Mis järelmaksuga? Kas inbank või ESTO?"
click at [53, 141] on div "Väga kahju!" at bounding box center [70, 139] width 62 height 5
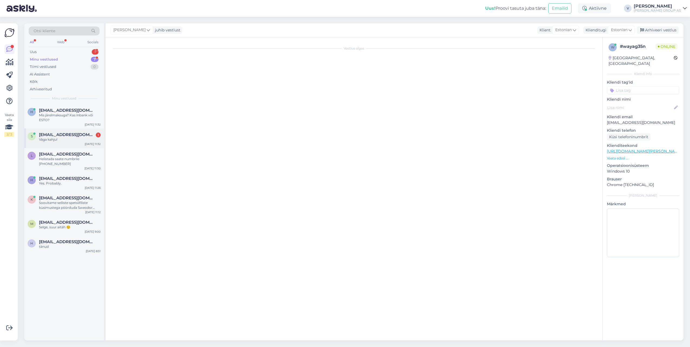
scroll to position [715, 0]
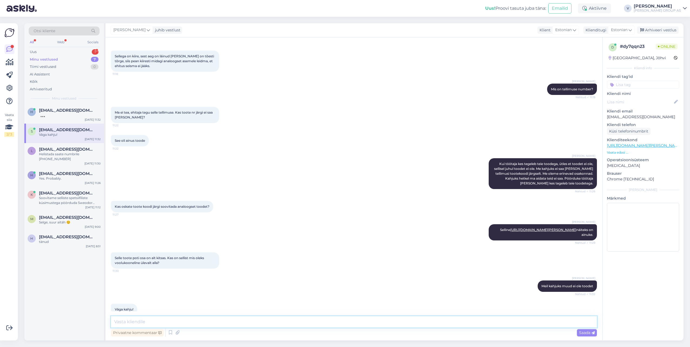
click at [149, 319] on textarea at bounding box center [354, 322] width 486 height 11
click at [60, 110] on span "helensamotailo@gmail.com" at bounding box center [67, 110] width 56 height 5
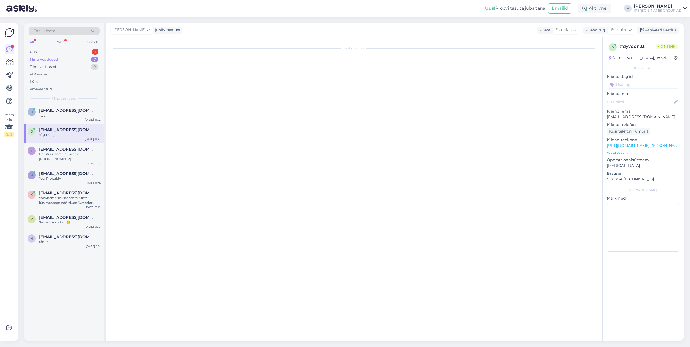
scroll to position [2, 0]
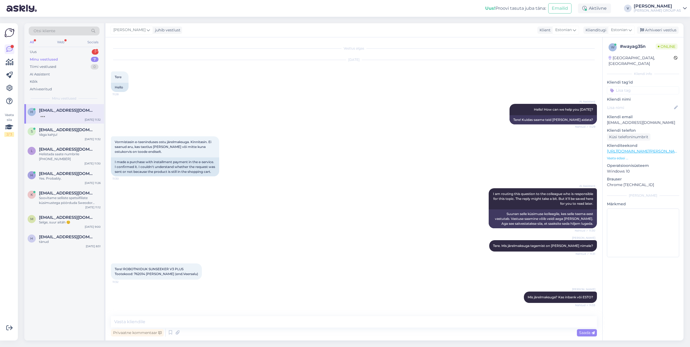
click at [48, 56] on div "Minu vestlused 7" at bounding box center [64, 60] width 71 height 8
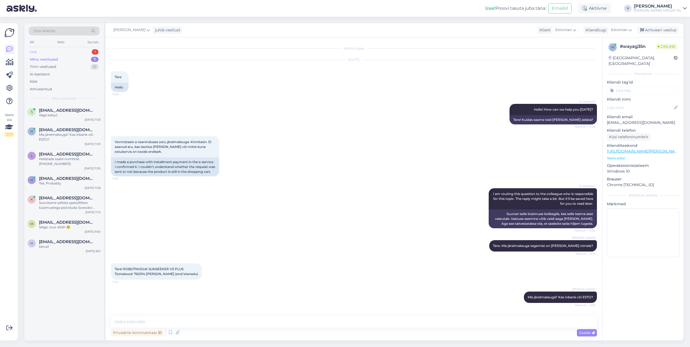
click at [45, 52] on div "Uus 1" at bounding box center [64, 52] width 71 height 8
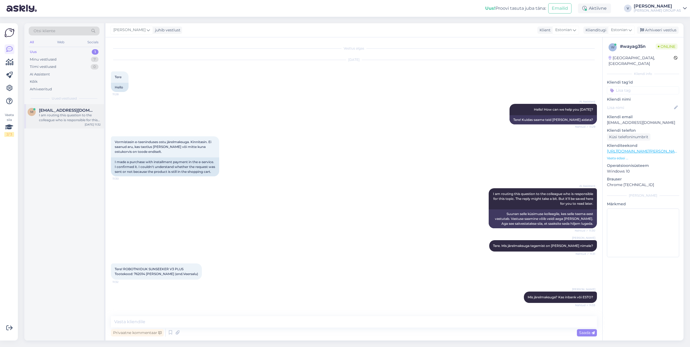
click at [48, 123] on div "m mindaugas@insola.lt I am routing this question to the colleague who is respon…" at bounding box center [64, 116] width 80 height 24
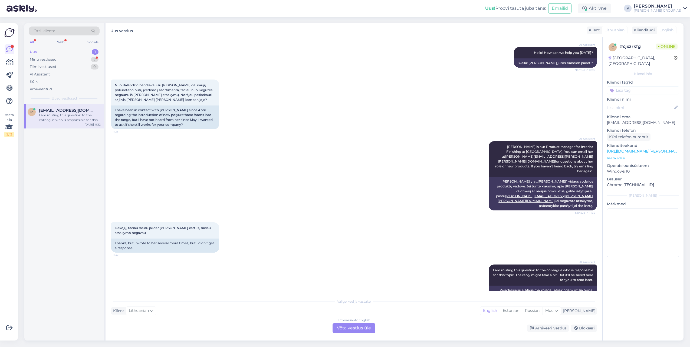
click at [338, 324] on div "Lithuanian to English Võta vestlus üle" at bounding box center [354, 329] width 43 height 10
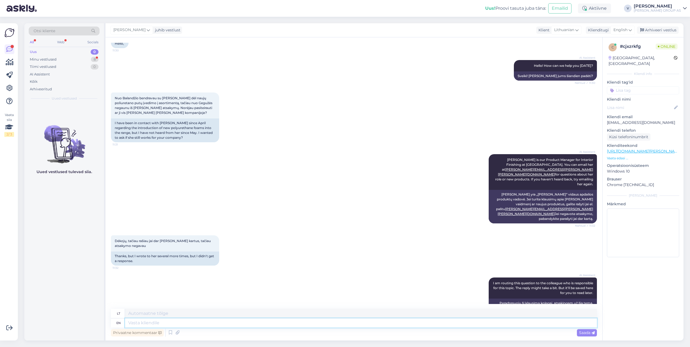
click at [314, 320] on textarea at bounding box center [361, 323] width 472 height 9
type textarea "Hello"
type textarea "Sveiki"
type textarea "Hello."
type textarea "Sveiki."
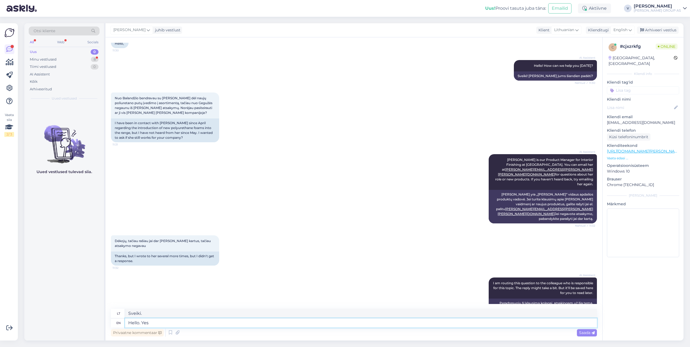
type textarea "Hello. Yes"
type textarea "Sveiki. Taip"
type textarea "Hello. Yes she"
type textarea "Sveiki. Taip, ji"
type textarea "Hello. Yes she is"
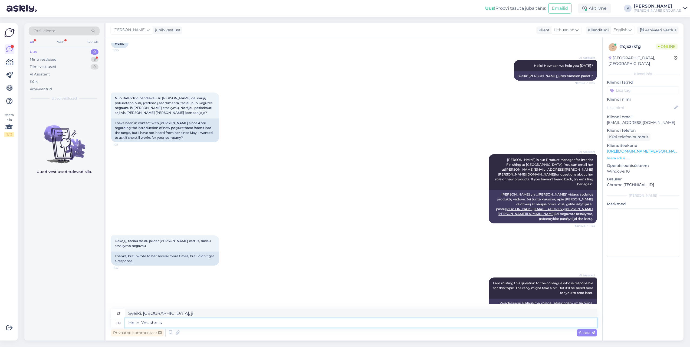
type textarea "Sveiki. Taip, ji yra."
type textarea "Hello. Yes she is still"
type textarea "Sveiki. Taip, ji vis dar"
type textarea "Hello. Yes she is still working"
type textarea "Sveiki. Taip, ji vis dar dirba."
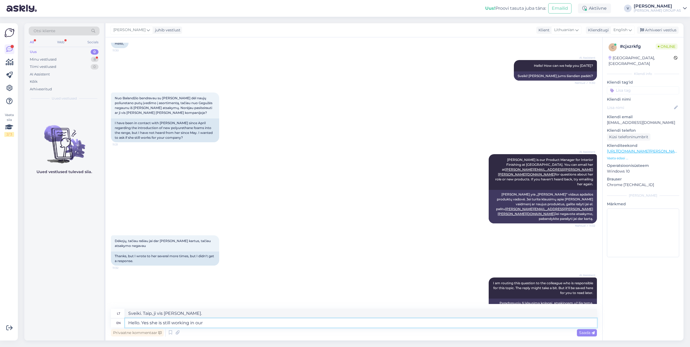
type textarea "Hello. Yes she is still working in our"
type textarea "Sveiki. Taip, ji vis dar dirba mūsų įmonėje."
type textarea "Hello. Yes she is still working in our company,"
drag, startPoint x: 584, startPoint y: 330, endPoint x: 589, endPoint y: 331, distance: 4.8
click at [589, 331] on div "Saada" at bounding box center [587, 333] width 20 height 7
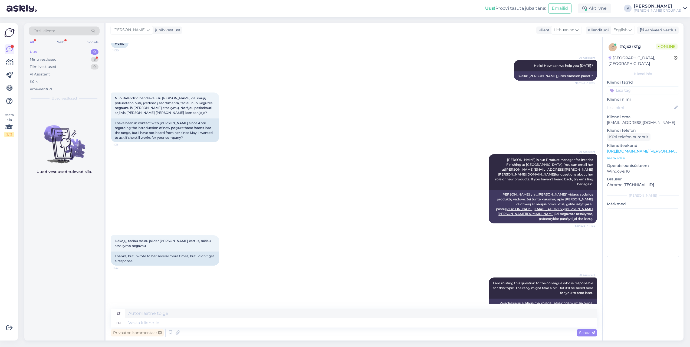
scroll to position [76, 0]
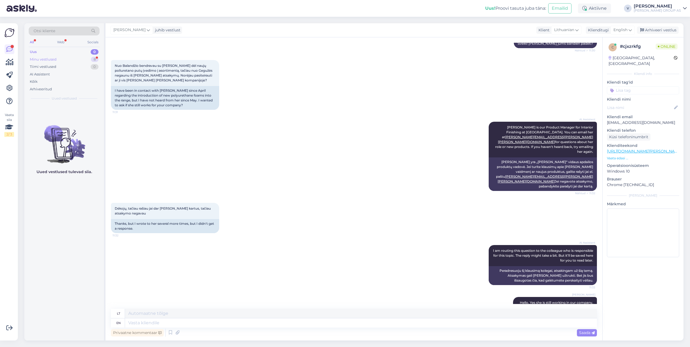
click at [79, 59] on div "Minu vestlused 8" at bounding box center [64, 60] width 71 height 8
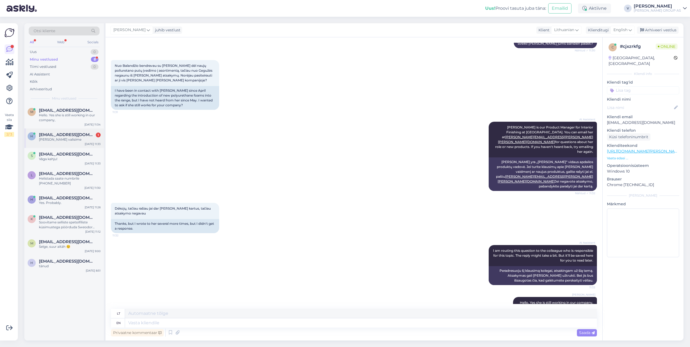
click at [67, 137] on span "helensamotailo@gmail.com" at bounding box center [67, 134] width 56 height 5
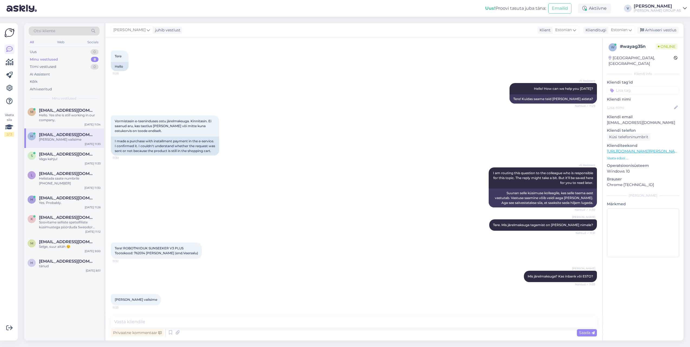
scroll to position [26, 0]
click at [170, 326] on textarea at bounding box center [354, 322] width 486 height 11
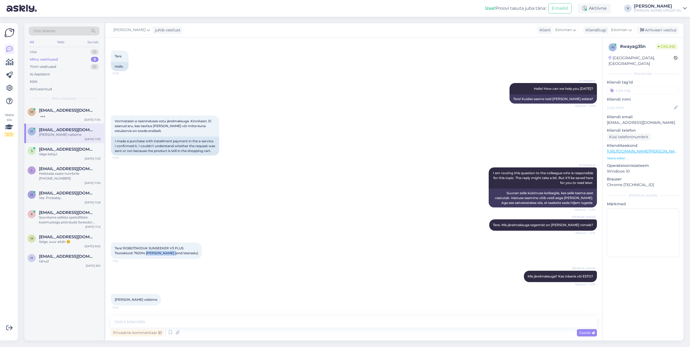
drag, startPoint x: 146, startPoint y: 255, endPoint x: 174, endPoint y: 251, distance: 28.1
click at [174, 251] on span "Tere! ROBOTNIIDUK SUNSEEKER V3 PLUS Tootekood: 762014 Helen Šamotailo (end.Veer…" at bounding box center [156, 250] width 83 height 9
click at [76, 115] on div "Supratau, ačiū už informaciją" at bounding box center [70, 115] width 62 height 5
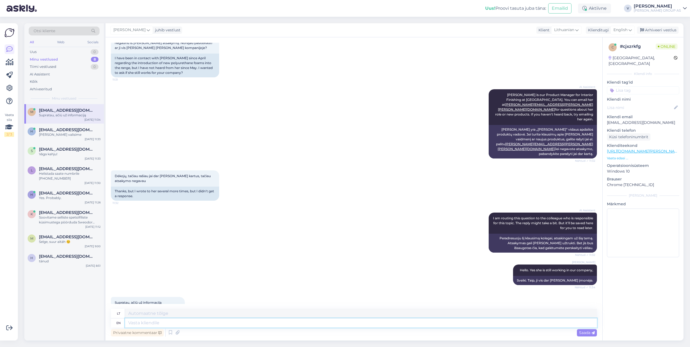
click at [178, 323] on textarea at bounding box center [361, 323] width 472 height 9
click at [654, 30] on div "Arhiveeri vestlus" at bounding box center [658, 30] width 42 height 7
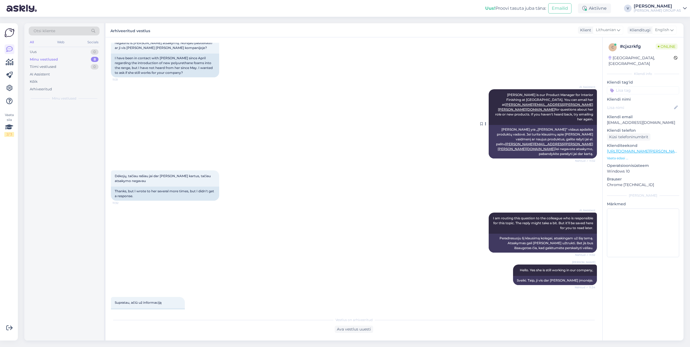
scroll to position [103, 0]
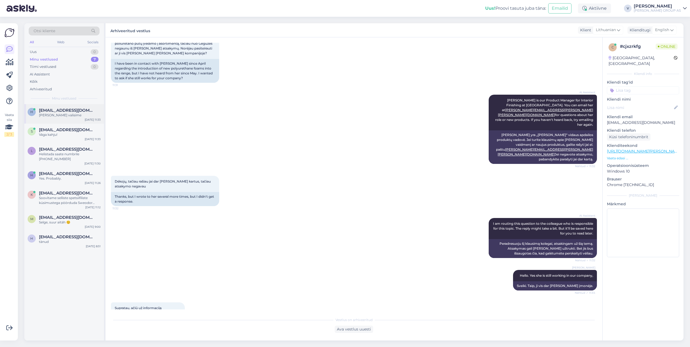
click at [80, 116] on div "Bauhof valisime" at bounding box center [70, 115] width 62 height 5
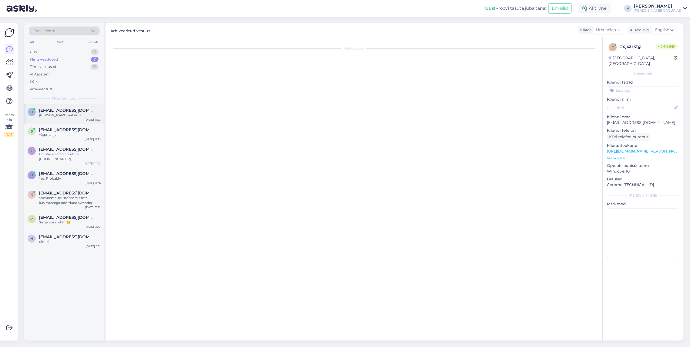
scroll to position [26, 0]
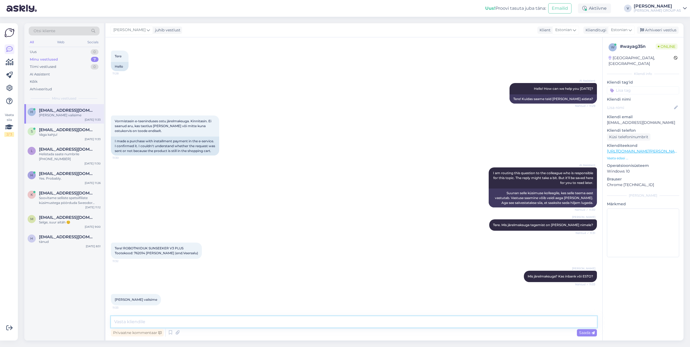
click at [165, 324] on textarea at bounding box center [354, 322] width 486 height 11
type textarea "Järelmaksu Estos ega Inbank-is pole näha."
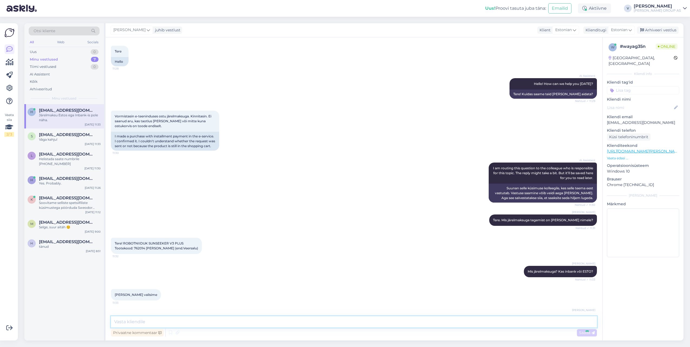
scroll to position [49, 0]
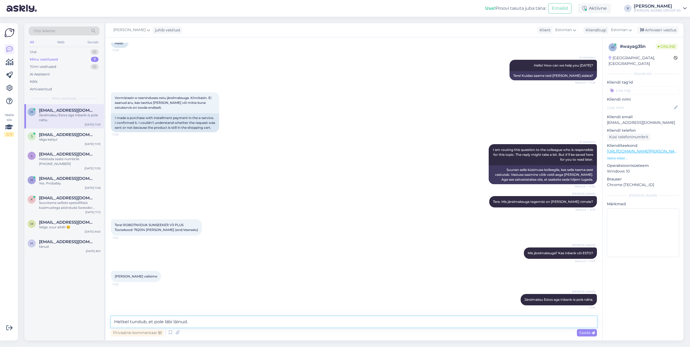
type textarea "Hetkel tundub, et pole läbi läinud."
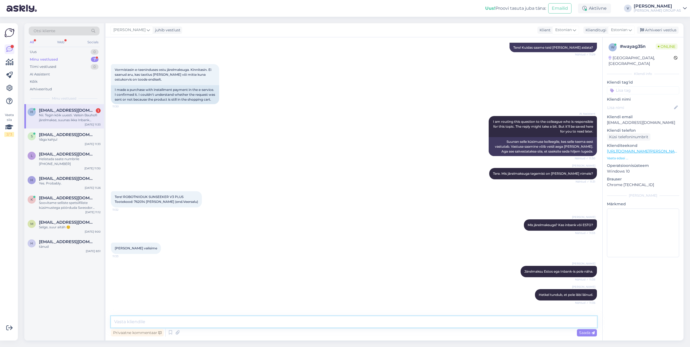
scroll to position [100, 0]
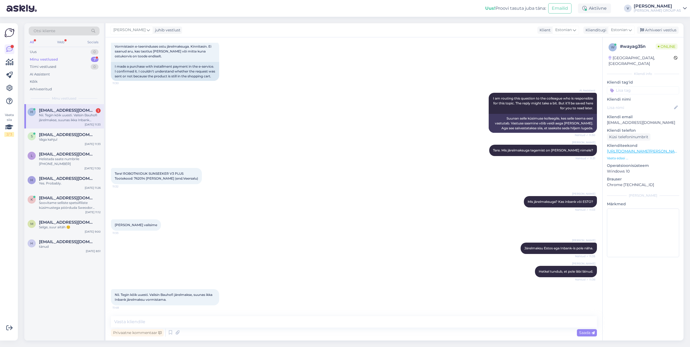
click at [69, 116] on div "Nii. Tegin kõik uuesti. Valisin Bauhofi järelmakse, suunas ikka Inbank järelmak…" at bounding box center [70, 118] width 62 height 10
click at [150, 321] on textarea at bounding box center [354, 322] width 486 height 11
click at [168, 322] on textarea at bounding box center [354, 322] width 486 height 11
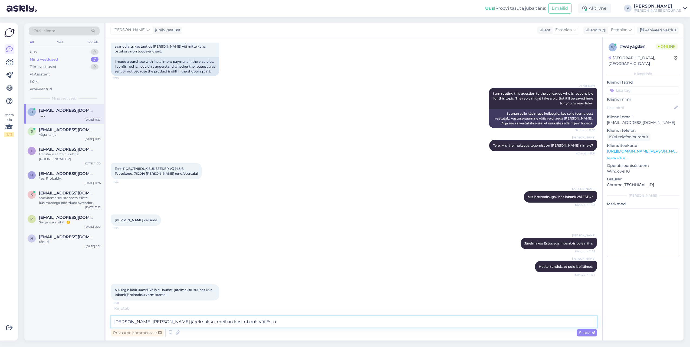
drag, startPoint x: 249, startPoint y: 322, endPoint x: 38, endPoint y: 317, distance: 210.4
click at [37, 317] on div "Otsi kliente All Web Socials Uus 0 Minu vestlused 7 Tiimi vestlused 0 AI Assist…" at bounding box center [354, 182] width 660 height 318
type textarea "See ongi INBANK järelmaks"
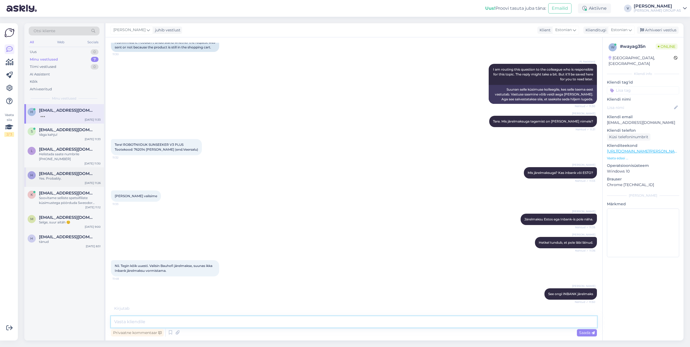
scroll to position [147, 0]
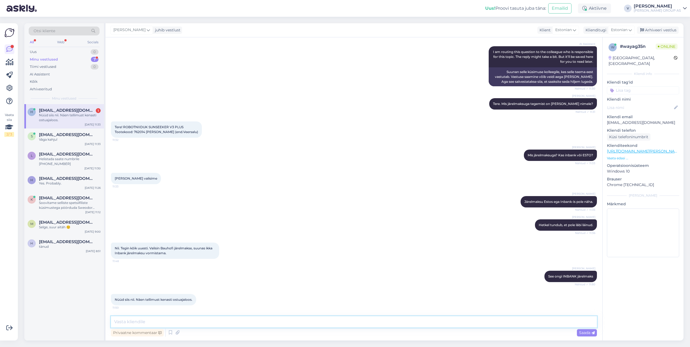
click at [170, 324] on textarea at bounding box center [354, 322] width 486 height 11
type textarea "Väga hr"
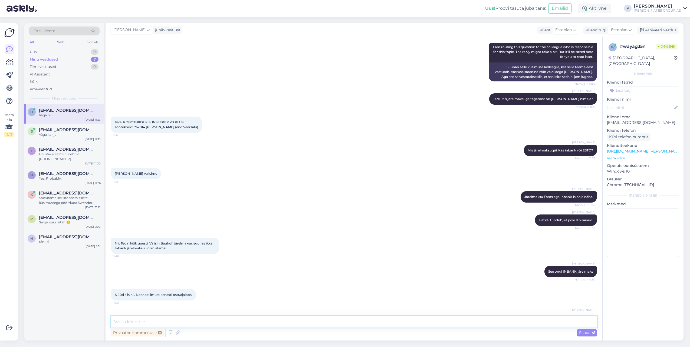
scroll to position [170, 0]
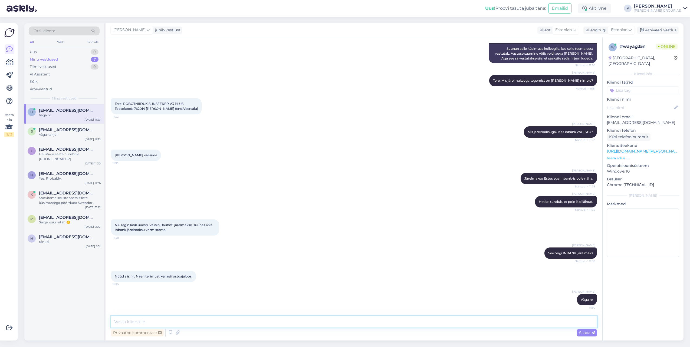
type textarea "e"
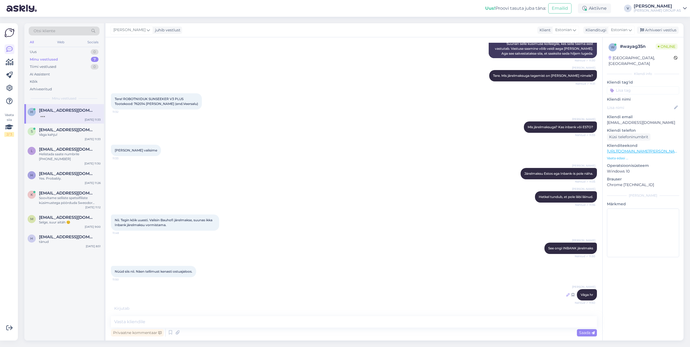
click at [567, 297] on icon at bounding box center [568, 295] width 3 height 3
type textarea "Väga hea"
click at [586, 331] on span "Saada" at bounding box center [587, 333] width 16 height 5
click at [253, 322] on textarea at bounding box center [354, 322] width 486 height 11
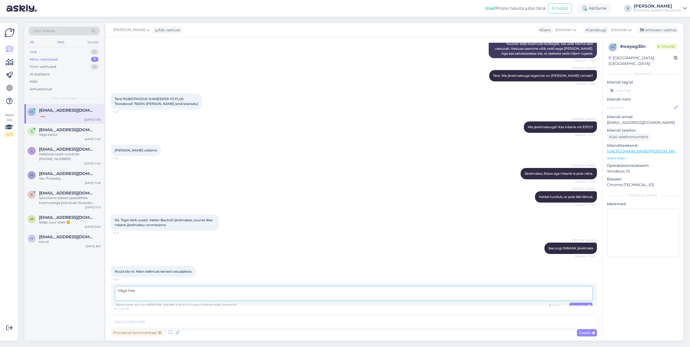
click at [561, 299] on textarea "Väga hea" at bounding box center [354, 294] width 478 height 14
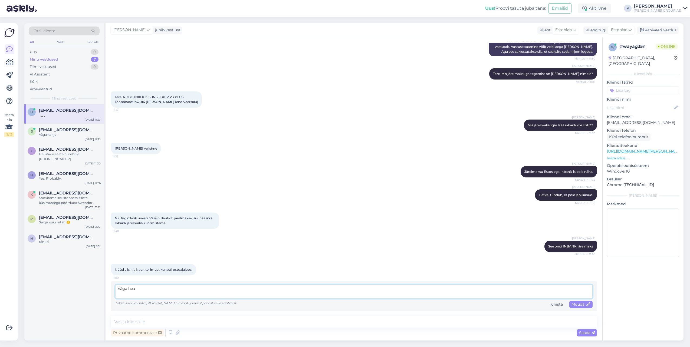
scroll to position [177, 0]
click at [572, 305] on span "Muuda" at bounding box center [581, 304] width 19 height 5
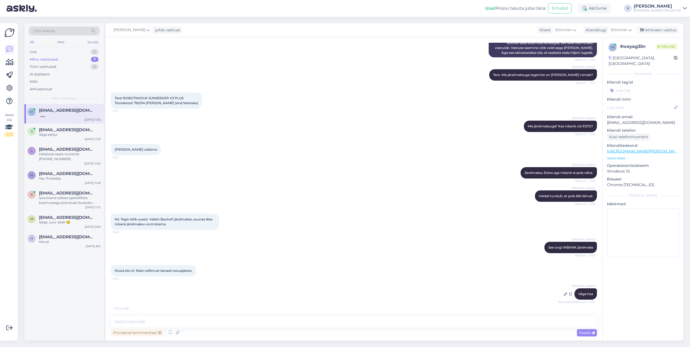
scroll to position [198, 0]
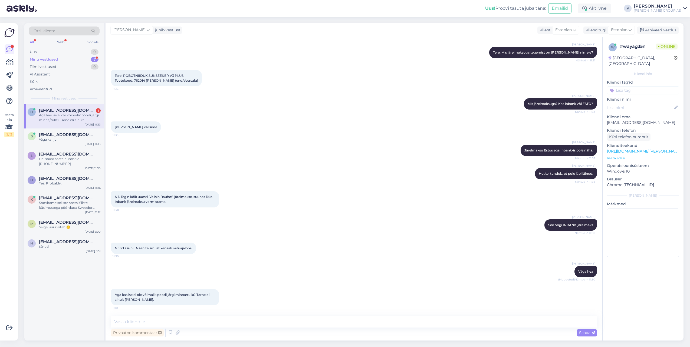
click at [141, 80] on span "Tere! ROBOTNIIDUK SUNSEEKER V3 PLUS Tootekood: 762014 Helen Šamotailo (end.Veer…" at bounding box center [156, 78] width 83 height 9
click at [185, 328] on div "Privaatne kommentaar Saada" at bounding box center [354, 333] width 486 height 10
type textarea "Selle toode puhul jah võimalus on ainult kuller"
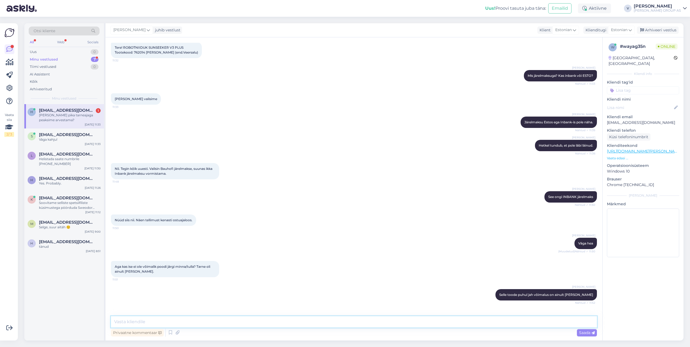
scroll to position [245, 0]
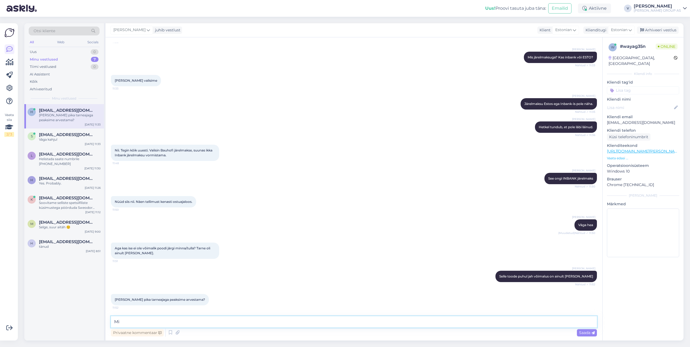
type textarea "M"
type textarea "Selle nädala lõpuks peaksite saama tellimust kätte."
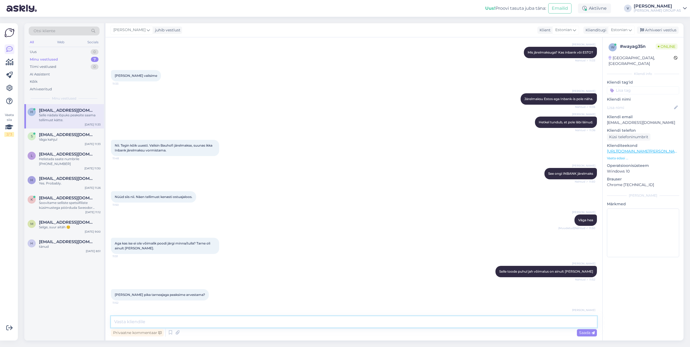
scroll to position [268, 0]
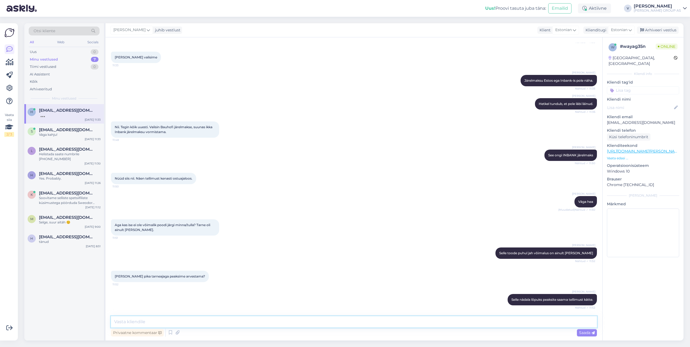
click at [296, 322] on textarea at bounding box center [354, 322] width 486 height 11
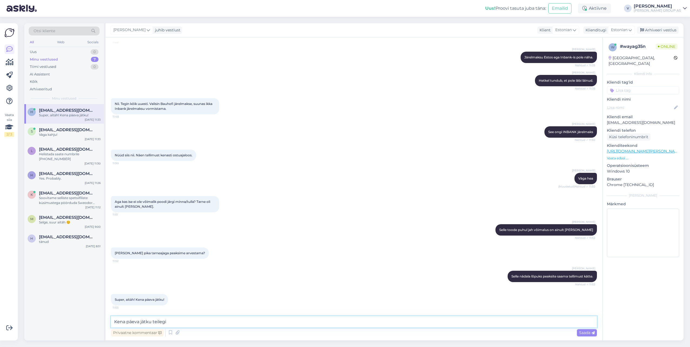
type textarea "Kena päeva jätku teilegi"
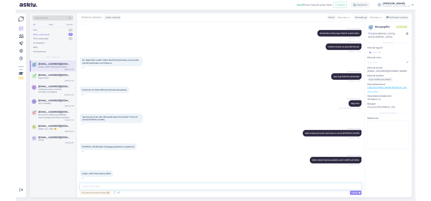
scroll to position [315, 0]
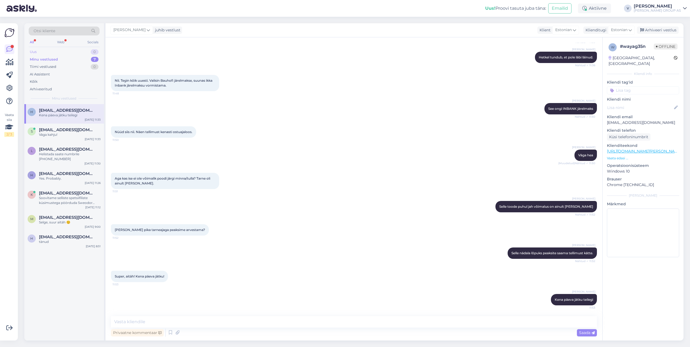
click at [37, 53] on div "Uus 0" at bounding box center [64, 52] width 71 height 8
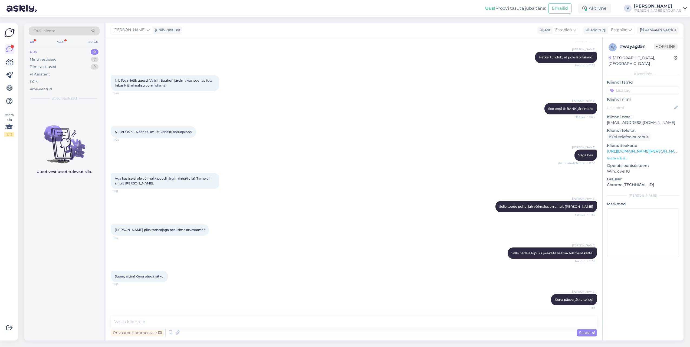
click at [32, 43] on div "All" at bounding box center [32, 42] width 6 height 7
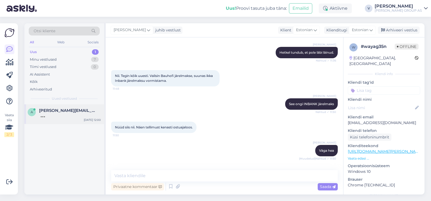
click at [68, 116] on div at bounding box center [70, 115] width 62 height 5
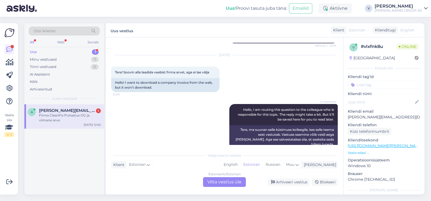
scroll to position [255, 0]
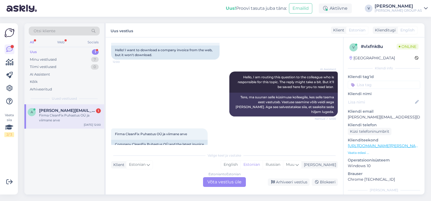
click at [222, 180] on div "Estonian to Estonian Võta vestlus üle" at bounding box center [224, 182] width 43 height 10
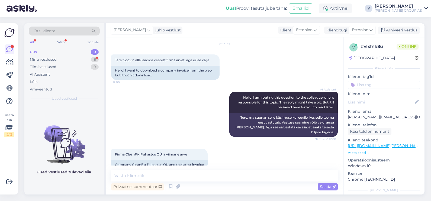
click at [216, 181] on div "Privaatne kommentaar Saada" at bounding box center [224, 186] width 226 height 10
click at [209, 177] on textarea at bounding box center [224, 175] width 226 height 11
type textarea "Tere"
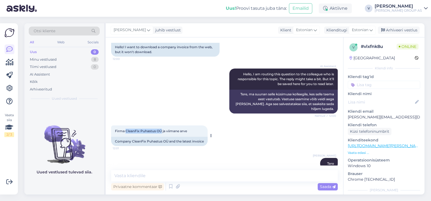
drag, startPoint x: 126, startPoint y: 120, endPoint x: 161, endPoint y: 122, distance: 35.2
click at [161, 129] on span "Firma CleanFix Puhastus OÜ ja viimane arve" at bounding box center [151, 131] width 72 height 4
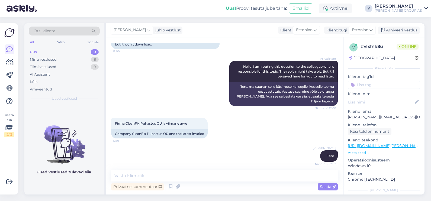
scroll to position [281, 0]
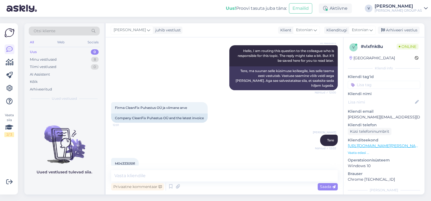
click at [131, 161] on span "M043330591" at bounding box center [125, 163] width 20 height 4
click at [183, 185] on div "Privaatne kommentaar Saada" at bounding box center [224, 186] width 226 height 10
click at [179, 185] on icon at bounding box center [178, 186] width 8 height 8
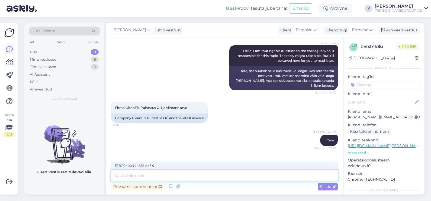
click at [148, 176] on textarea at bounding box center [224, 175] width 226 height 11
type textarea "Arve on lisatud manusena."
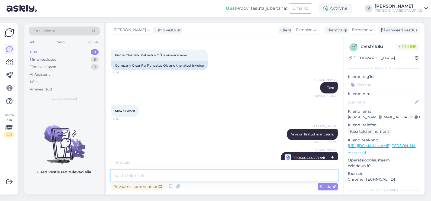
scroll to position [351, 0]
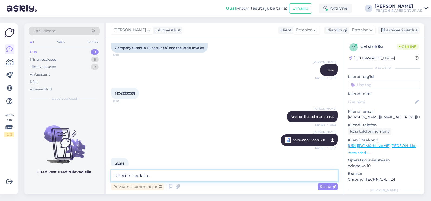
type textarea "Rõõm oli aidata."
